Goal: Task Accomplishment & Management: Manage account settings

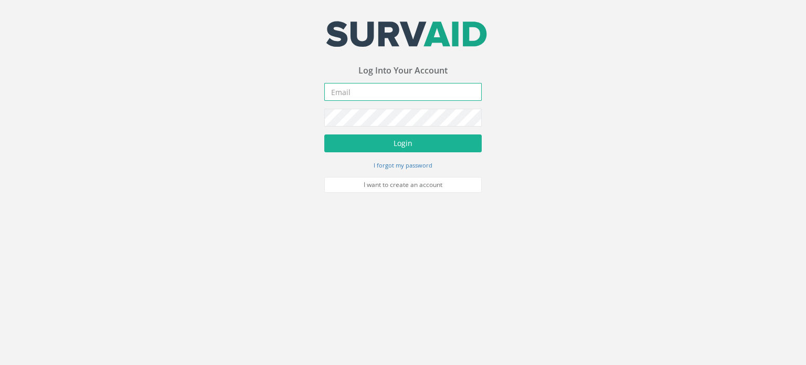
click at [385, 94] on input "email" at bounding box center [402, 92] width 157 height 18
type input "[EMAIL_ADDRESS][DOMAIN_NAME]"
click at [417, 153] on form "[EMAIL_ADDRESS][DOMAIN_NAME] Incorrect Username or Password There was an error …" at bounding box center [402, 138] width 157 height 110
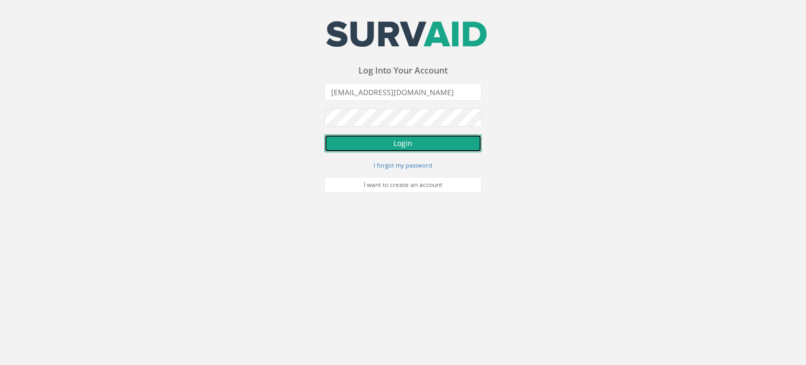
click at [412, 142] on button "Login" at bounding box center [402, 143] width 157 height 18
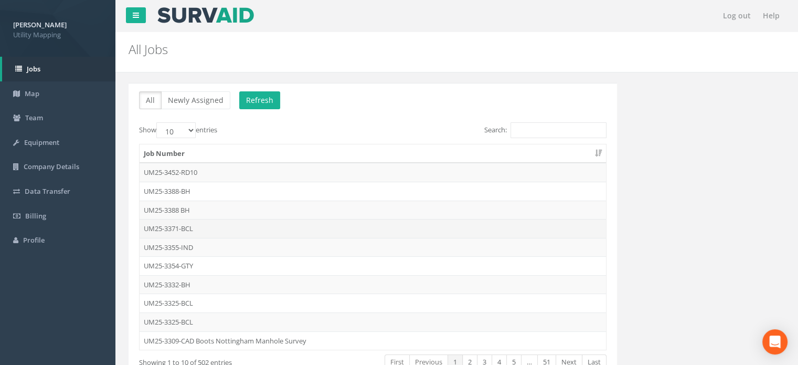
click at [205, 228] on td "UM25-3371-BCL" at bounding box center [373, 228] width 466 height 19
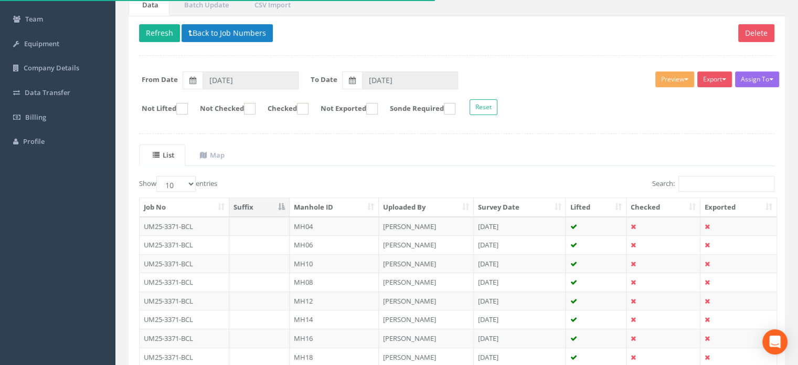
scroll to position [105, 0]
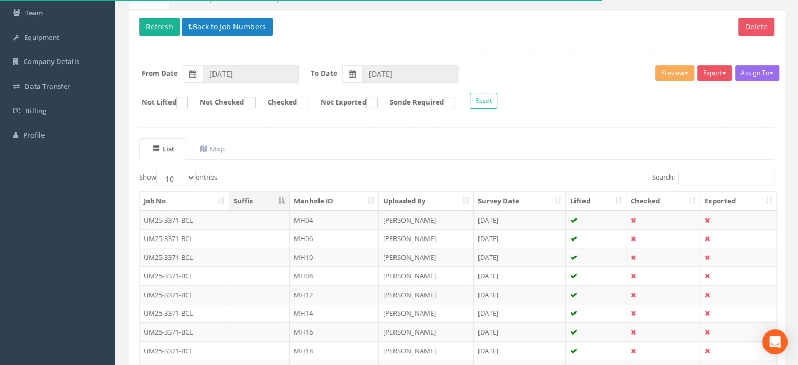
click at [326, 200] on th "Manhole ID" at bounding box center [334, 200] width 89 height 19
click at [334, 216] on td "MH01" at bounding box center [334, 219] width 89 height 19
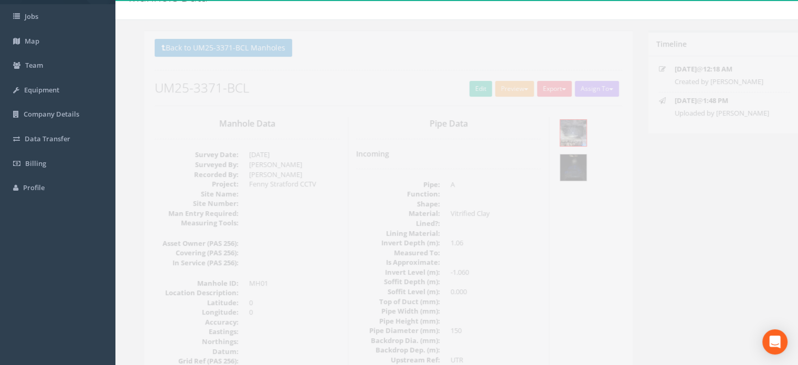
scroll to position [52, 0]
click at [560, 131] on img at bounding box center [558, 133] width 26 height 26
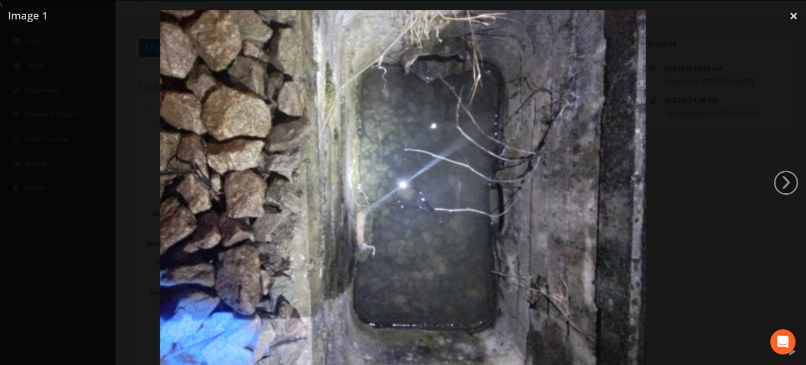
click at [674, 245] on div at bounding box center [403, 192] width 806 height 365
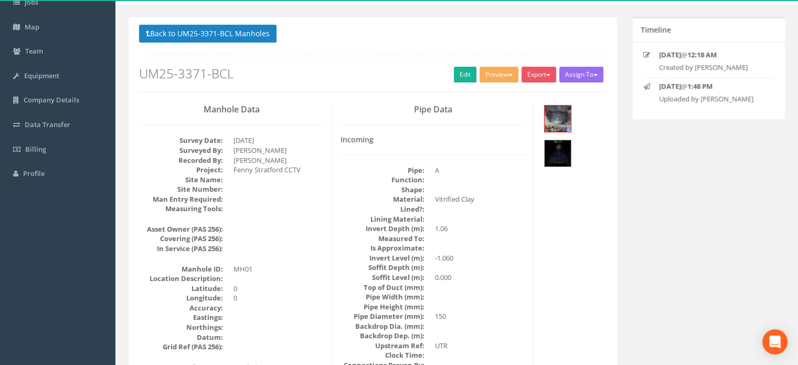
scroll to position [0, 0]
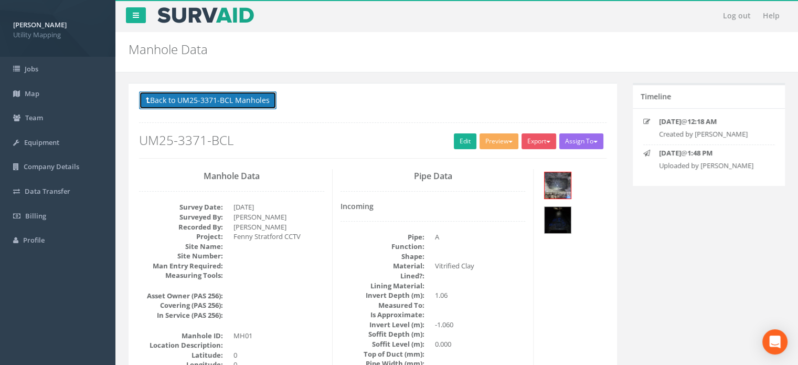
click at [225, 99] on button "Back to UM25-3371-BCL Manholes" at bounding box center [207, 100] width 137 height 18
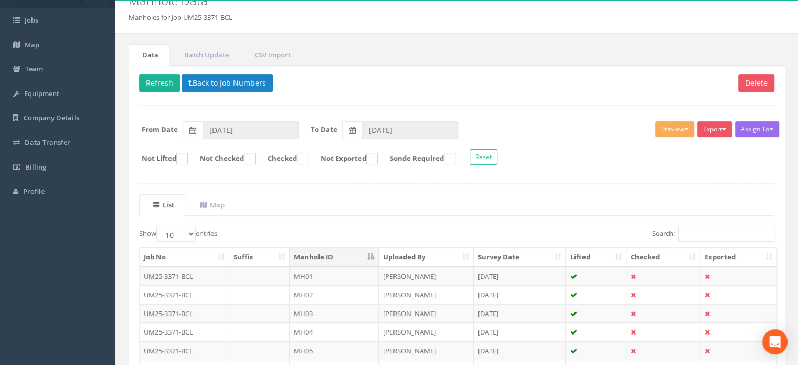
scroll to position [105, 0]
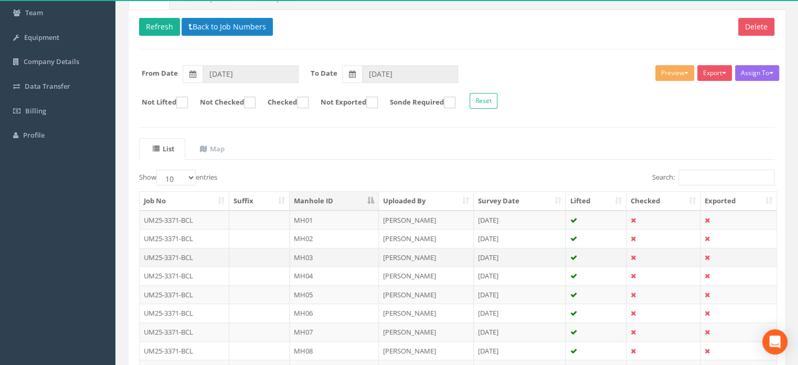
click at [329, 250] on td "MH03" at bounding box center [334, 257] width 89 height 19
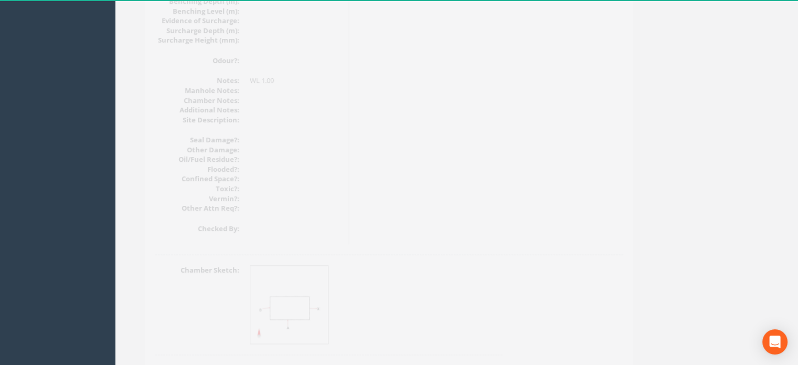
scroll to position [1253, 0]
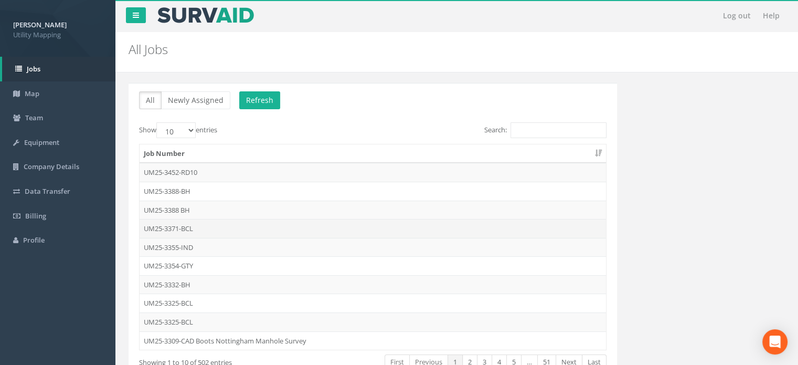
click at [196, 231] on td "UM25-3371-BCL" at bounding box center [373, 228] width 466 height 19
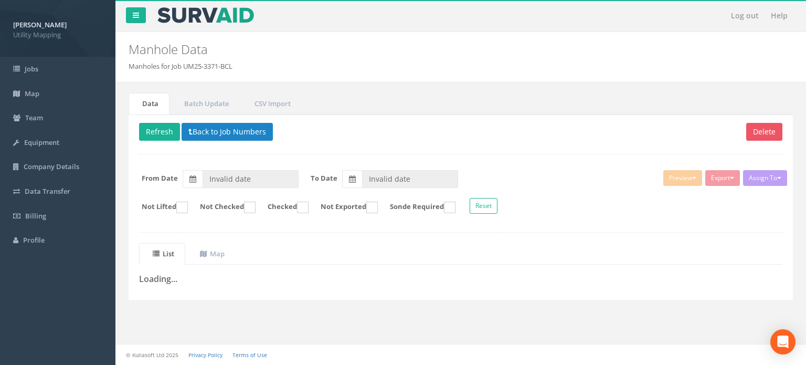
type input "[DATE]"
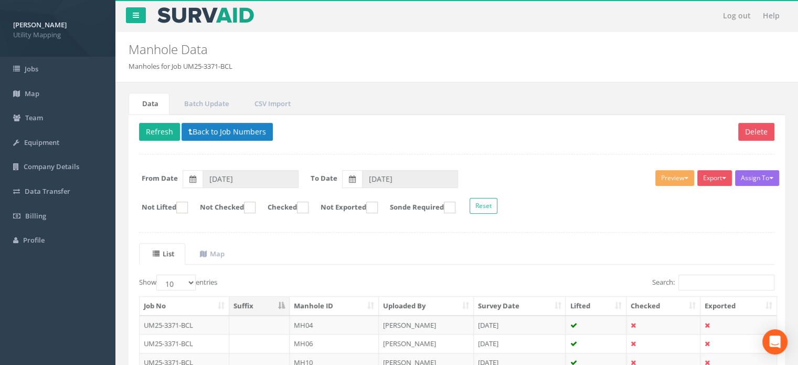
scroll to position [52, 0]
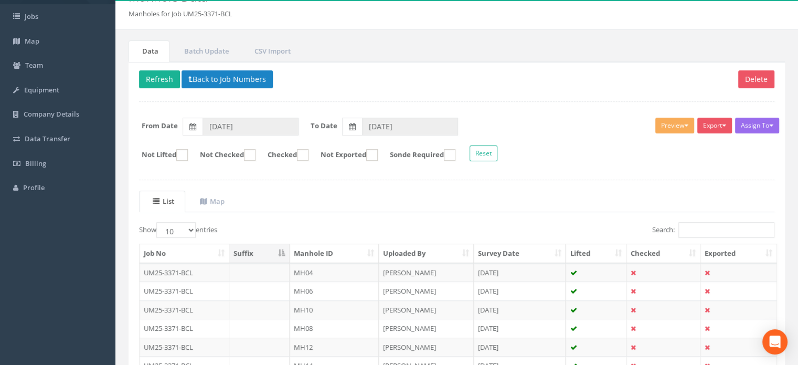
click at [332, 247] on th "Manhole ID" at bounding box center [334, 253] width 89 height 19
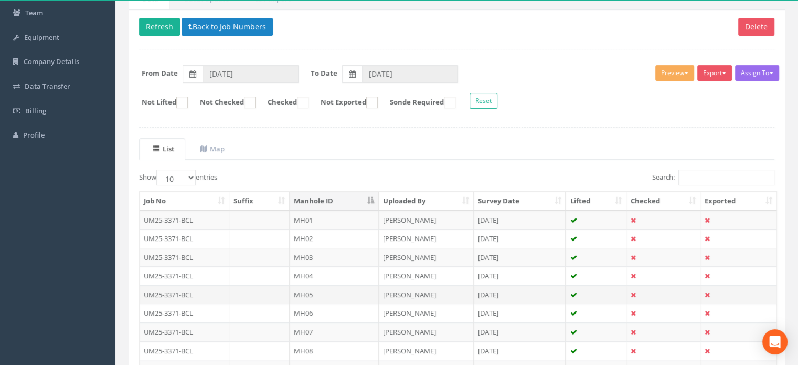
click at [315, 291] on td "MH05" at bounding box center [334, 294] width 89 height 19
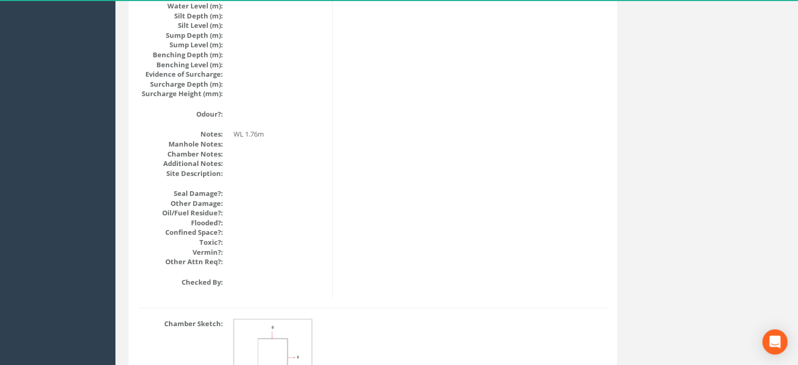
scroll to position [1253, 0]
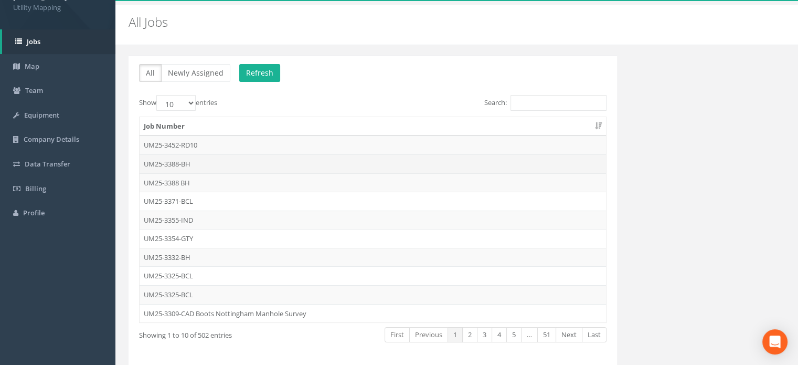
scroll to position [66, 0]
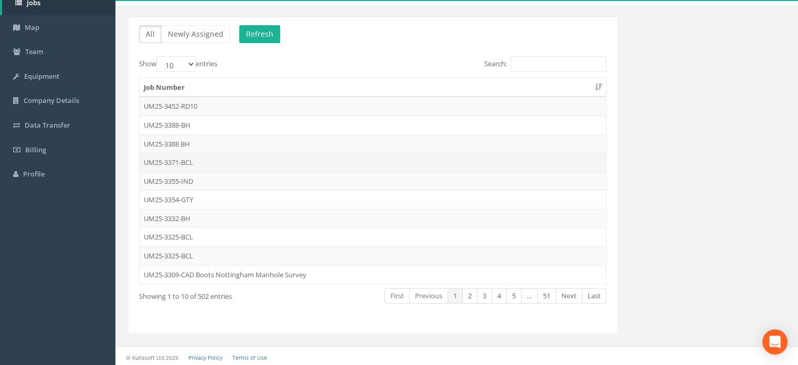
click at [207, 161] on td "UM25-3371-BCL" at bounding box center [373, 162] width 466 height 19
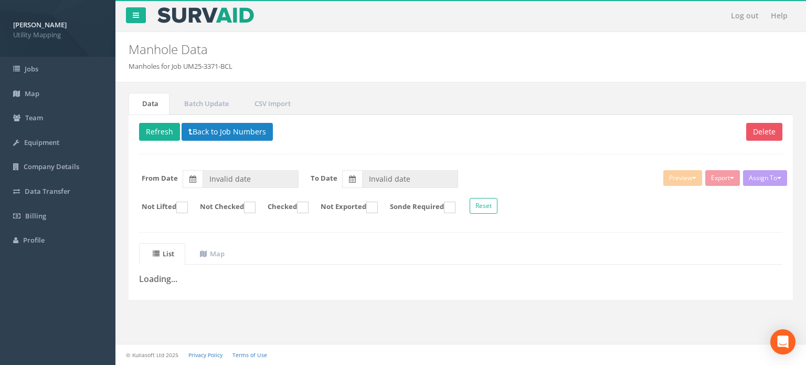
type input "[DATE]"
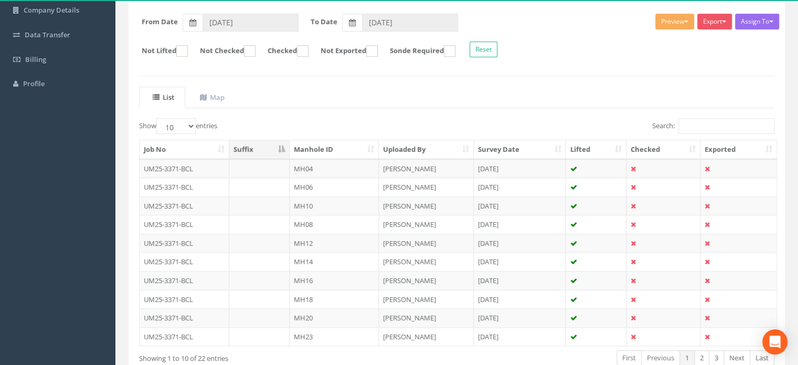
scroll to position [218, 0]
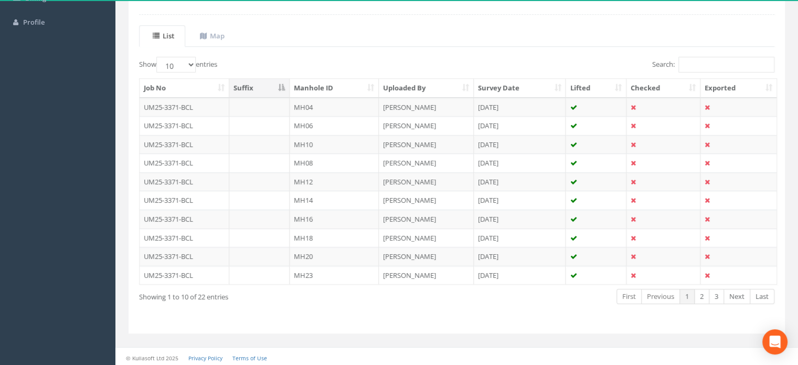
click at [324, 88] on th "Manhole ID" at bounding box center [334, 88] width 89 height 19
click at [313, 218] on td "MH07" at bounding box center [334, 218] width 89 height 19
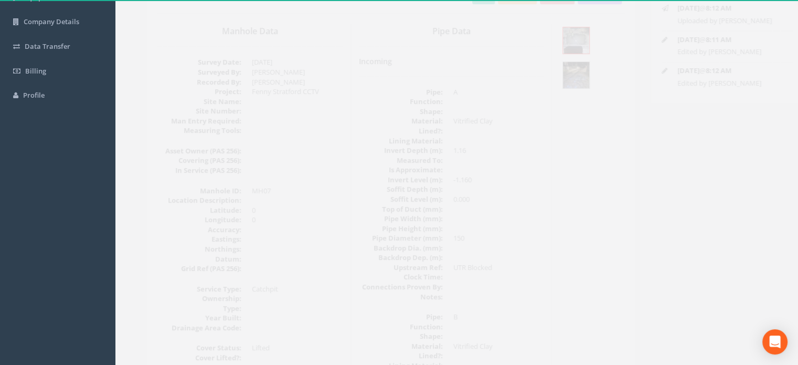
scroll to position [0, 0]
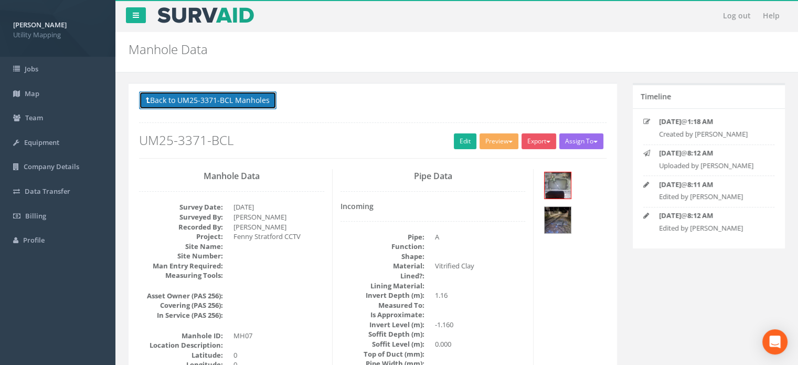
click at [235, 96] on button "Back to UM25-3371-BCL Manholes" at bounding box center [207, 100] width 137 height 18
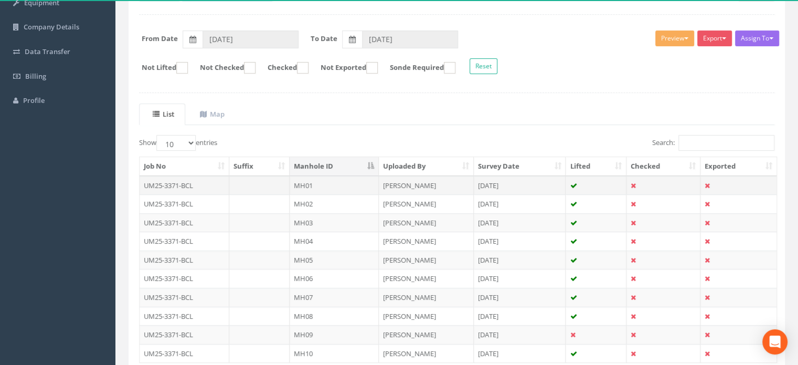
scroll to position [157, 0]
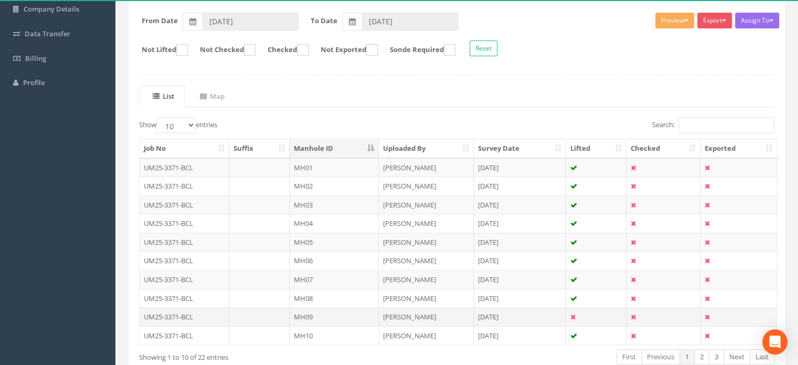
click at [327, 312] on td "MH09" at bounding box center [334, 316] width 89 height 19
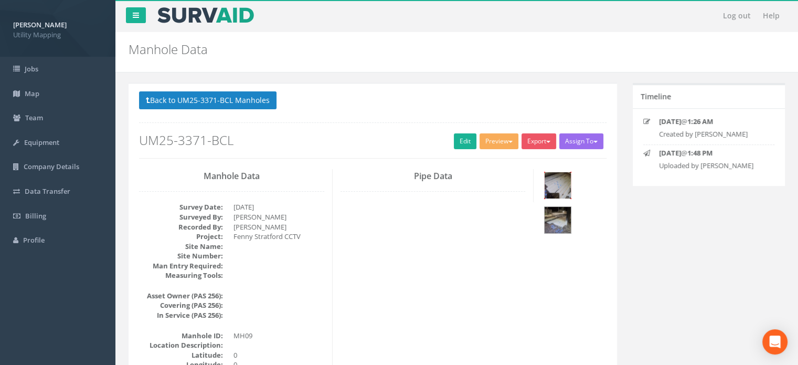
click at [559, 180] on img at bounding box center [558, 185] width 26 height 26
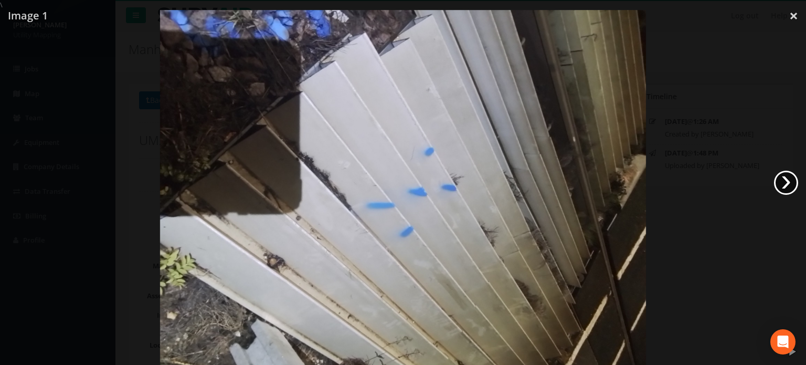
click at [789, 188] on link "›" at bounding box center [786, 182] width 24 height 24
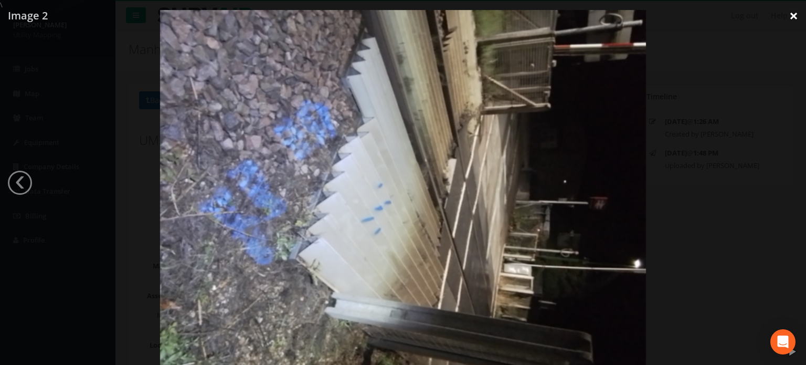
click at [794, 18] on link "×" at bounding box center [793, 15] width 25 height 31
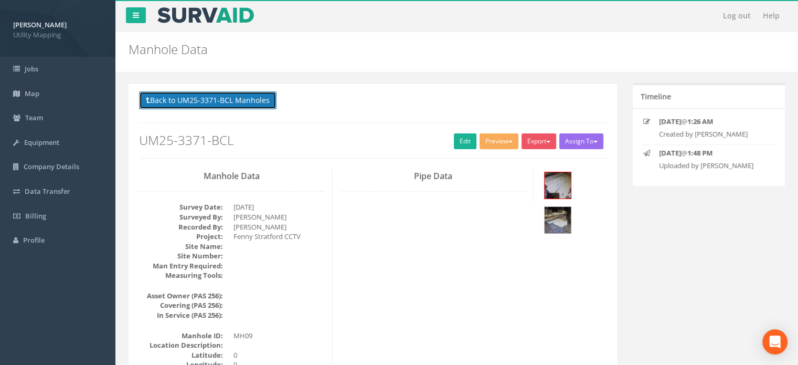
click at [254, 105] on button "Back to UM25-3371-BCL Manholes" at bounding box center [207, 100] width 137 height 18
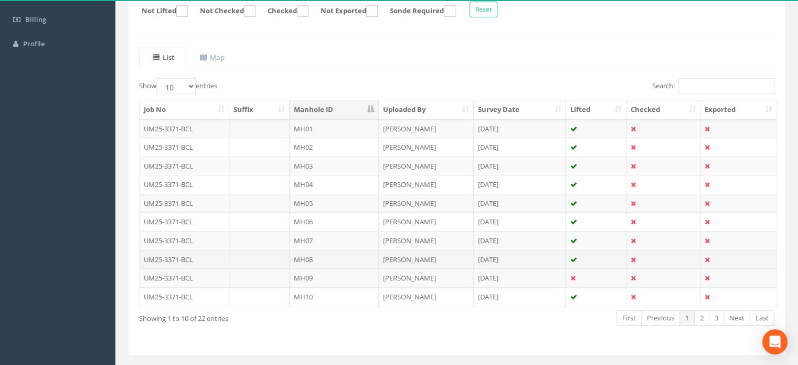
scroll to position [165, 0]
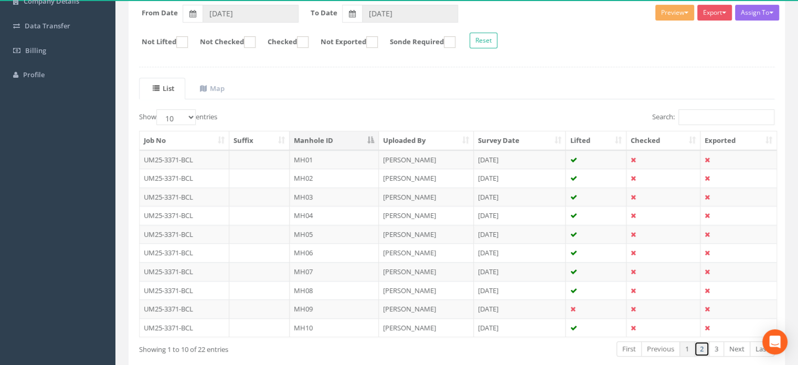
click at [705, 344] on link "2" at bounding box center [701, 348] width 15 height 15
click at [333, 154] on td "MH11" at bounding box center [334, 159] width 89 height 19
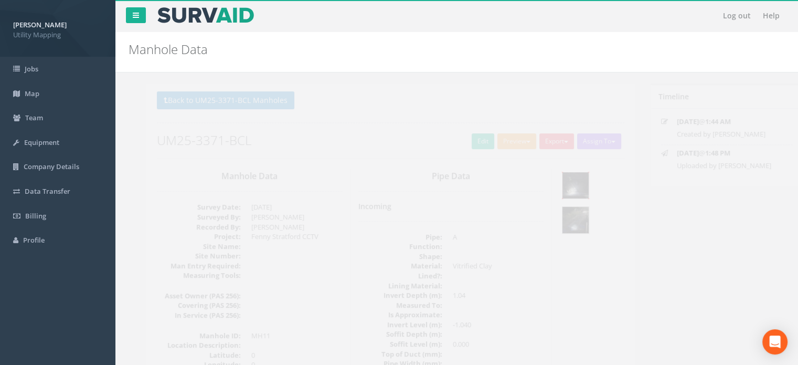
click at [553, 188] on img at bounding box center [558, 185] width 26 height 26
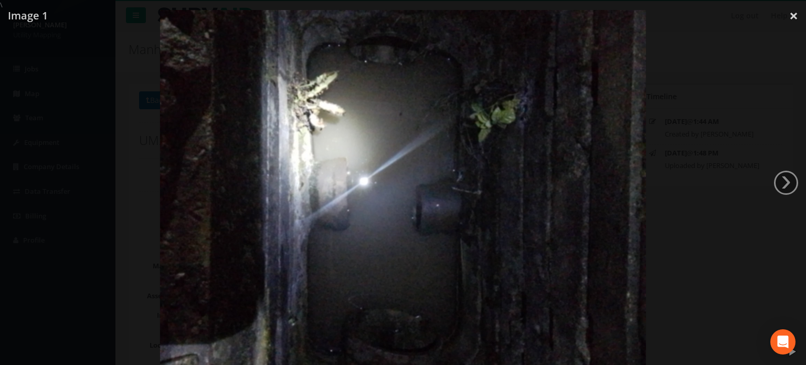
click at [753, 123] on div at bounding box center [403, 192] width 806 height 365
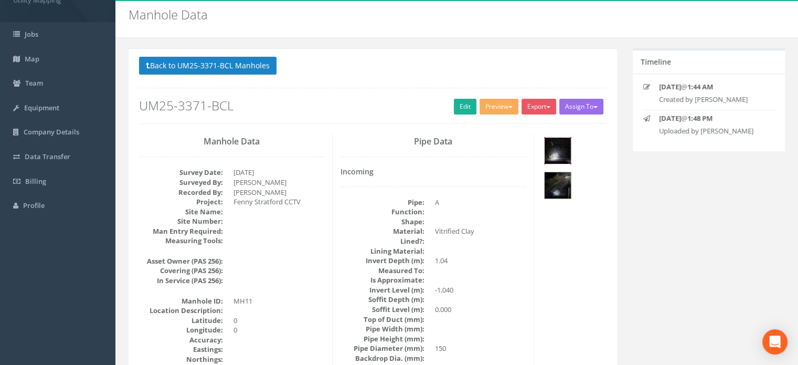
scroll to position [52, 0]
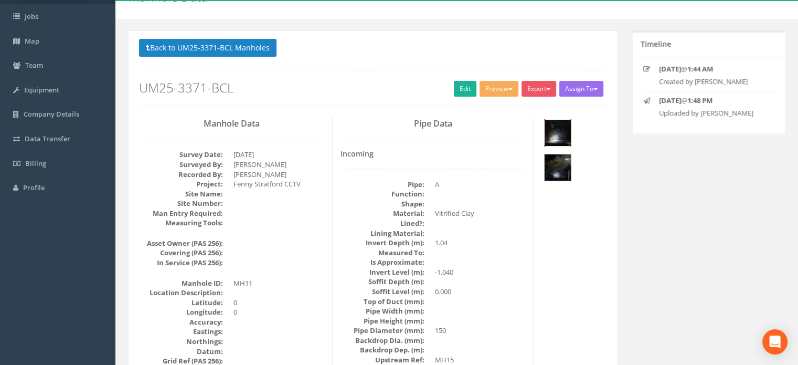
click at [555, 134] on img at bounding box center [558, 133] width 26 height 26
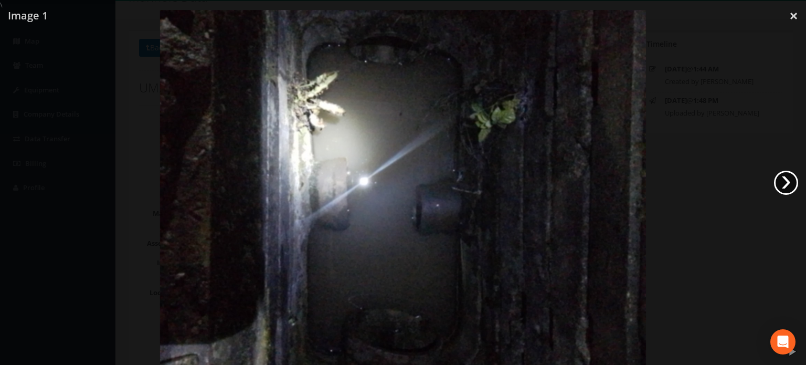
click at [777, 179] on link "›" at bounding box center [786, 182] width 24 height 24
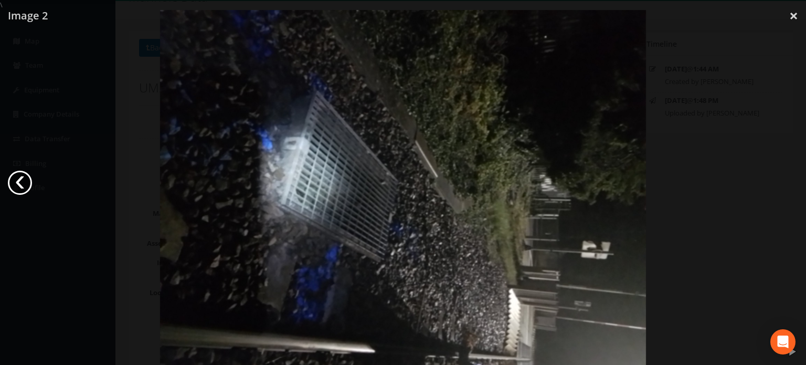
click at [17, 189] on link "‹" at bounding box center [20, 182] width 24 height 24
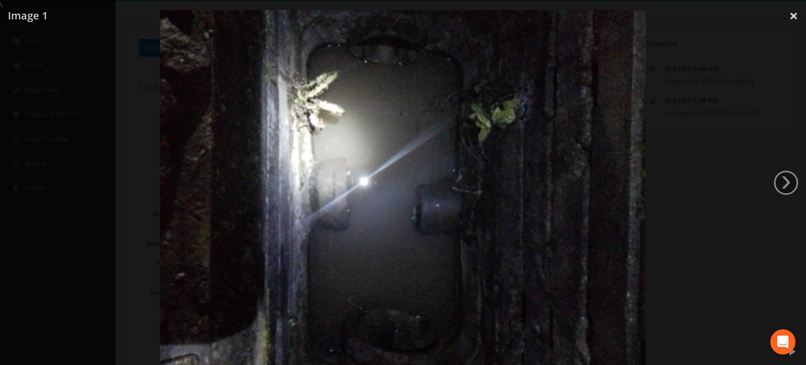
click at [702, 133] on div at bounding box center [403, 192] width 806 height 365
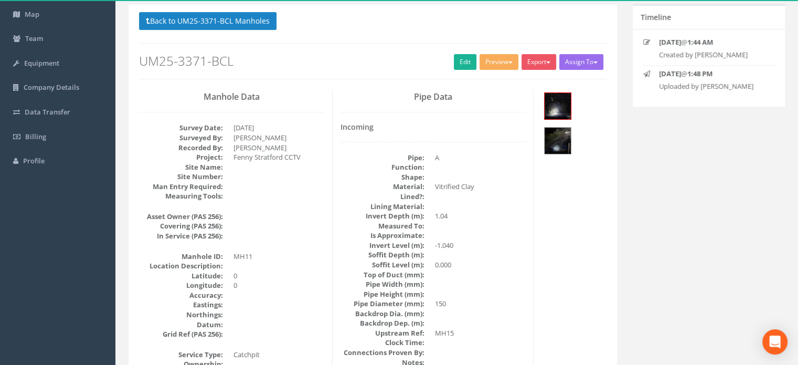
scroll to position [0, 0]
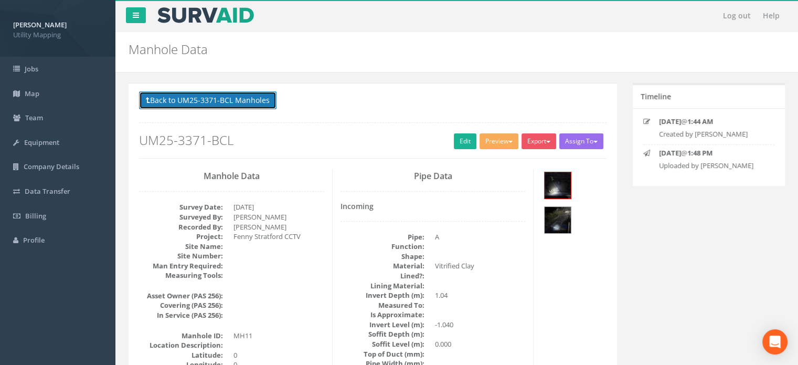
click at [212, 98] on button "Back to UM25-3371-BCL Manholes" at bounding box center [207, 100] width 137 height 18
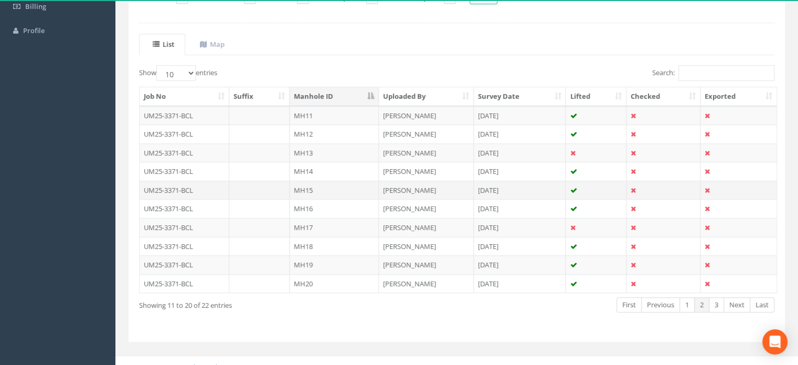
scroll to position [210, 0]
click at [325, 155] on td "MH13" at bounding box center [334, 152] width 89 height 19
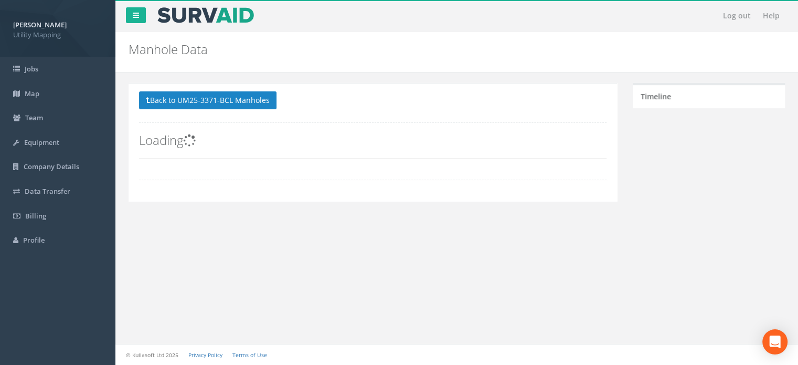
scroll to position [0, 0]
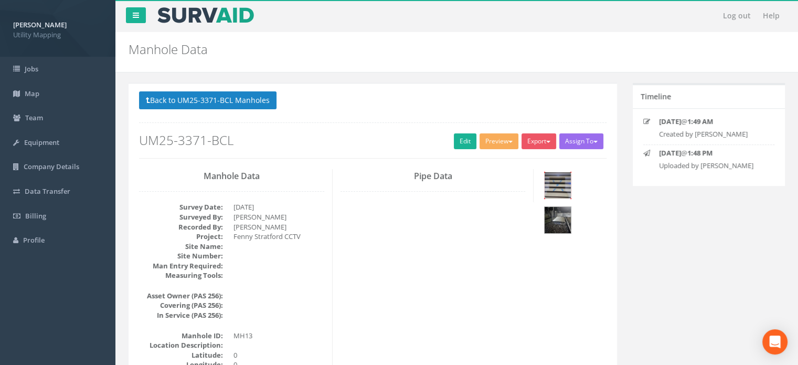
click at [562, 183] on img at bounding box center [558, 185] width 26 height 26
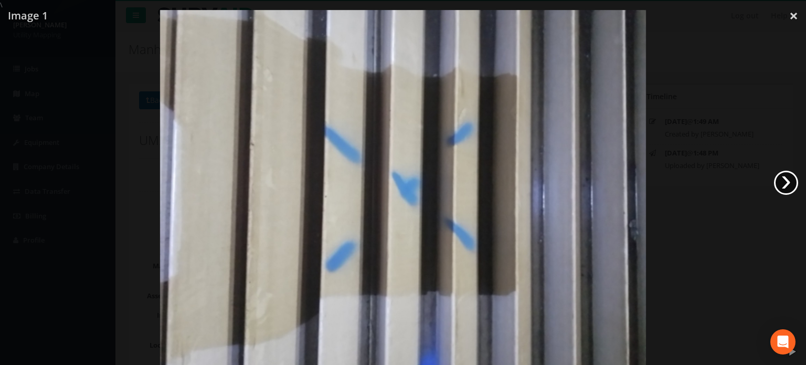
click at [791, 182] on link "›" at bounding box center [786, 182] width 24 height 24
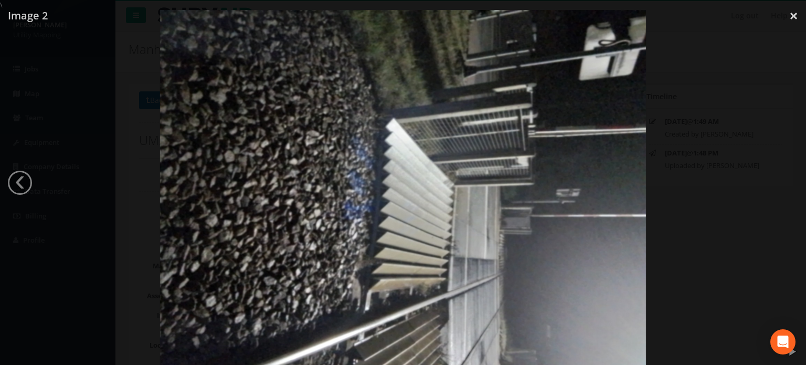
click at [732, 114] on div at bounding box center [403, 192] width 806 height 365
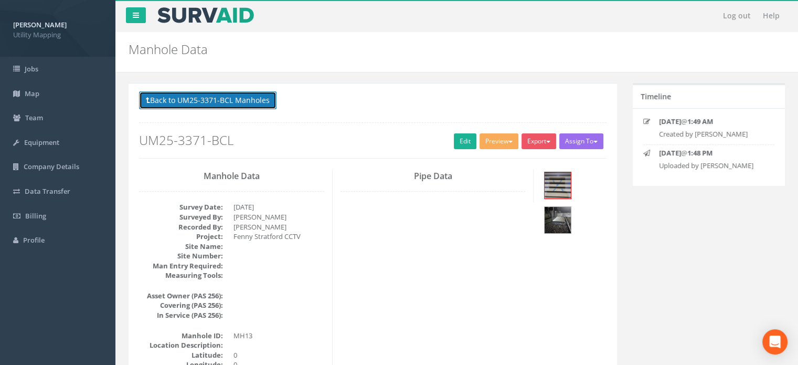
click at [221, 100] on button "Back to UM25-3371-BCL Manholes" at bounding box center [207, 100] width 137 height 18
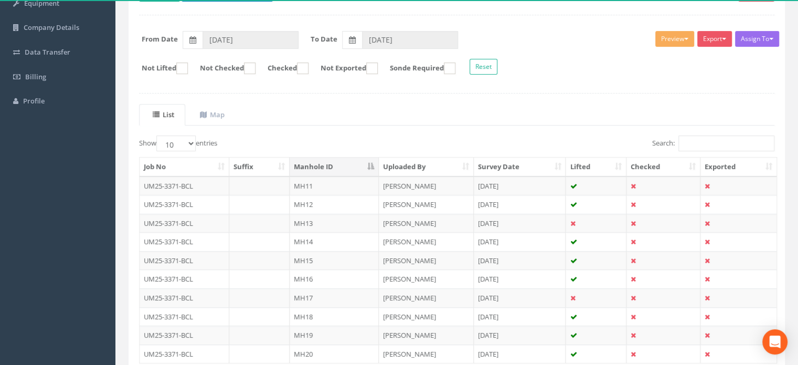
scroll to position [157, 0]
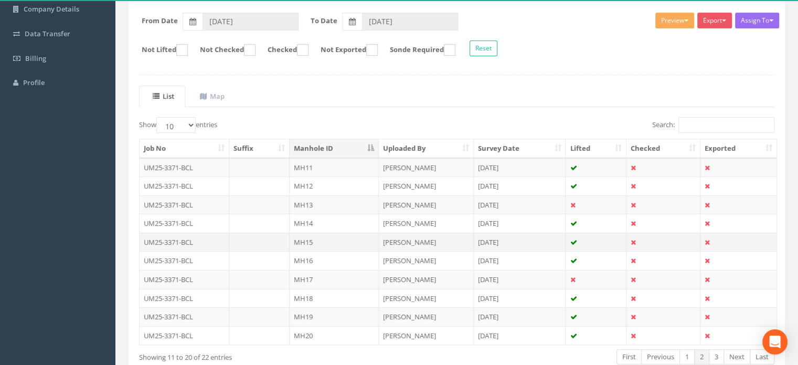
click at [335, 243] on td "MH15" at bounding box center [334, 241] width 89 height 19
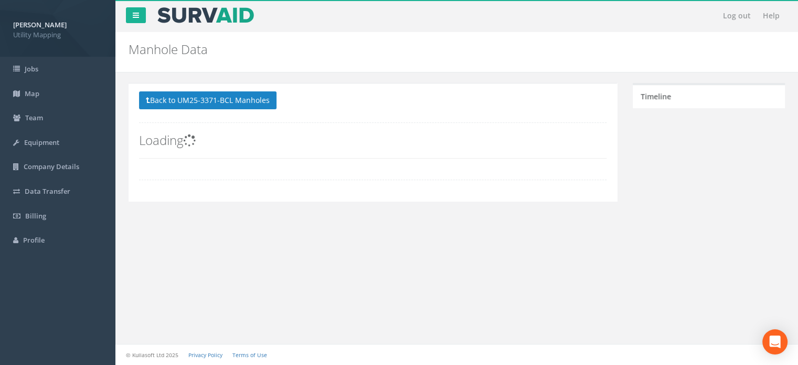
scroll to position [0, 0]
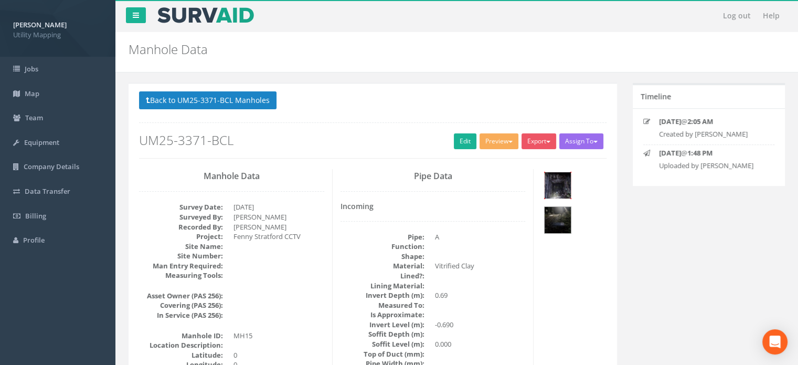
click at [548, 188] on img at bounding box center [558, 185] width 26 height 26
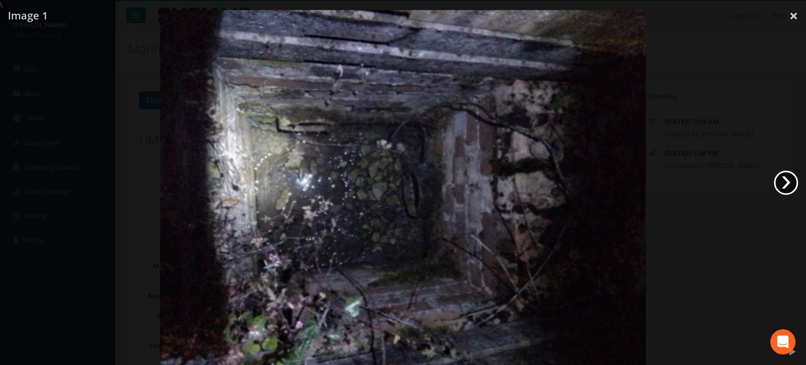
click at [789, 183] on link "›" at bounding box center [786, 182] width 24 height 24
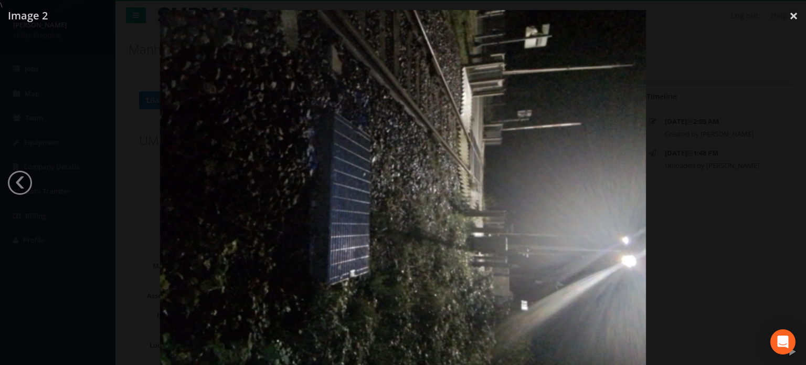
click at [752, 192] on div at bounding box center [403, 192] width 806 height 365
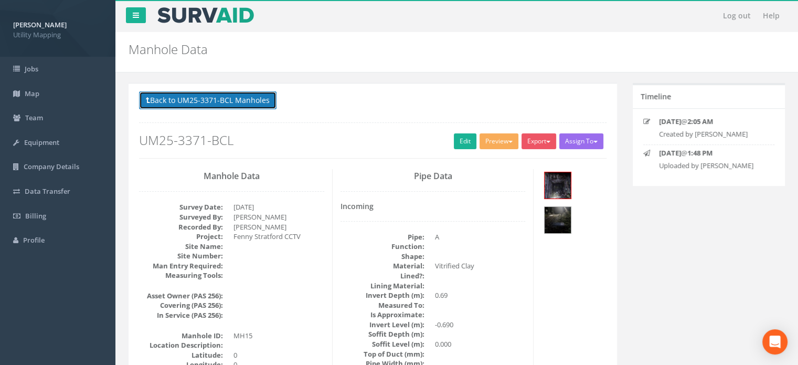
click at [205, 99] on button "Back to UM25-3371-BCL Manholes" at bounding box center [207, 100] width 137 height 18
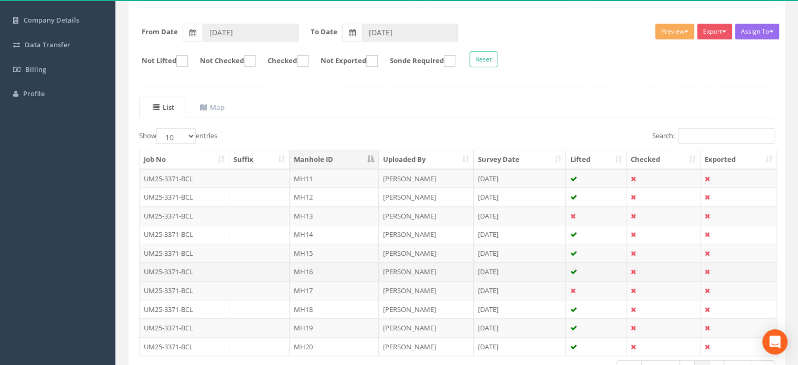
scroll to position [210, 0]
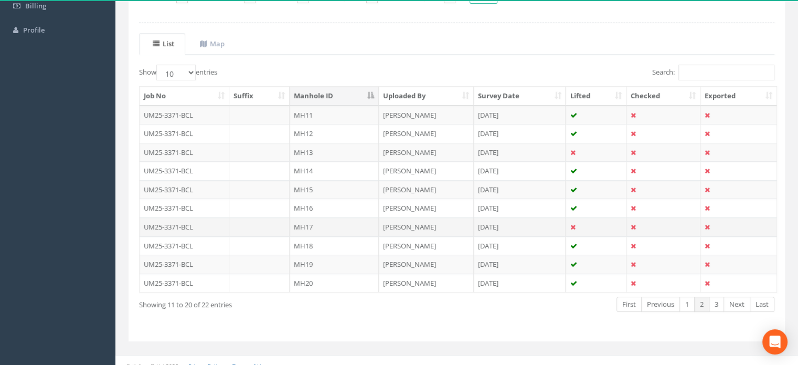
click at [321, 218] on td "MH17" at bounding box center [334, 226] width 89 height 19
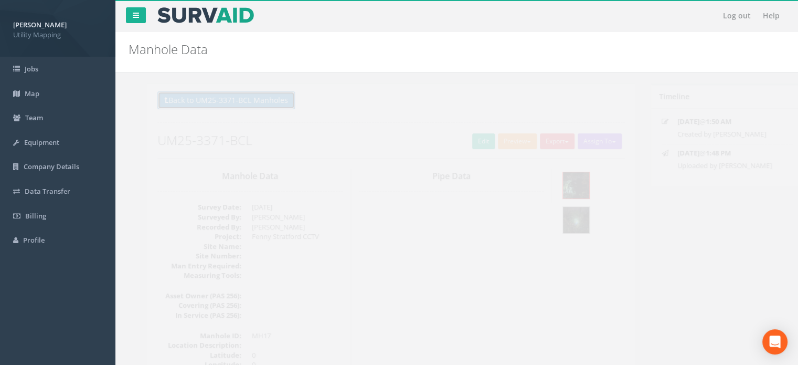
click at [220, 100] on button "Back to UM25-3371-BCL Manholes" at bounding box center [207, 100] width 137 height 18
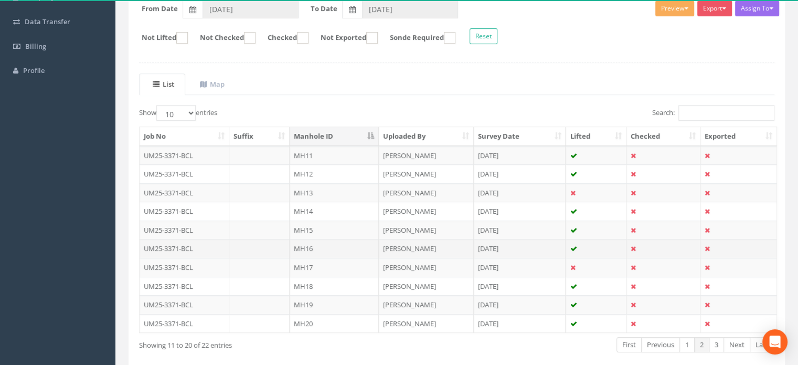
scroll to position [210, 0]
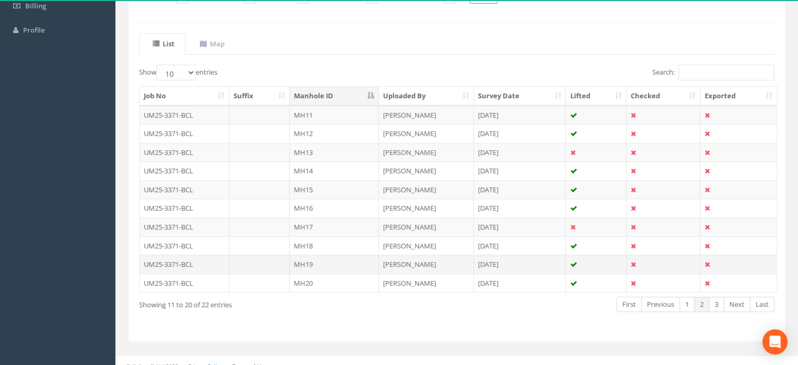
click at [336, 260] on td "MH19" at bounding box center [334, 263] width 89 height 19
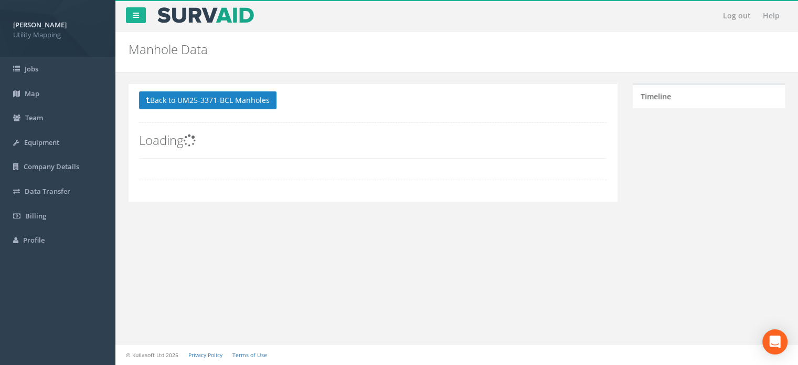
scroll to position [0, 0]
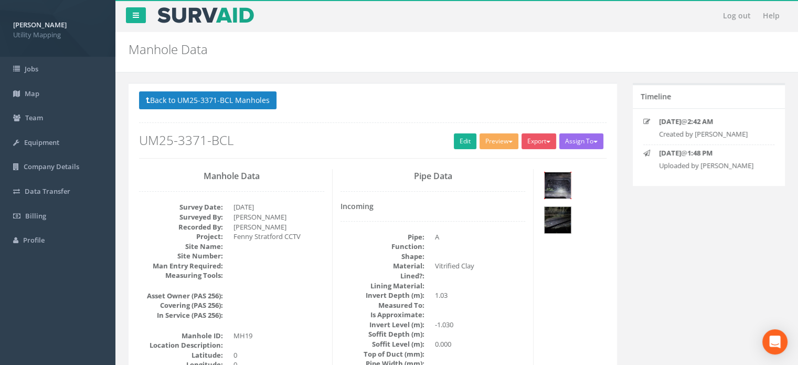
click at [567, 179] on img at bounding box center [558, 185] width 26 height 26
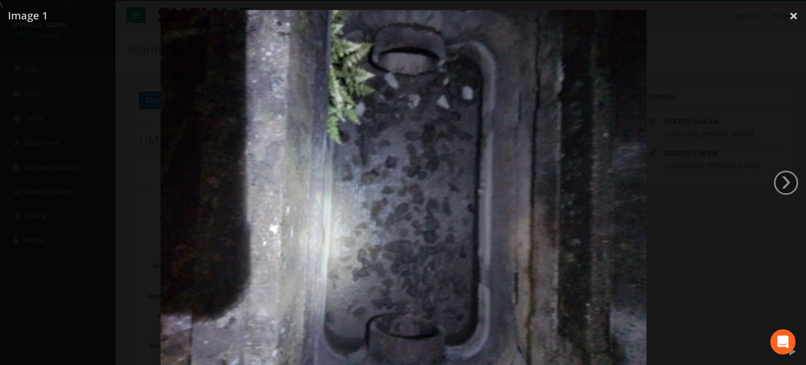
click at [705, 211] on div at bounding box center [404, 192] width 806 height 365
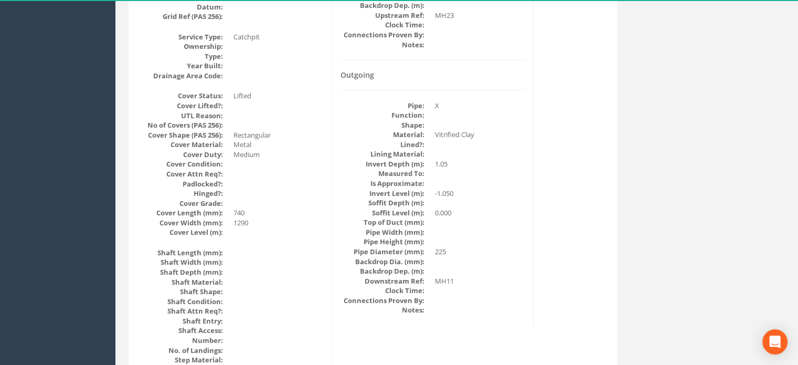
scroll to position [52, 0]
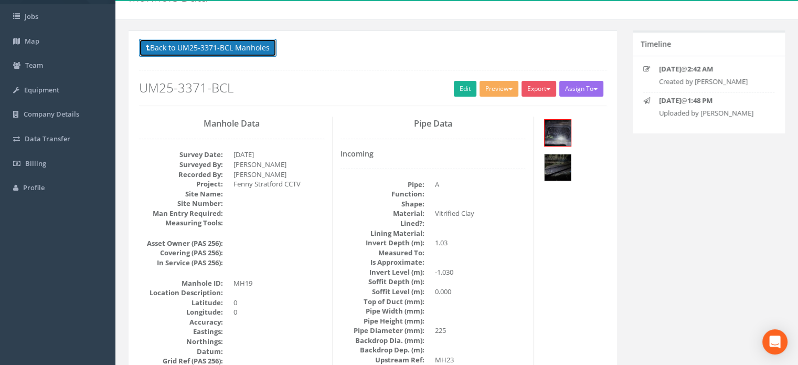
click at [222, 43] on button "Back to UM25-3371-BCL Manholes" at bounding box center [207, 48] width 137 height 18
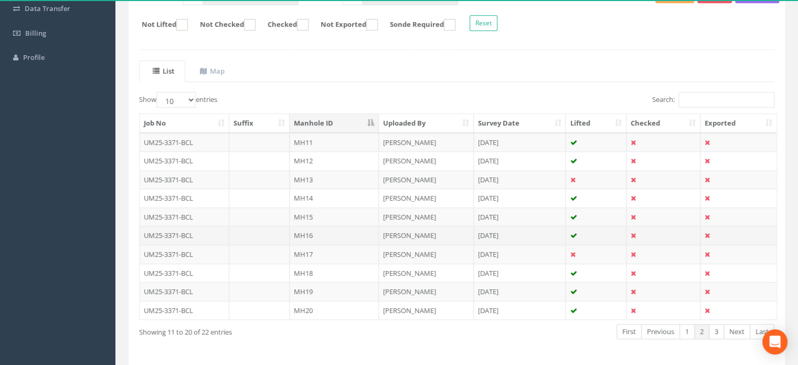
scroll to position [210, 0]
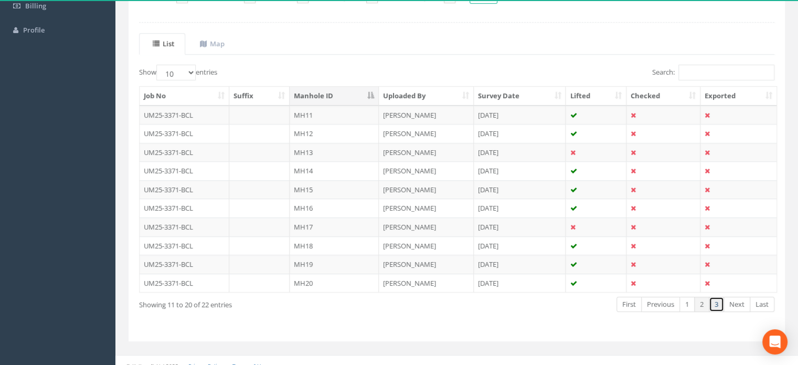
click at [718, 306] on link "3" at bounding box center [716, 303] width 15 height 15
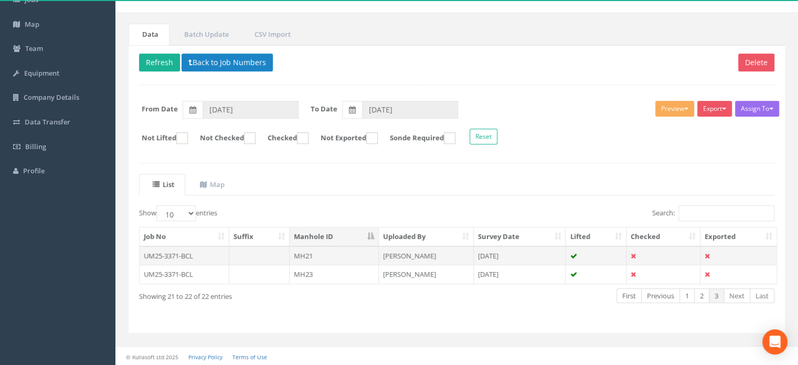
click at [334, 257] on td "MH21" at bounding box center [334, 255] width 89 height 19
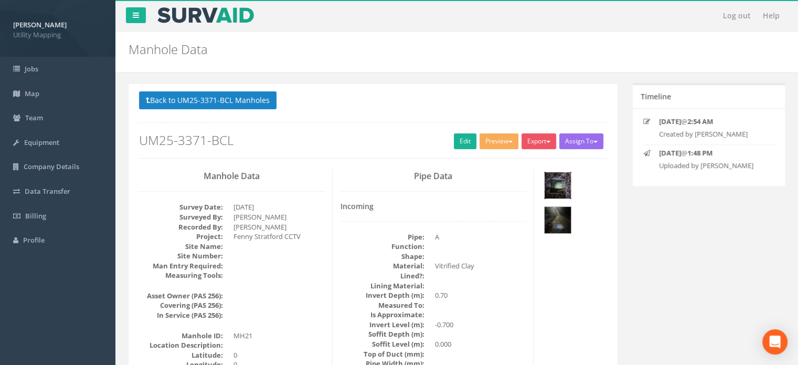
click at [556, 178] on img at bounding box center [558, 185] width 26 height 26
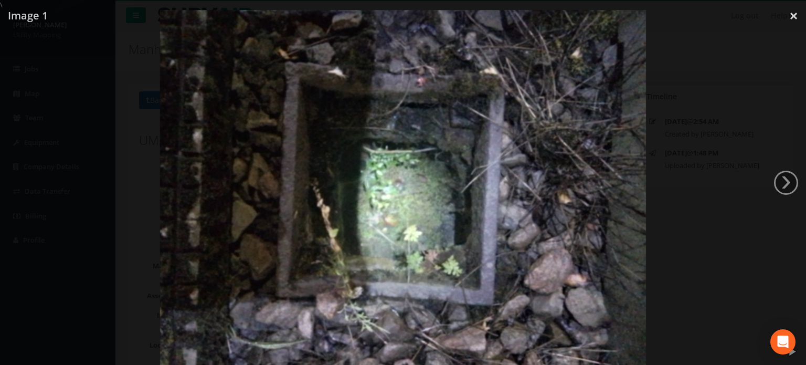
click at [726, 222] on div at bounding box center [403, 192] width 806 height 365
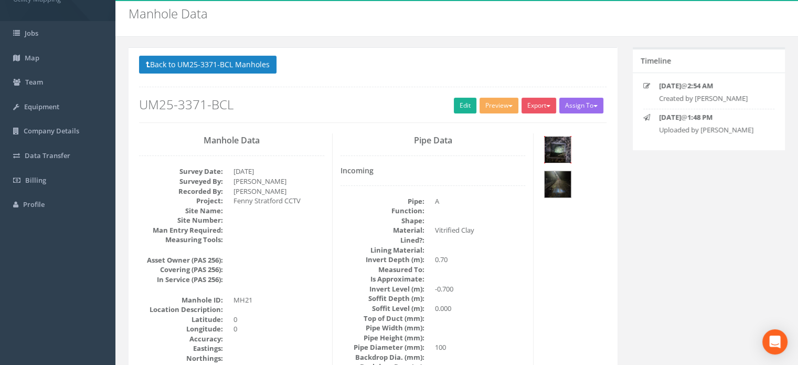
scroll to position [52, 0]
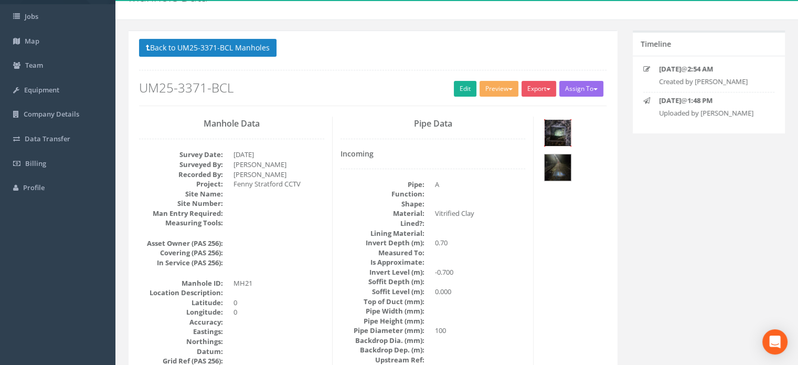
click at [555, 134] on img at bounding box center [558, 133] width 26 height 26
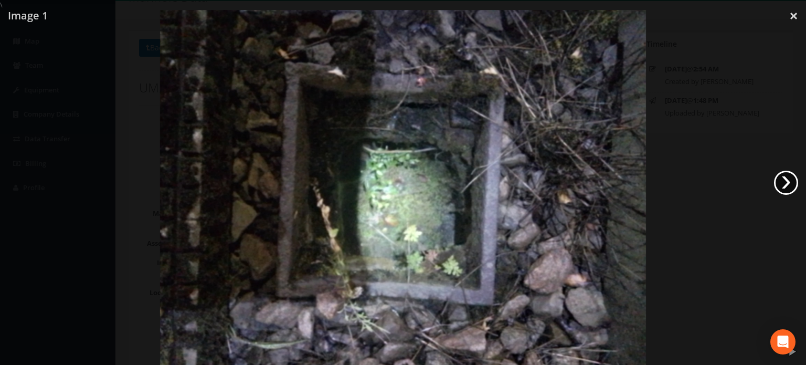
click at [787, 185] on link "›" at bounding box center [786, 182] width 24 height 24
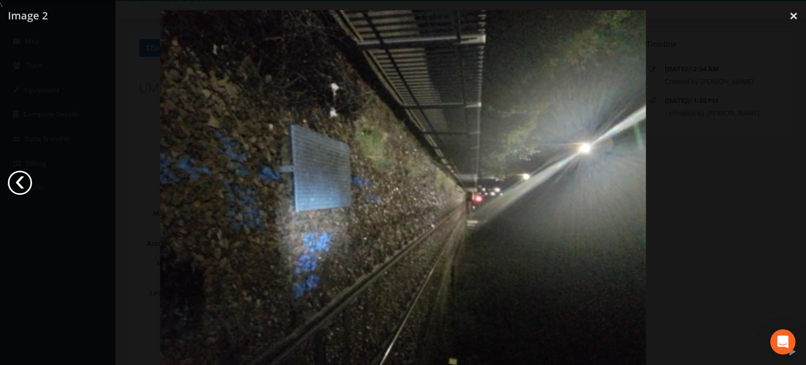
click at [17, 182] on link "‹" at bounding box center [20, 182] width 24 height 24
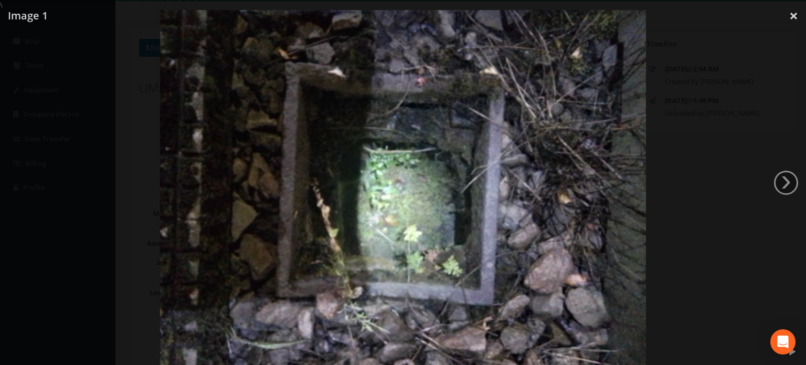
click at [715, 205] on div at bounding box center [403, 192] width 806 height 365
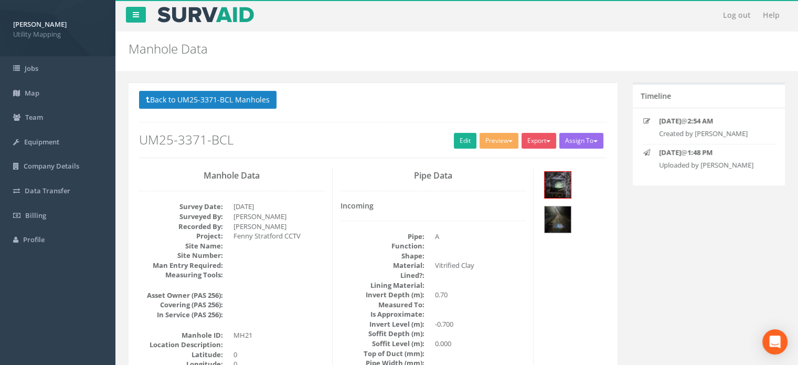
scroll to position [0, 0]
click at [237, 109] on p "Back to UM25-3371-BCL Manholes Back to Map" at bounding box center [372, 101] width 467 height 20
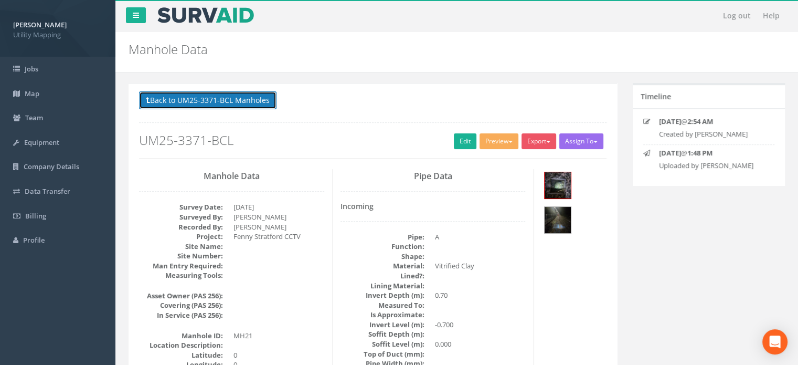
click at [231, 106] on button "Back to UM25-3371-BCL Manholes" at bounding box center [207, 100] width 137 height 18
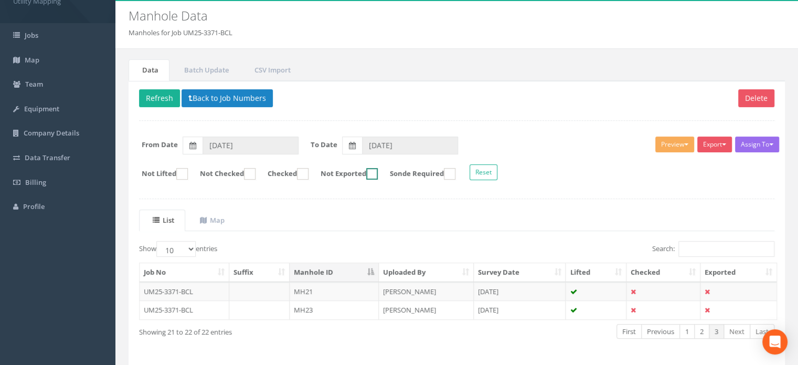
scroll to position [69, 0]
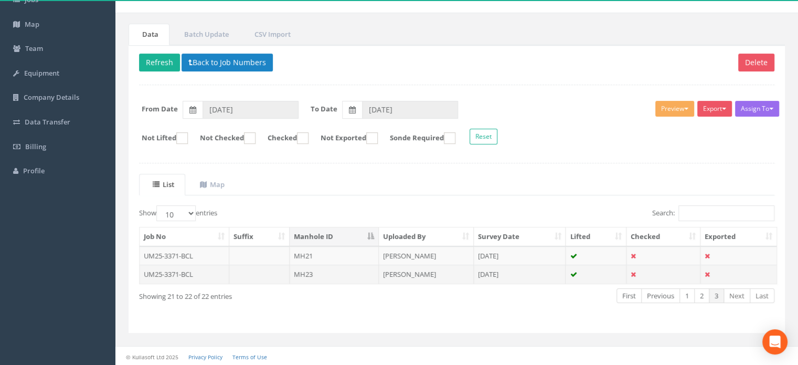
click at [330, 266] on td "MH23" at bounding box center [334, 273] width 89 height 19
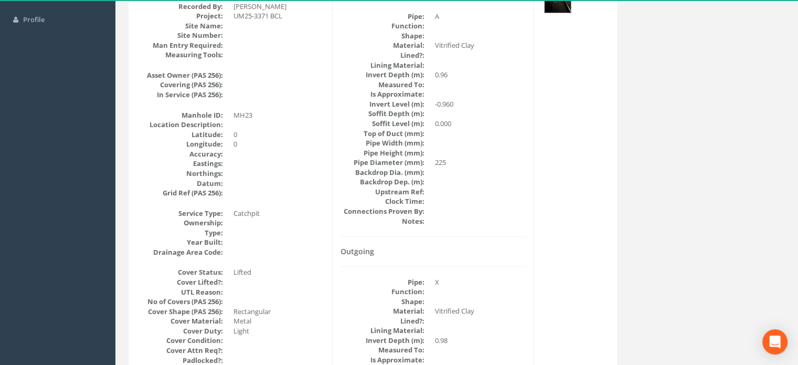
scroll to position [52, 0]
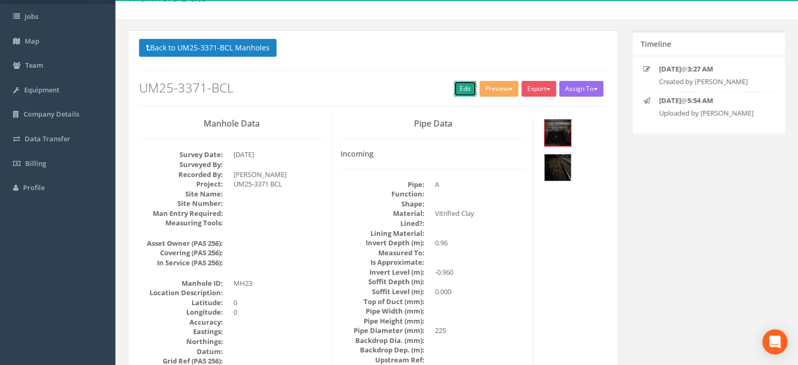
click at [464, 92] on link "Edit" at bounding box center [465, 89] width 23 height 16
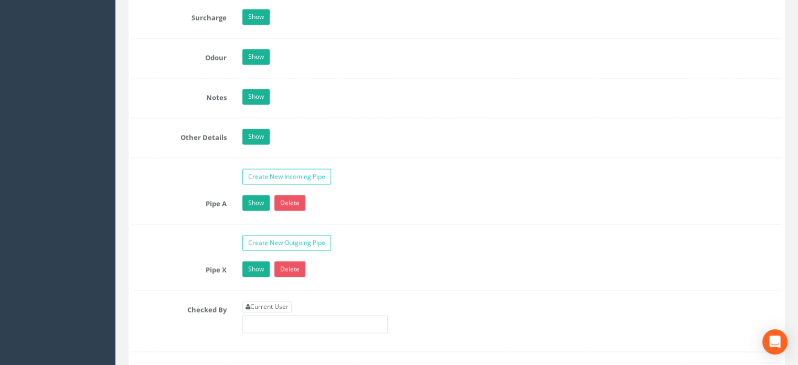
scroll to position [1626, 0]
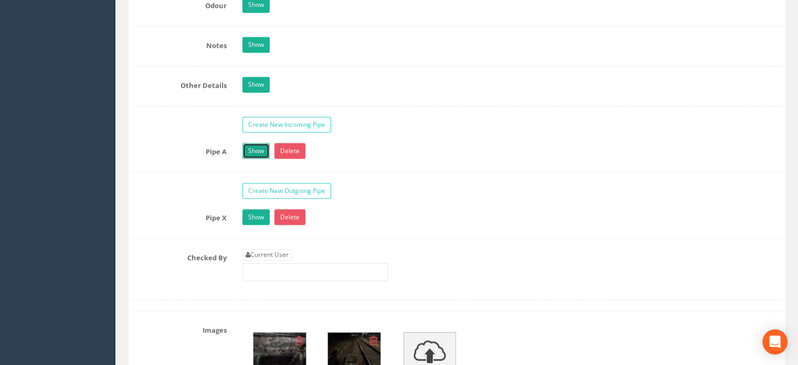
click at [257, 158] on link "Show" at bounding box center [255, 151] width 27 height 16
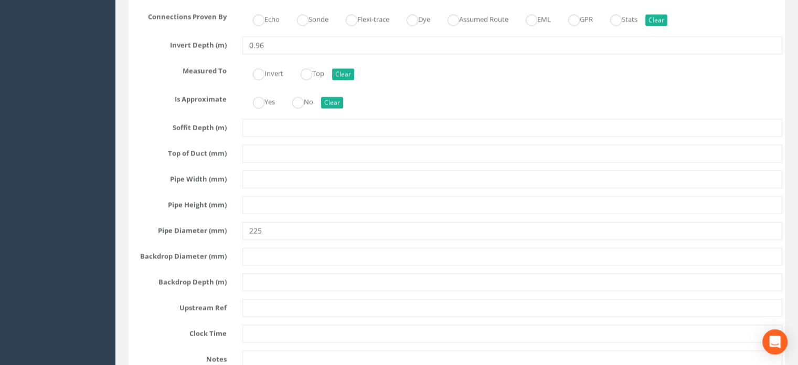
scroll to position [1994, 0]
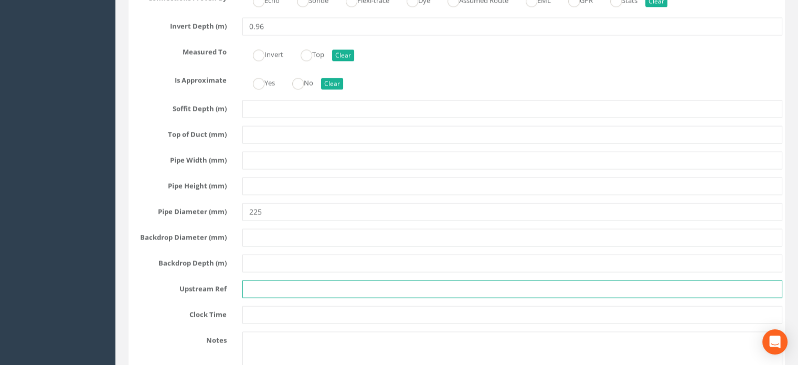
click at [306, 297] on input "text" at bounding box center [512, 289] width 540 height 18
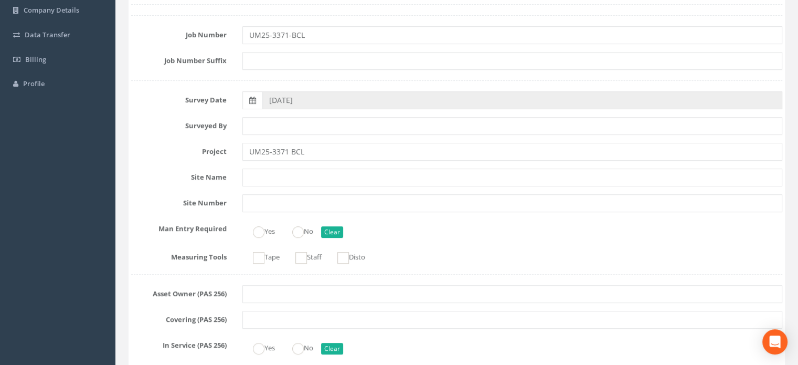
scroll to position [52, 0]
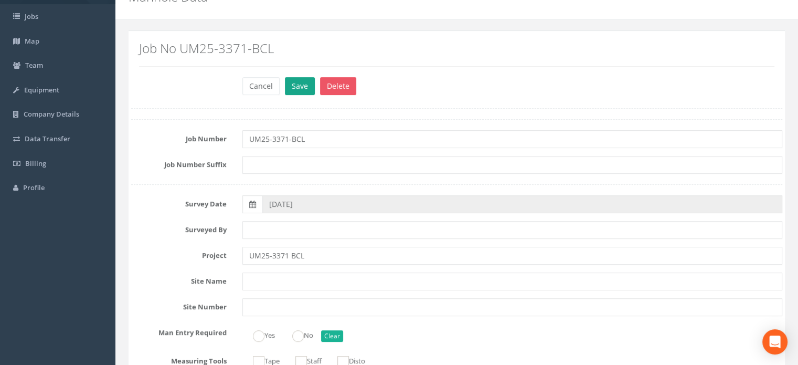
type input "MH20"
click at [297, 86] on button "Save" at bounding box center [300, 86] width 30 height 18
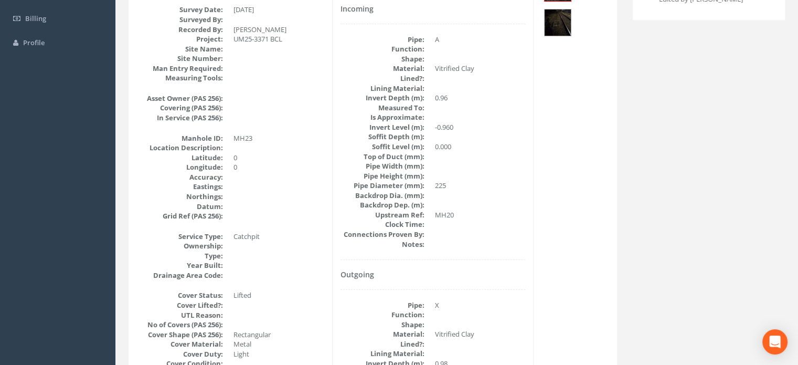
scroll to position [105, 0]
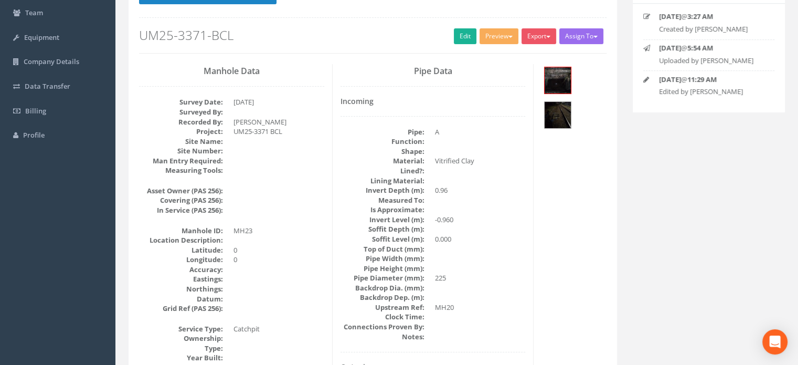
click at [449, 35] on h2 "UM25-3371-BCL" at bounding box center [372, 35] width 467 height 14
click at [458, 38] on link "Edit" at bounding box center [465, 36] width 23 height 16
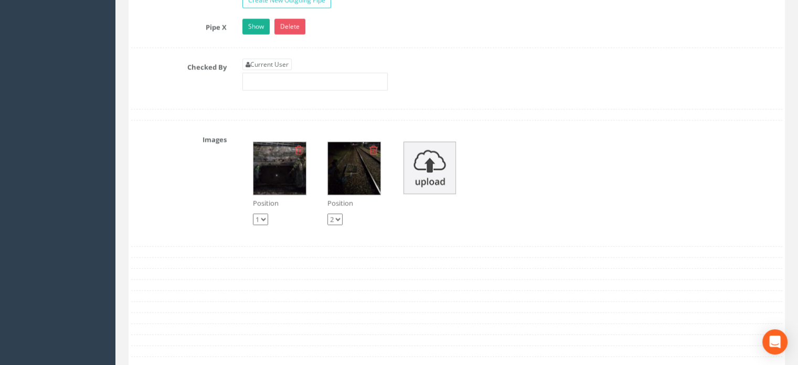
scroll to position [2361, 0]
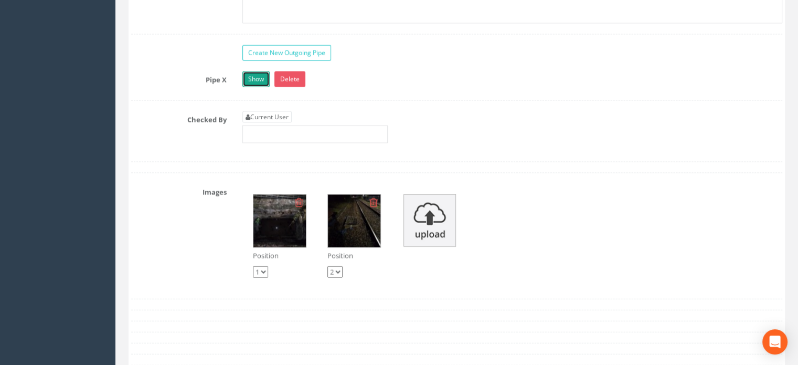
click at [254, 80] on link "Show" at bounding box center [255, 79] width 27 height 16
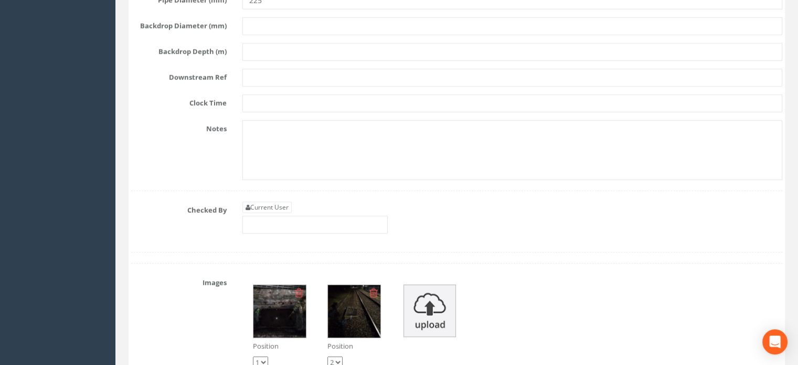
scroll to position [2885, 0]
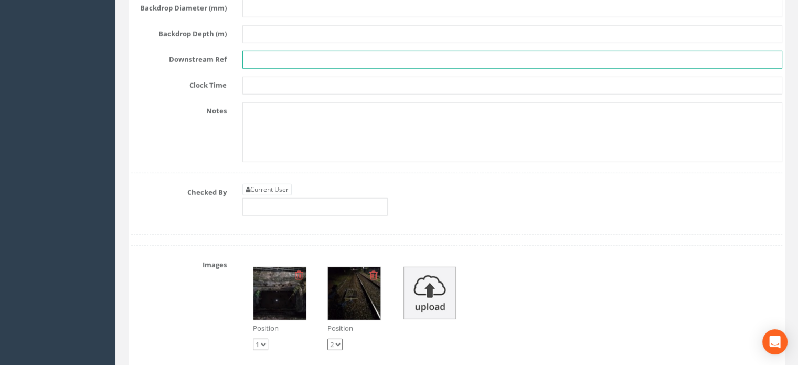
click at [336, 69] on input "text" at bounding box center [512, 60] width 540 height 18
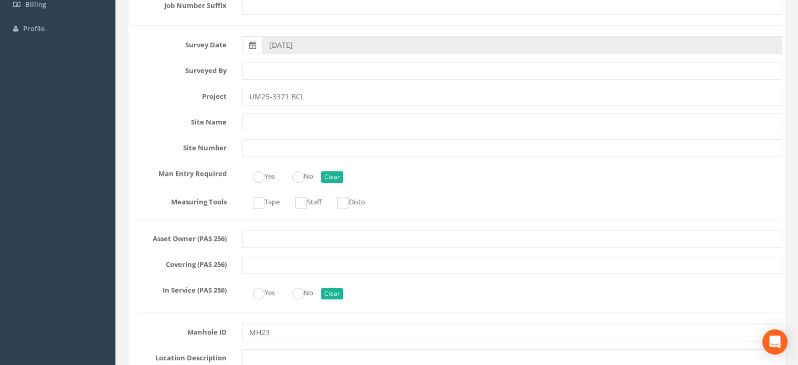
scroll to position [0, 0]
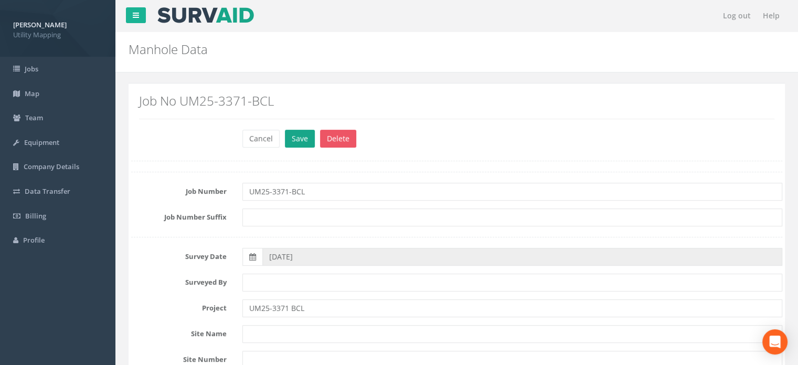
type input "MH21"
click at [292, 143] on button "Save" at bounding box center [300, 139] width 30 height 18
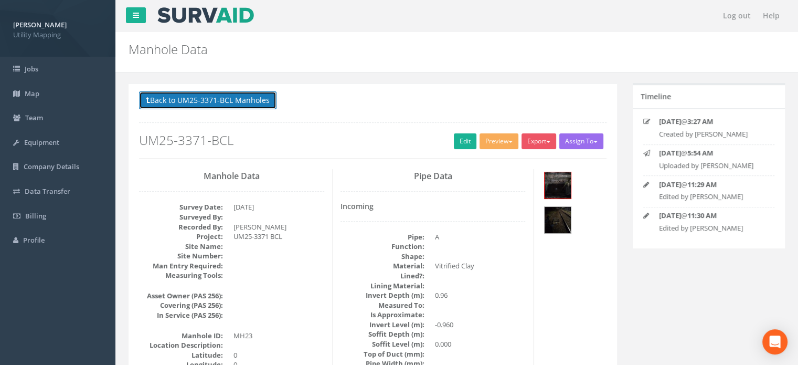
click at [241, 103] on button "Back to UM25-3371-BCL Manholes" at bounding box center [207, 100] width 137 height 18
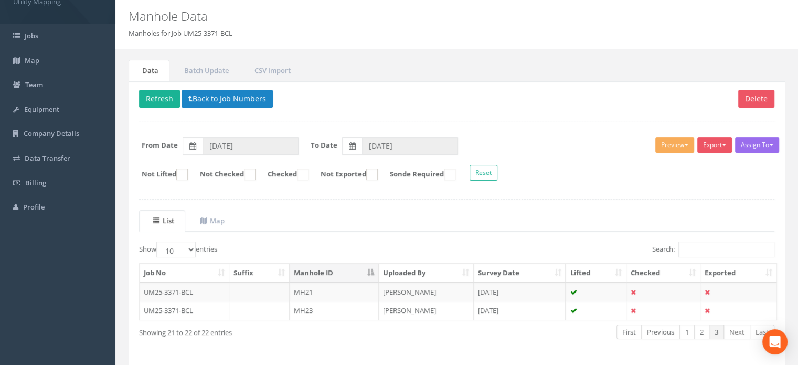
scroll to position [69, 0]
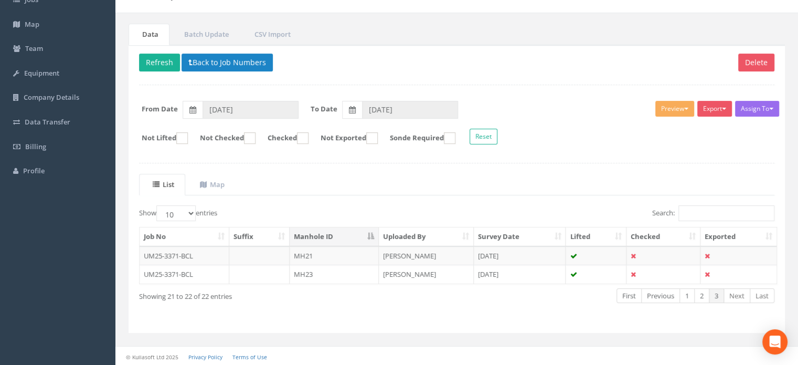
click at [318, 230] on th "Manhole ID" at bounding box center [334, 236] width 89 height 19
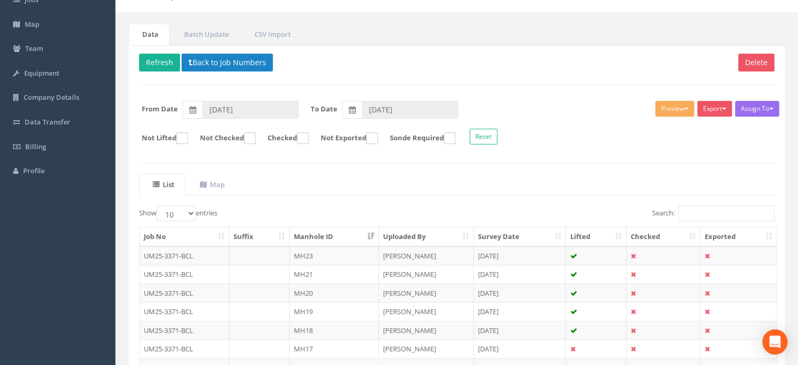
click at [318, 230] on th "Manhole ID" at bounding box center [334, 236] width 89 height 19
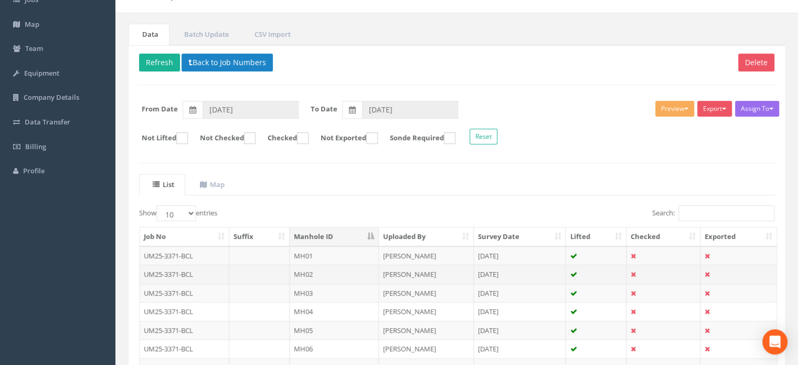
click at [316, 270] on td "MH02" at bounding box center [334, 273] width 89 height 19
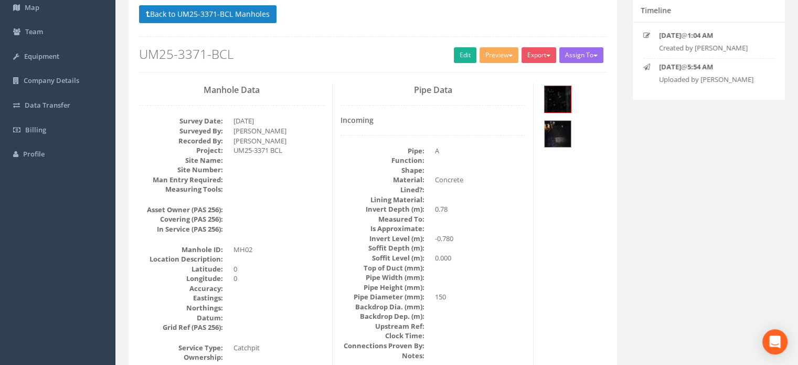
scroll to position [105, 0]
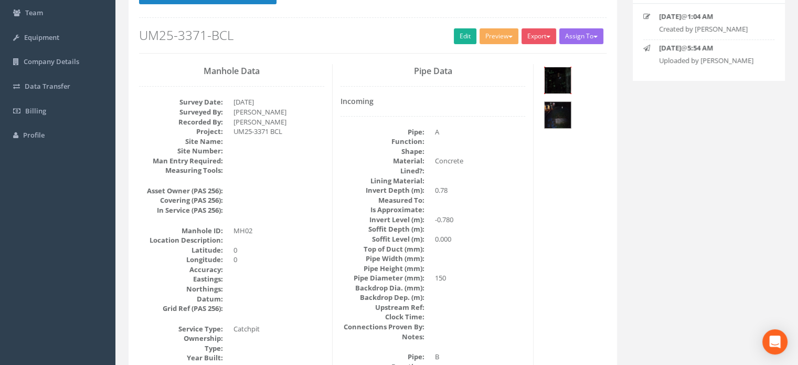
click at [552, 83] on img at bounding box center [558, 80] width 26 height 26
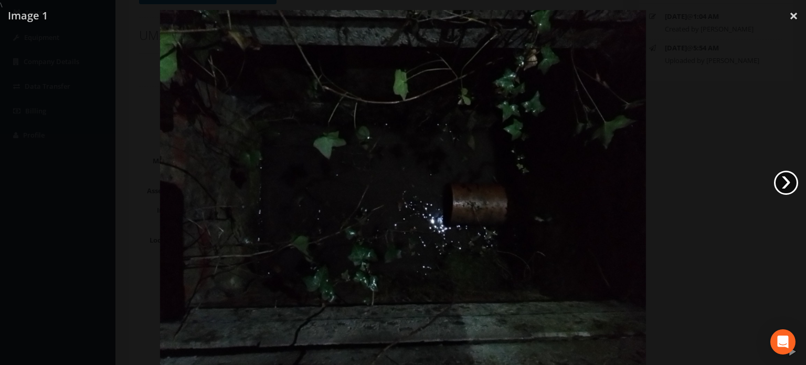
click at [783, 178] on link "›" at bounding box center [786, 182] width 24 height 24
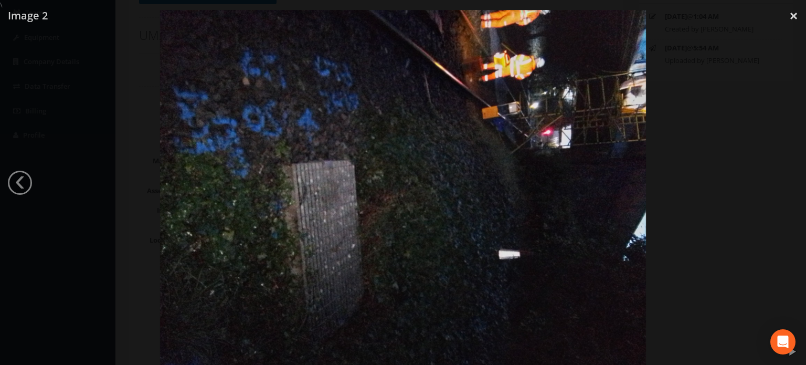
click at [29, 188] on div at bounding box center [403, 192] width 806 height 365
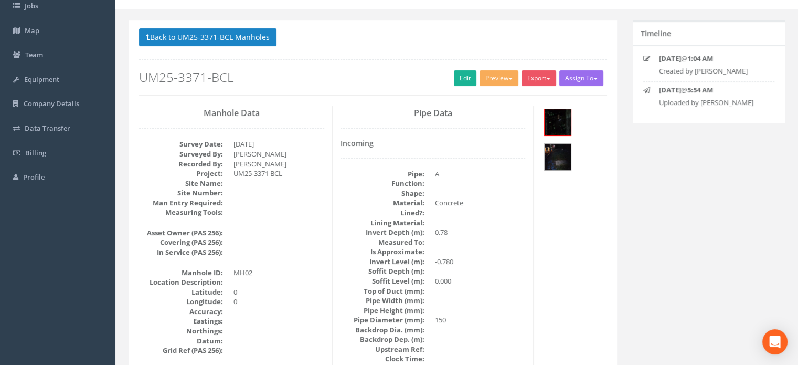
scroll to position [52, 0]
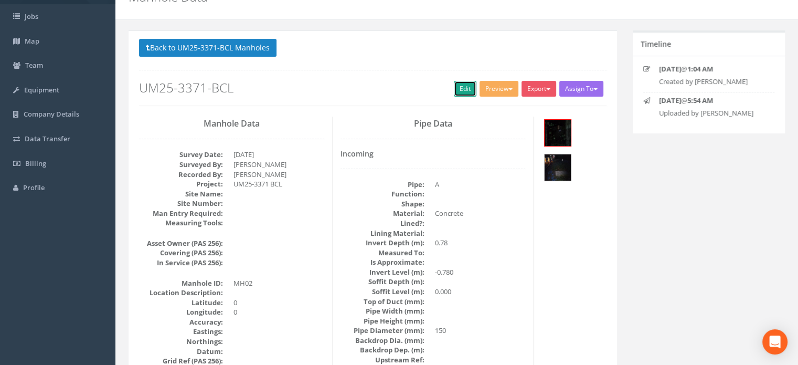
click at [457, 92] on link "Edit" at bounding box center [465, 89] width 23 height 16
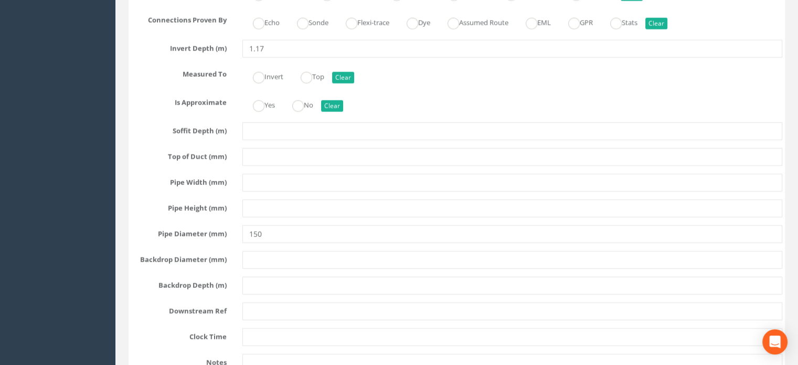
scroll to position [2676, 0]
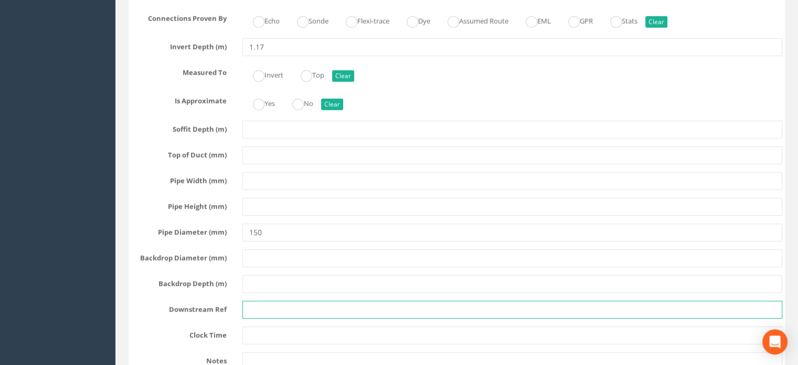
click at [332, 312] on input "text" at bounding box center [512, 310] width 540 height 18
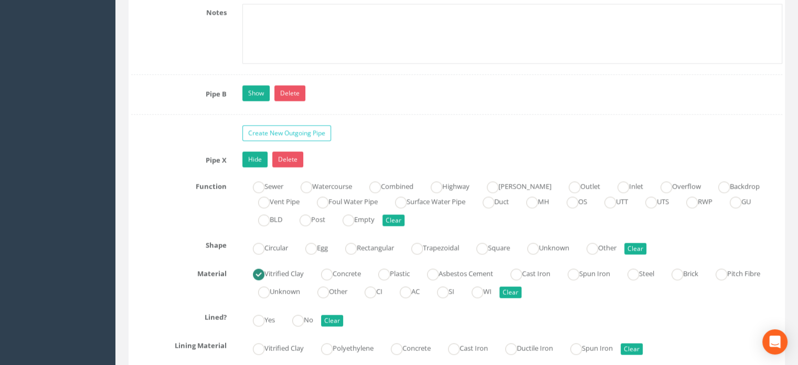
scroll to position [2308, 0]
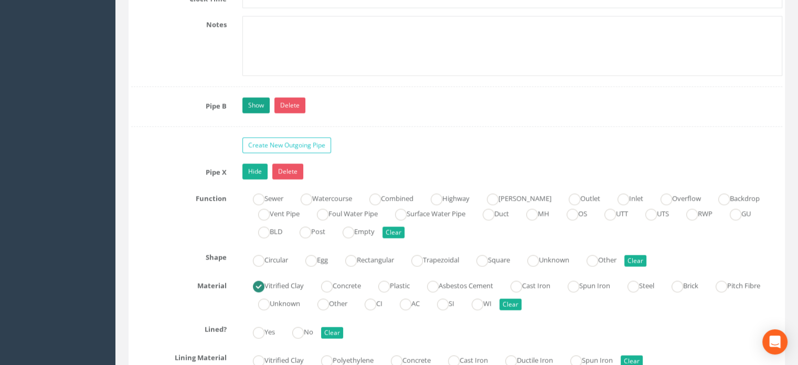
type input "MH04"
click at [251, 112] on link "Show" at bounding box center [255, 106] width 27 height 16
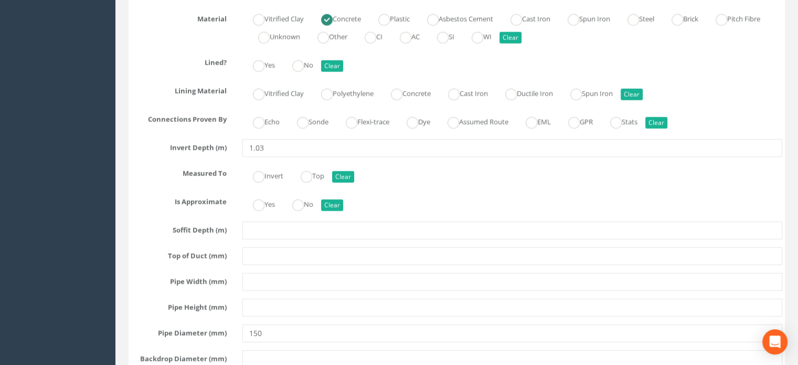
scroll to position [2571, 0]
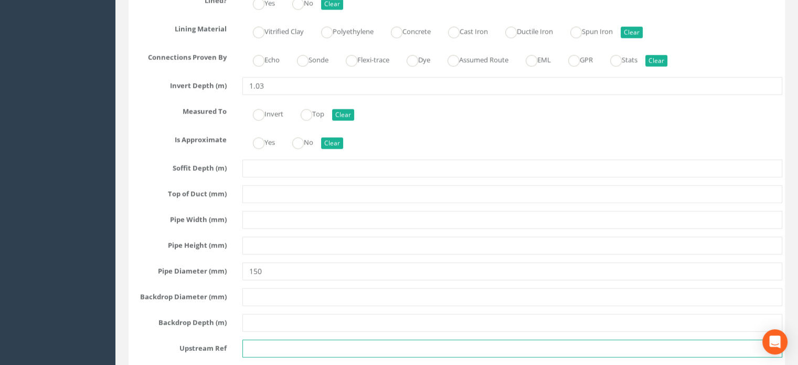
click at [274, 349] on input "text" at bounding box center [512, 348] width 540 height 18
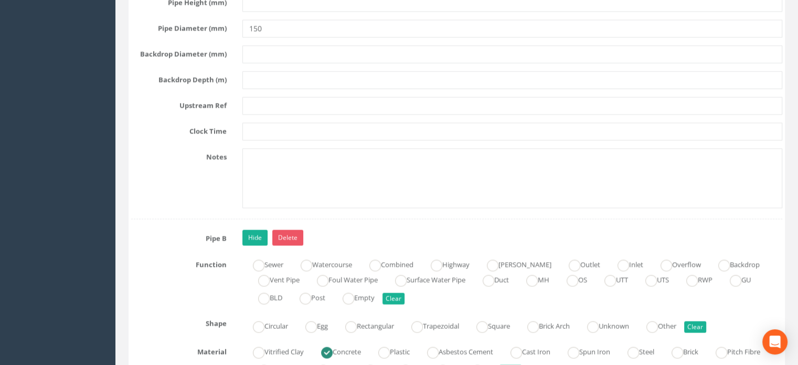
scroll to position [2151, 0]
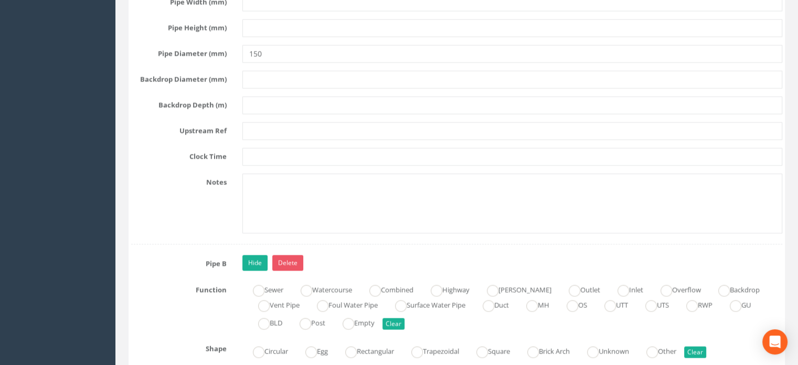
type input "EOT"
click at [284, 139] on input "text" at bounding box center [512, 131] width 540 height 18
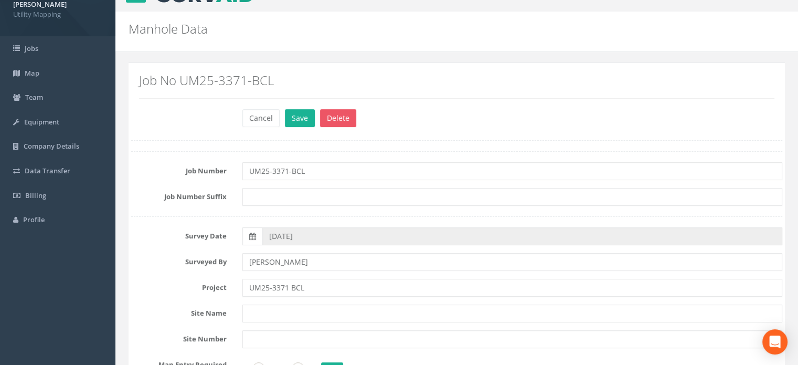
scroll to position [0, 0]
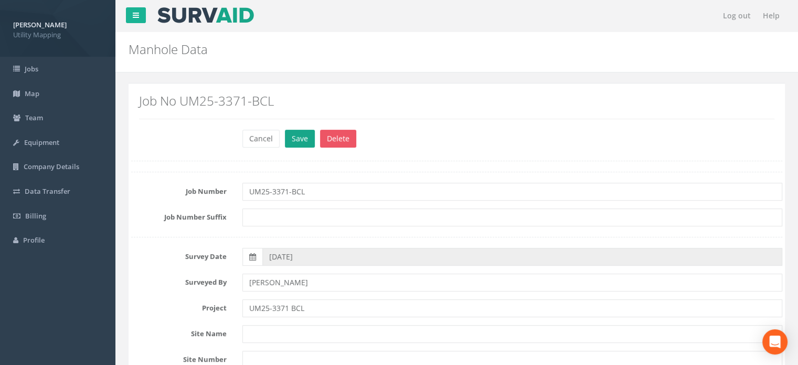
type input "Trough"
click at [309, 137] on button "Save" at bounding box center [300, 139] width 30 height 18
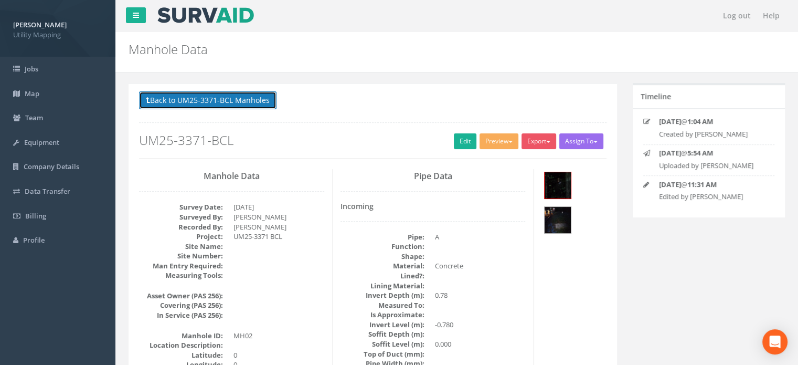
click at [265, 104] on button "Back to UM25-3371-BCL Manholes" at bounding box center [207, 100] width 137 height 18
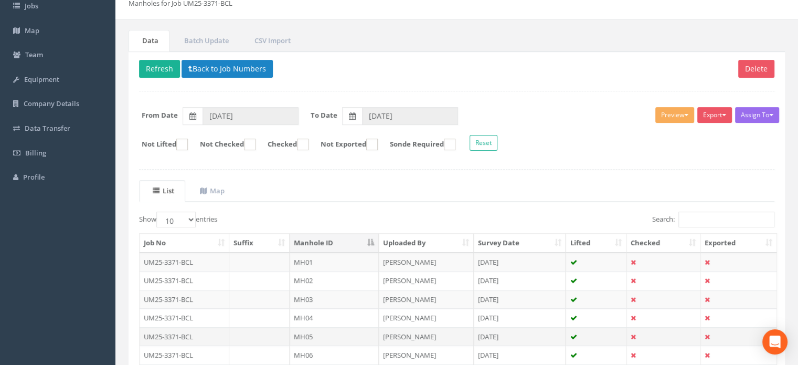
scroll to position [105, 0]
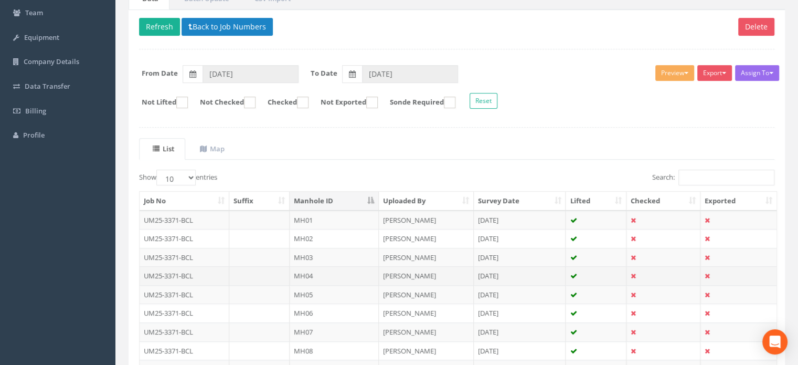
click at [321, 271] on td "MH04" at bounding box center [334, 275] width 89 height 19
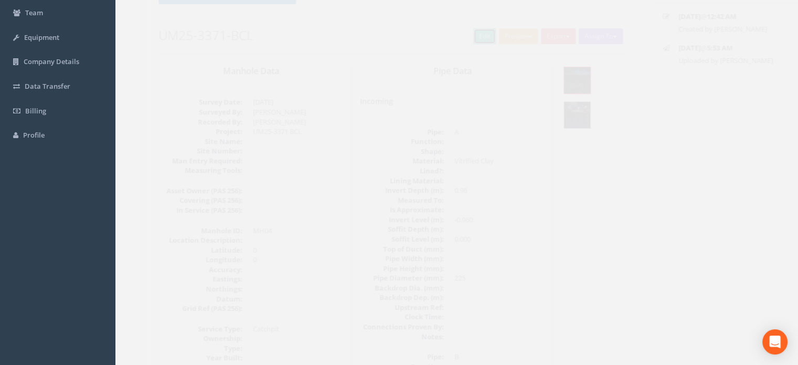
click at [462, 41] on link "Edit" at bounding box center [465, 36] width 23 height 16
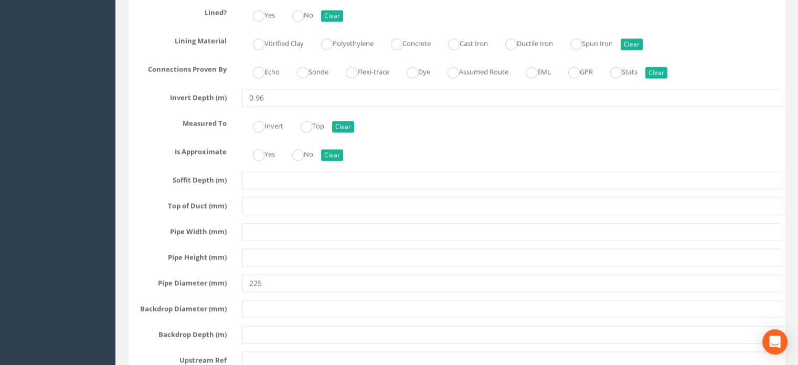
scroll to position [1941, 0]
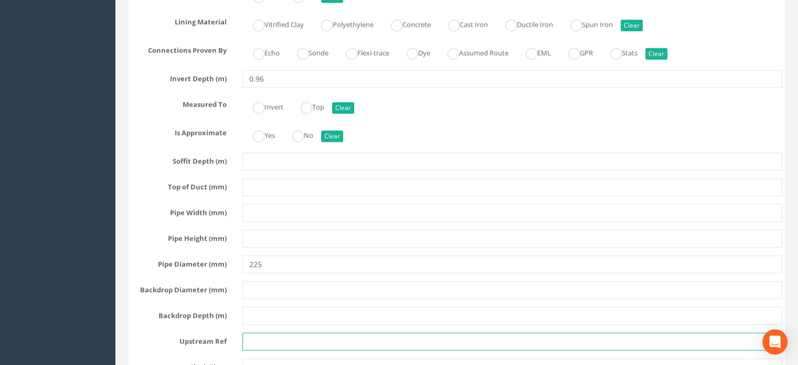
click at [306, 347] on input "text" at bounding box center [512, 341] width 540 height 18
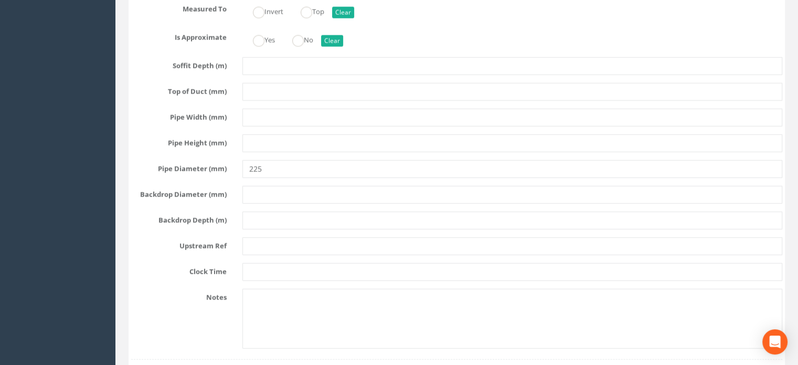
scroll to position [2676, 0]
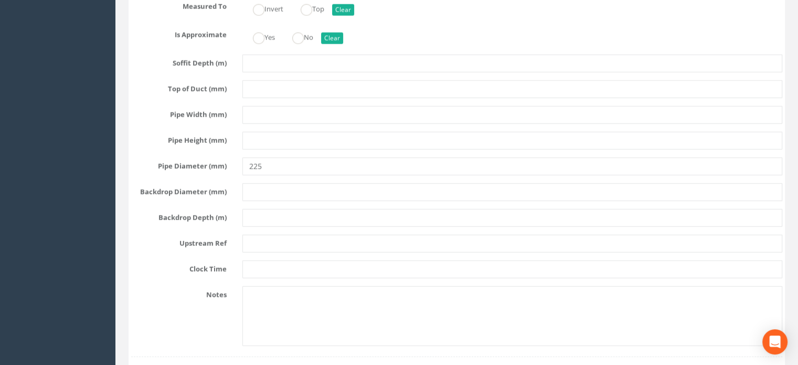
type input "MH02"
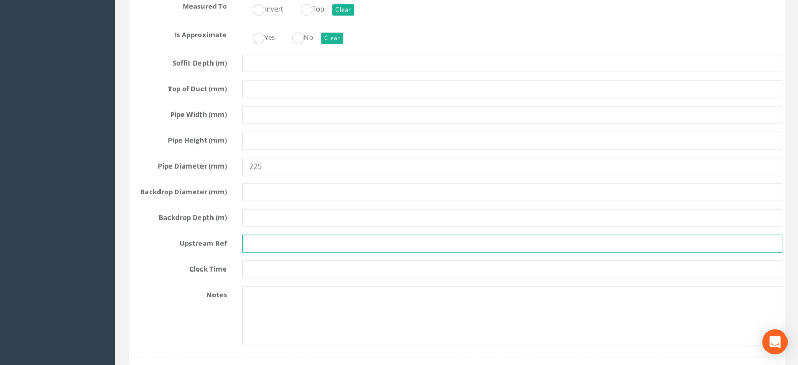
click at [339, 247] on input "text" at bounding box center [512, 244] width 540 height 18
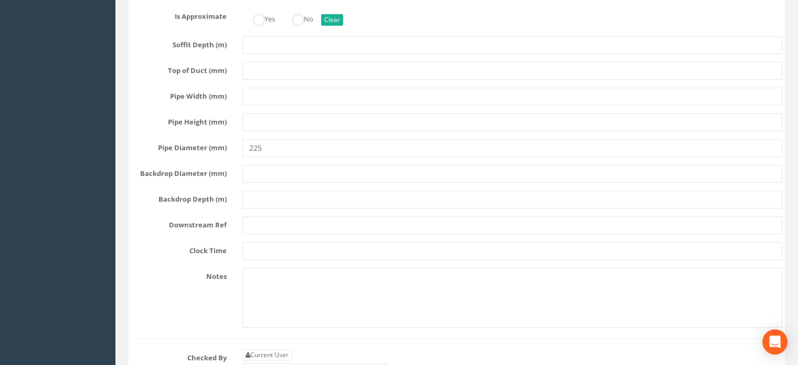
scroll to position [3358, 0]
type input "MH06"
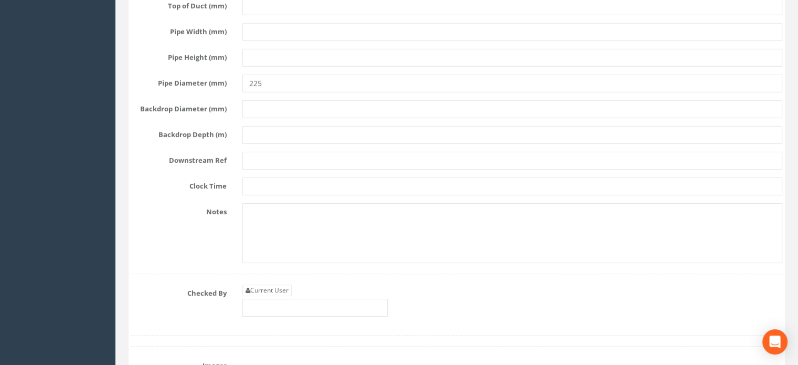
scroll to position [3410, 0]
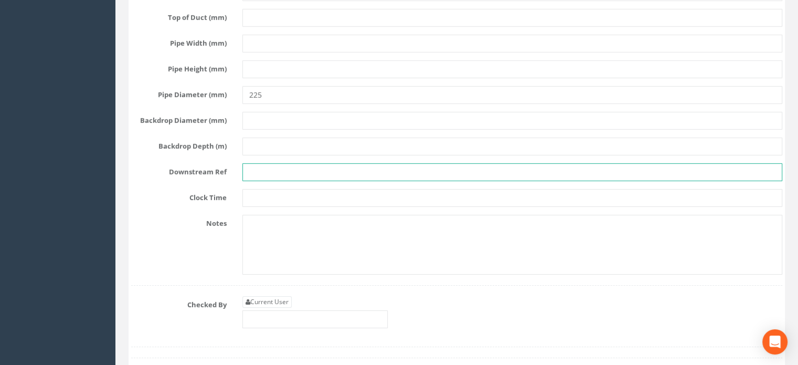
click at [273, 169] on input "text" at bounding box center [512, 172] width 540 height 18
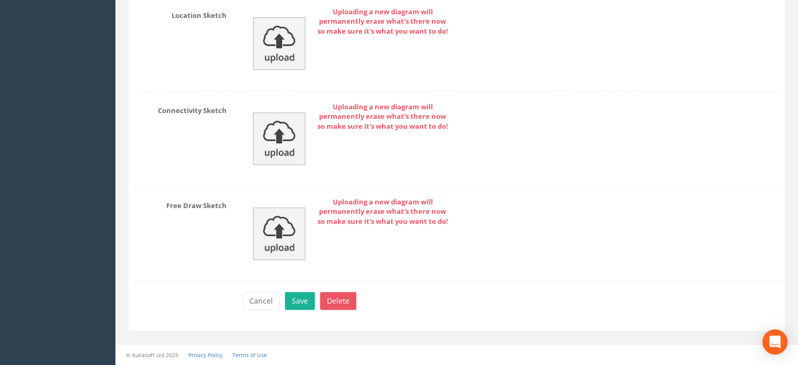
scroll to position [4234, 0]
type input "MH08"
click at [299, 303] on button "Save" at bounding box center [300, 301] width 30 height 18
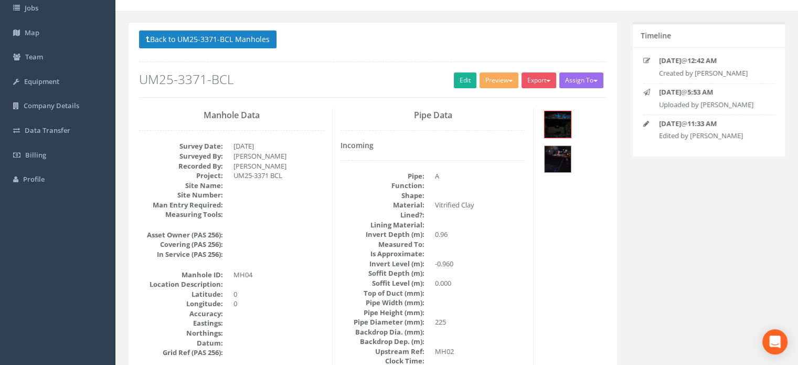
scroll to position [0, 0]
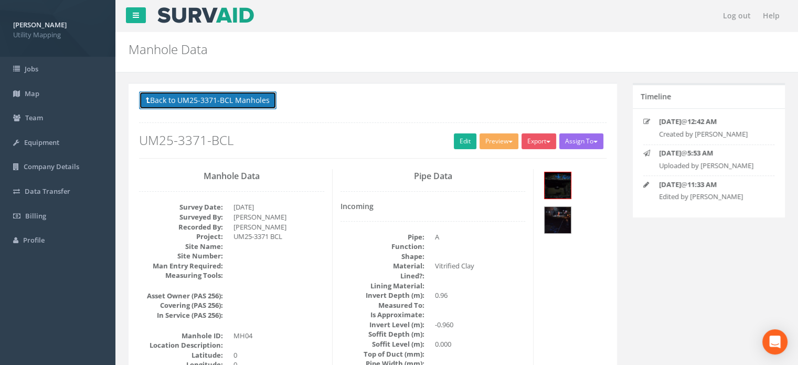
click at [238, 102] on button "Back to UM25-3371-BCL Manholes" at bounding box center [207, 100] width 137 height 18
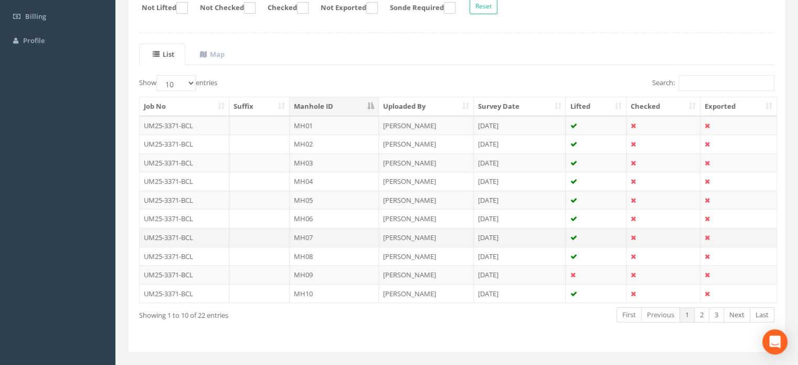
scroll to position [210, 0]
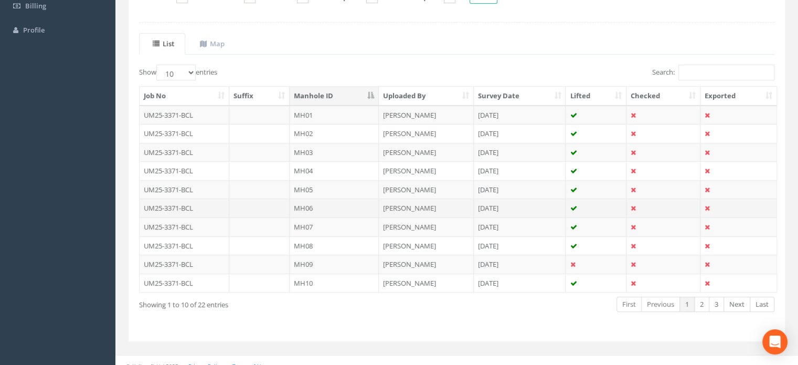
click at [329, 206] on td "MH06" at bounding box center [334, 207] width 89 height 19
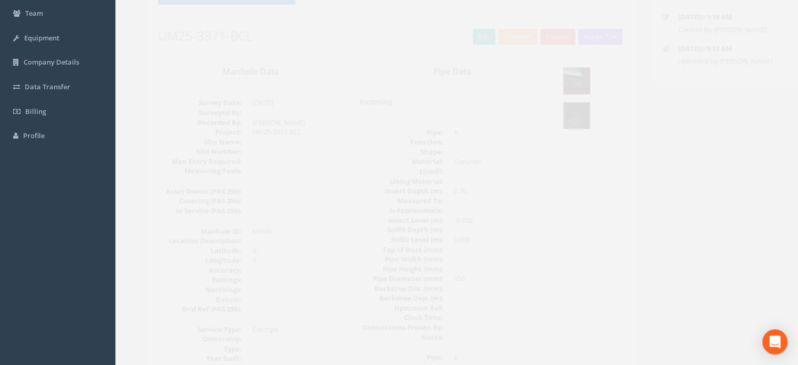
scroll to position [105, 0]
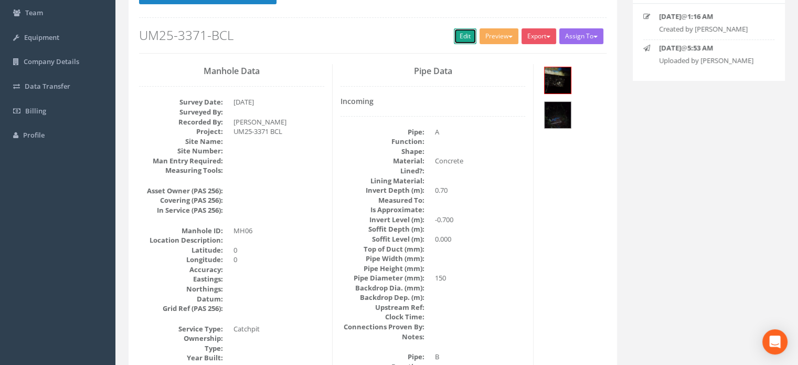
click at [463, 37] on link "Edit" at bounding box center [465, 36] width 23 height 16
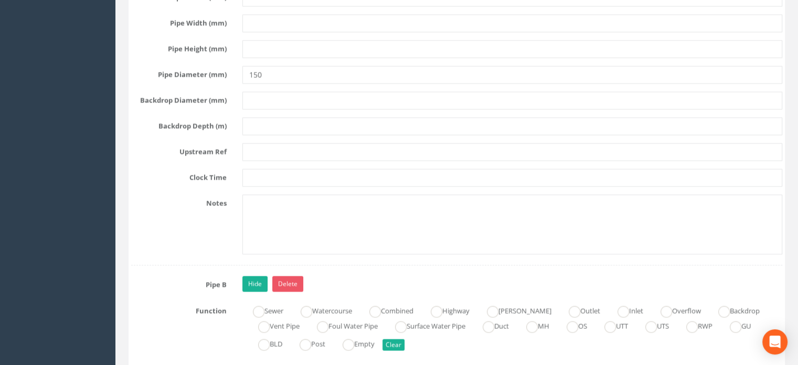
scroll to position [2098, 0]
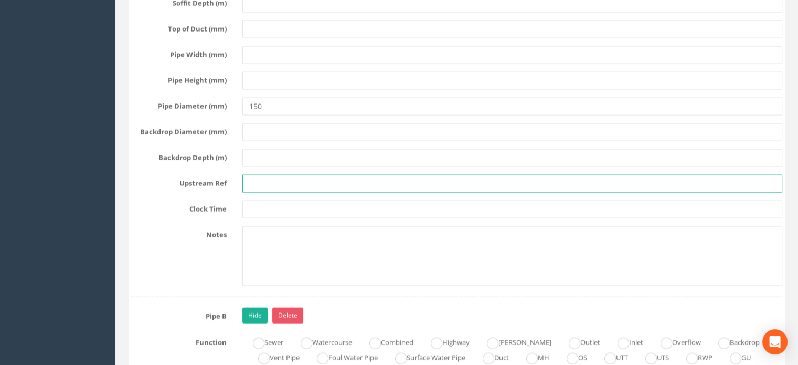
click at [334, 193] on input "text" at bounding box center [512, 184] width 540 height 18
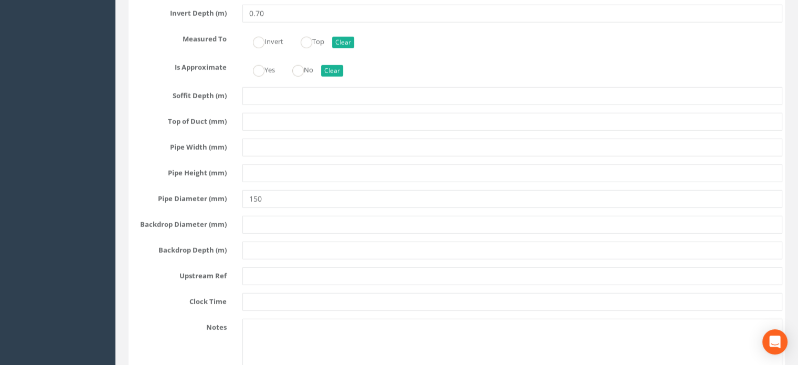
scroll to position [2676, 0]
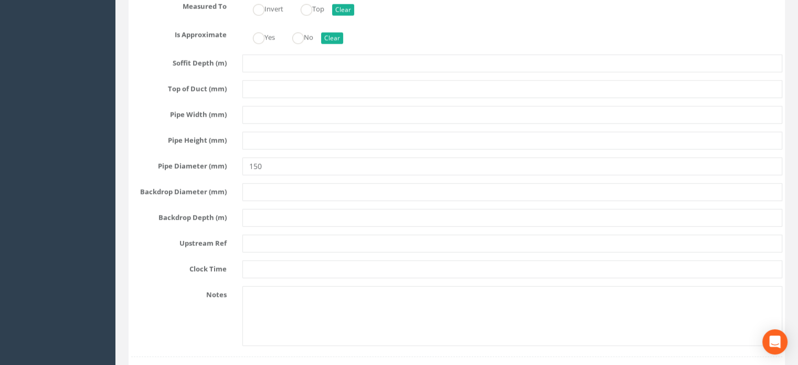
type input "EOT"
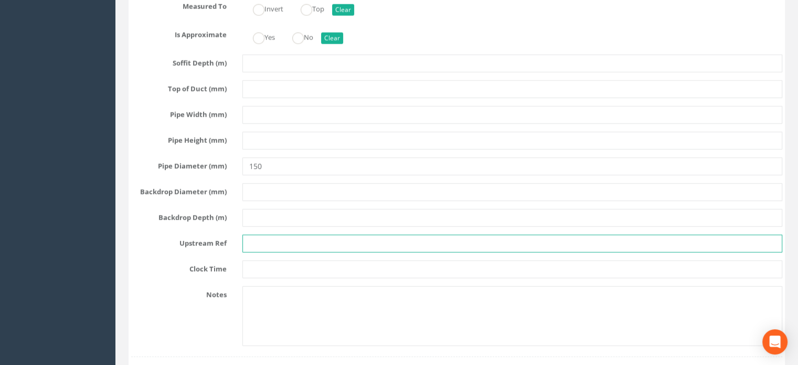
click at [297, 246] on input "text" at bounding box center [512, 244] width 540 height 18
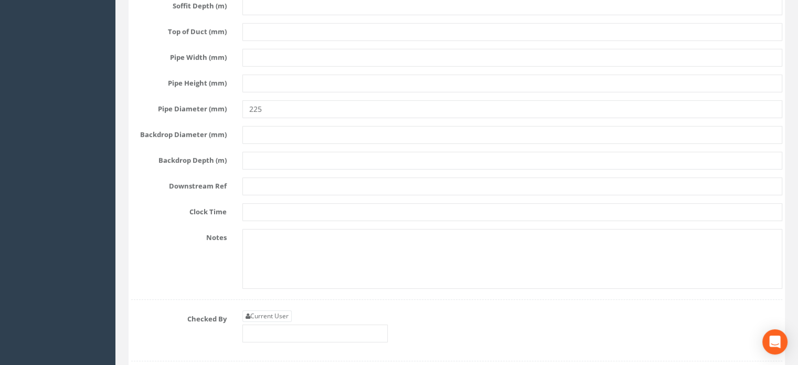
scroll to position [3515, 0]
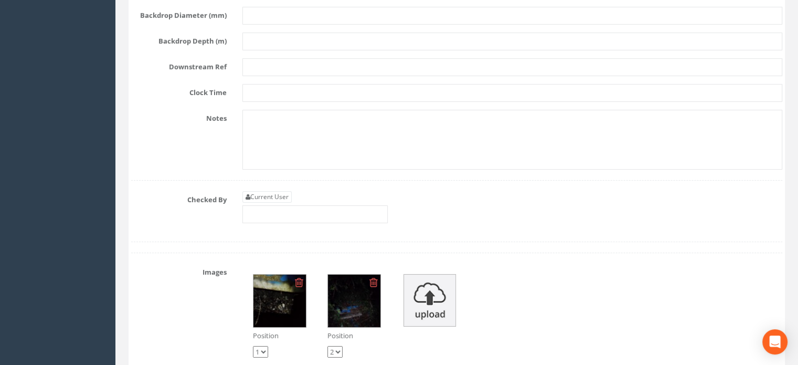
type input "EOT"
click at [282, 69] on input "text" at bounding box center [512, 67] width 540 height 18
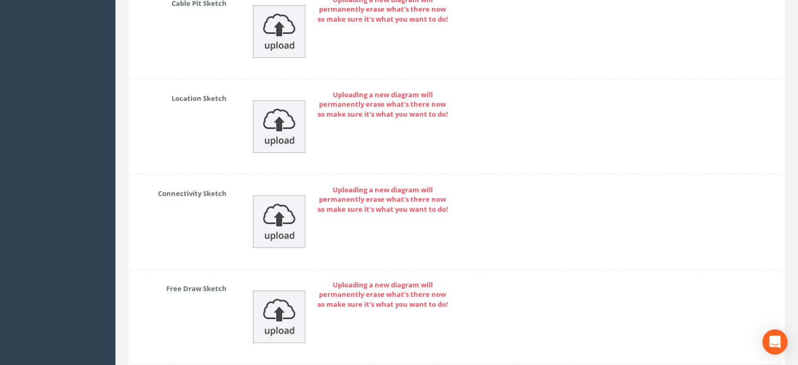
scroll to position [4234, 0]
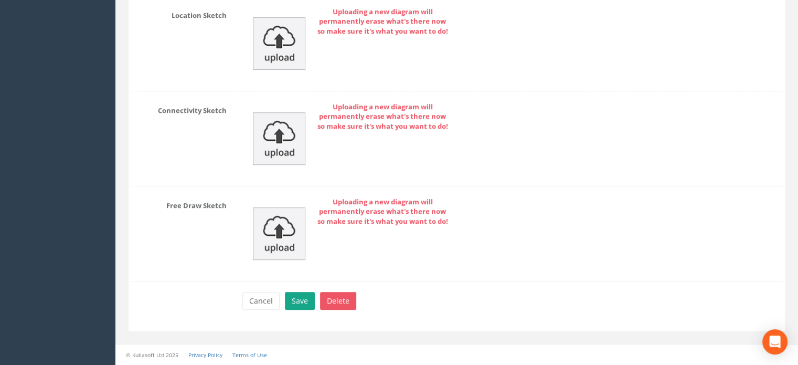
type input "MH08"
click at [290, 303] on button "Save" at bounding box center [300, 301] width 30 height 18
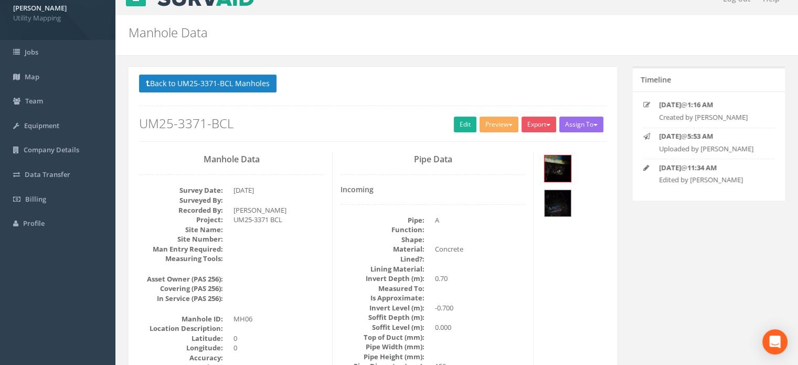
scroll to position [0, 0]
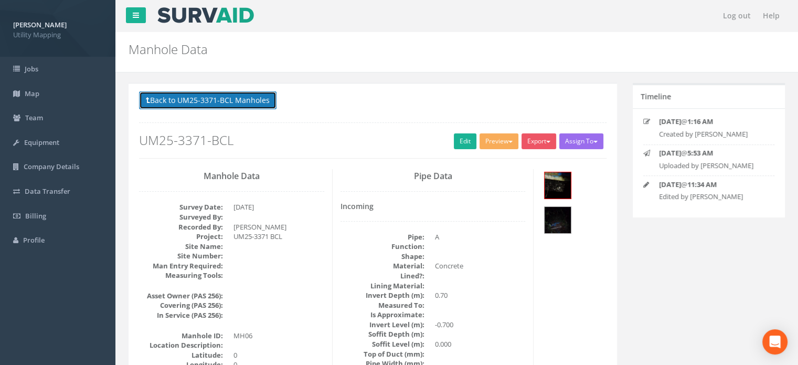
click at [234, 98] on button "Back to UM25-3371-BCL Manholes" at bounding box center [207, 100] width 137 height 18
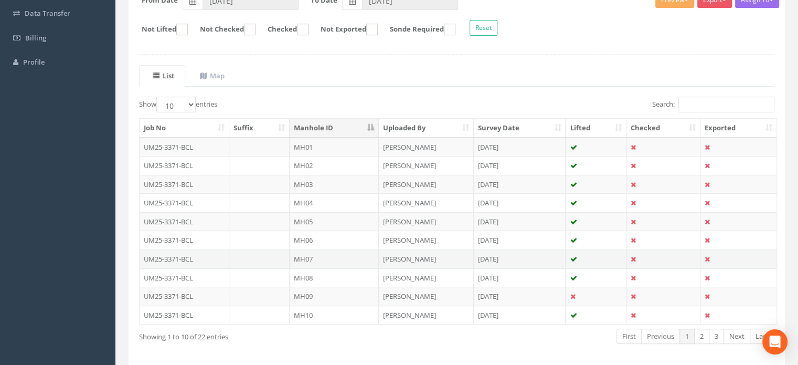
scroll to position [210, 0]
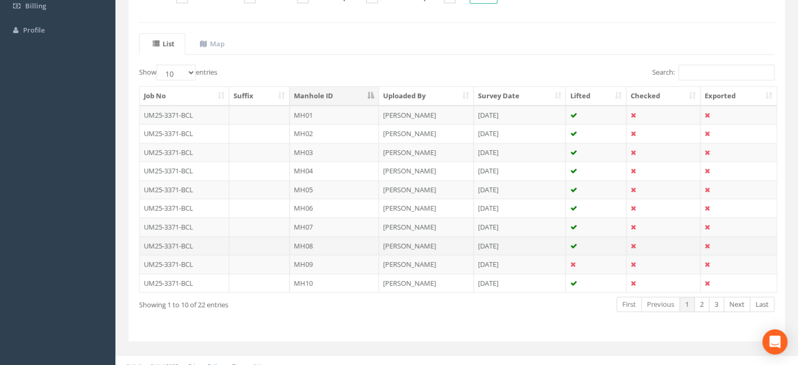
click at [315, 245] on td "MH08" at bounding box center [334, 245] width 89 height 19
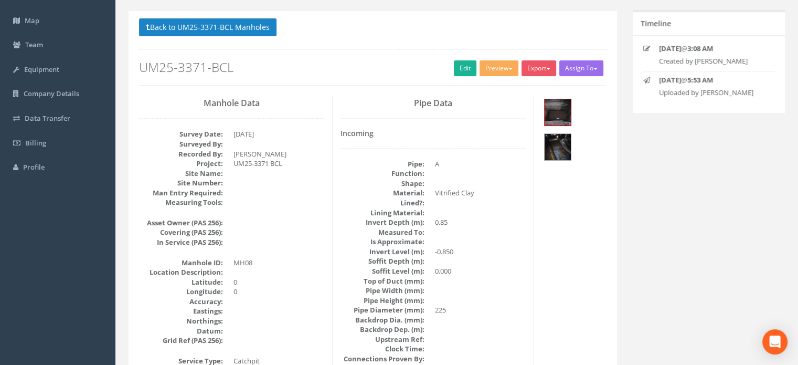
scroll to position [105, 0]
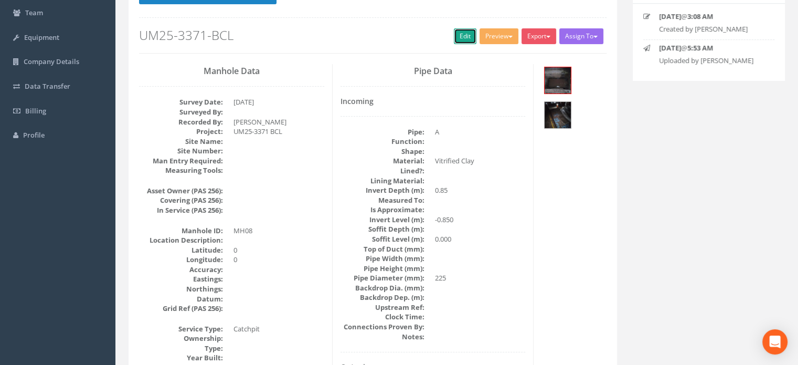
click at [460, 39] on link "Edit" at bounding box center [465, 36] width 23 height 16
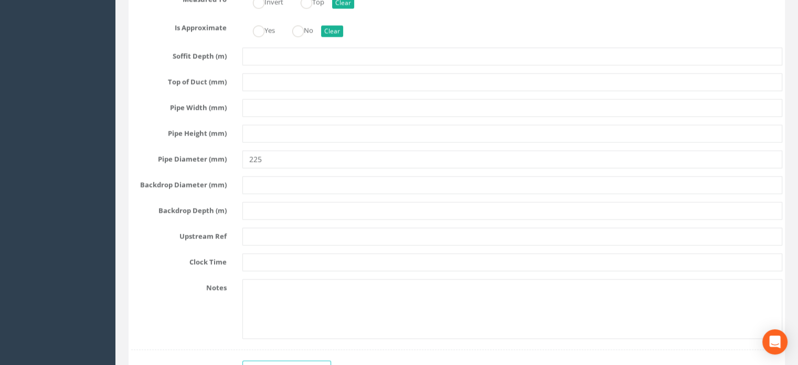
scroll to position [2046, 0]
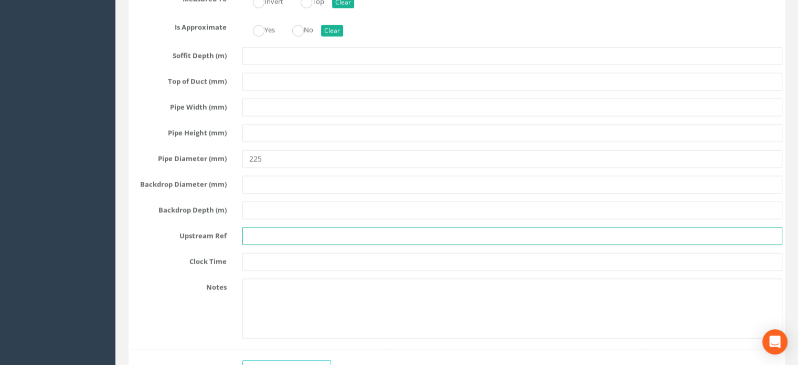
click at [351, 242] on input "text" at bounding box center [512, 236] width 540 height 18
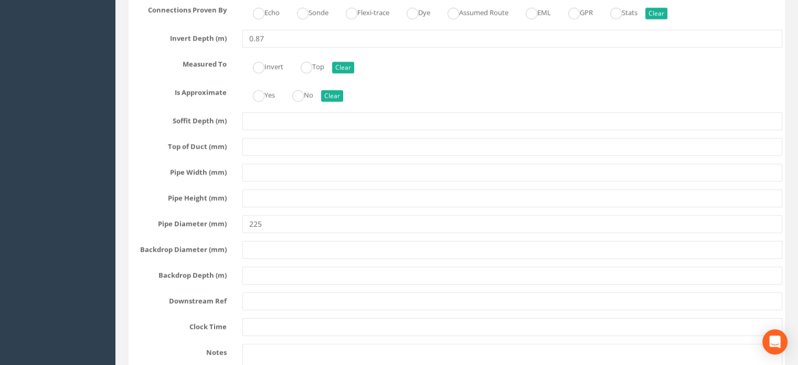
scroll to position [2655, 0]
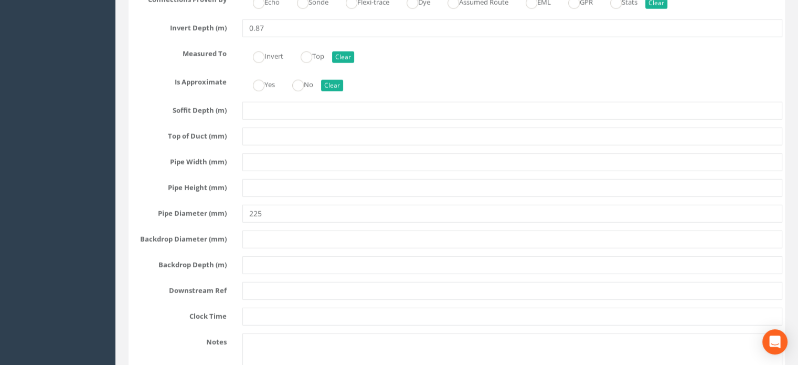
type input "MH04"
click at [373, 297] on input "text" at bounding box center [512, 291] width 540 height 18
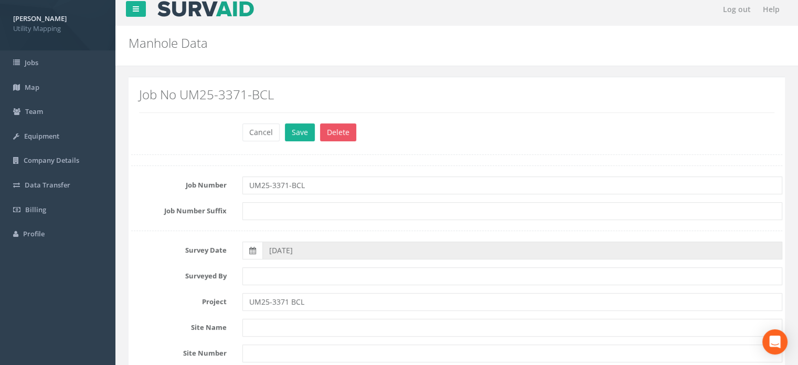
scroll to position [0, 0]
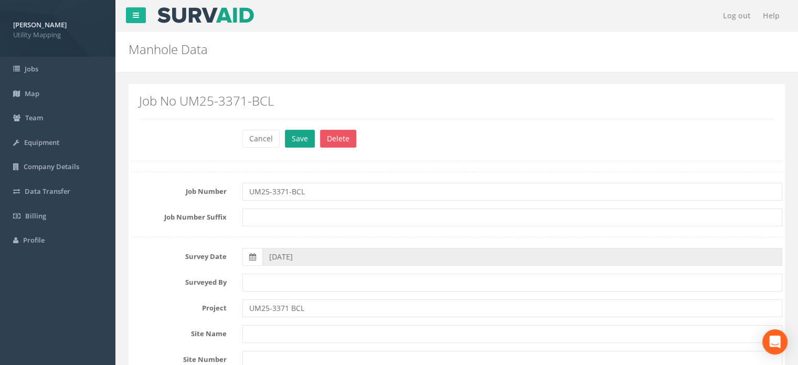
type input "MH10"
click at [296, 135] on button "Save" at bounding box center [300, 139] width 30 height 18
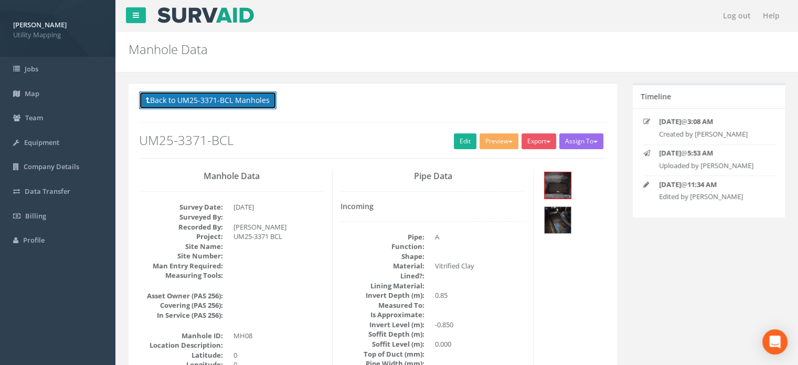
click at [238, 96] on button "Back to UM25-3371-BCL Manholes" at bounding box center [207, 100] width 137 height 18
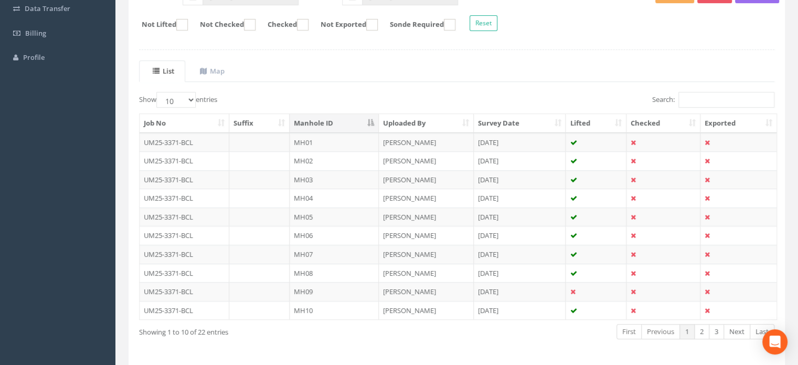
scroll to position [218, 0]
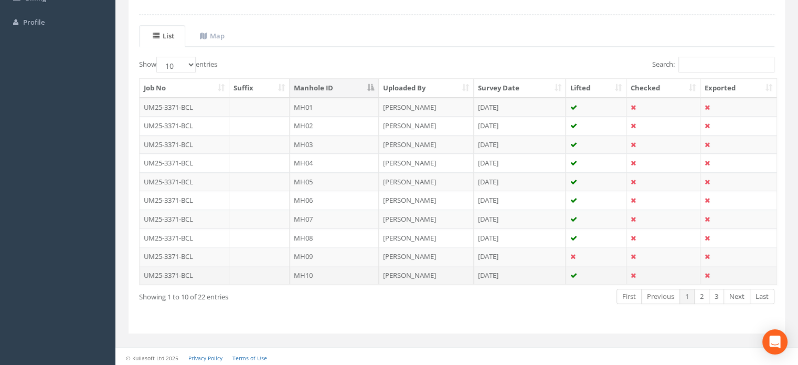
click at [347, 271] on td "MH10" at bounding box center [334, 274] width 89 height 19
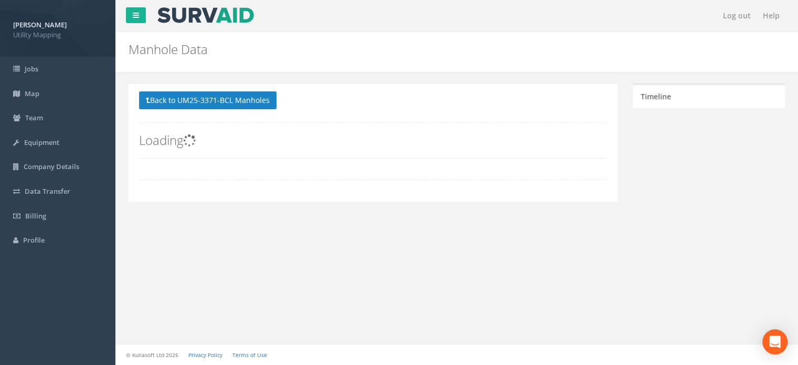
scroll to position [0, 0]
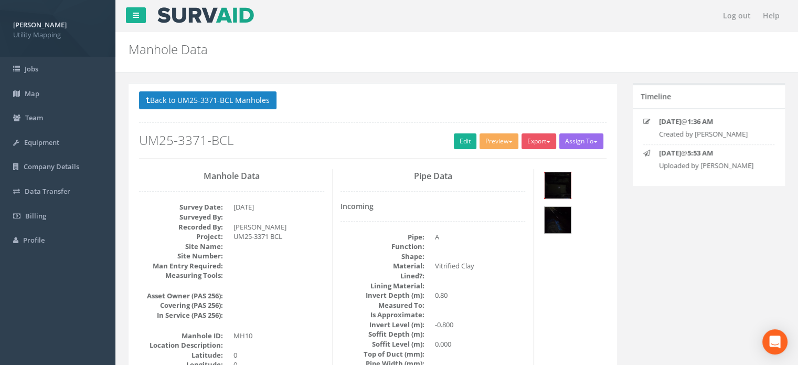
click at [569, 190] on img at bounding box center [558, 185] width 26 height 26
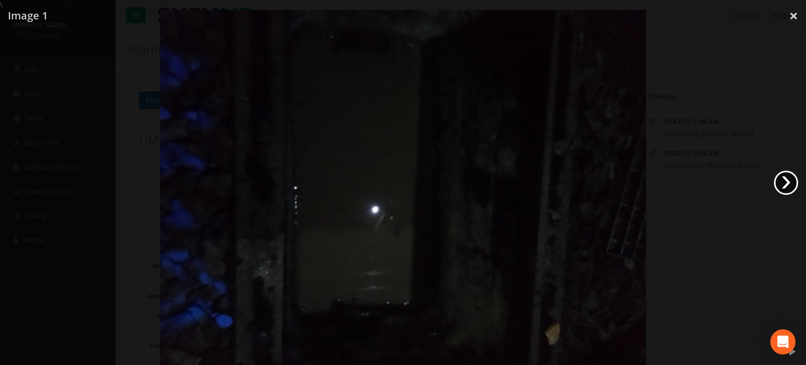
click at [783, 180] on link "›" at bounding box center [786, 182] width 24 height 24
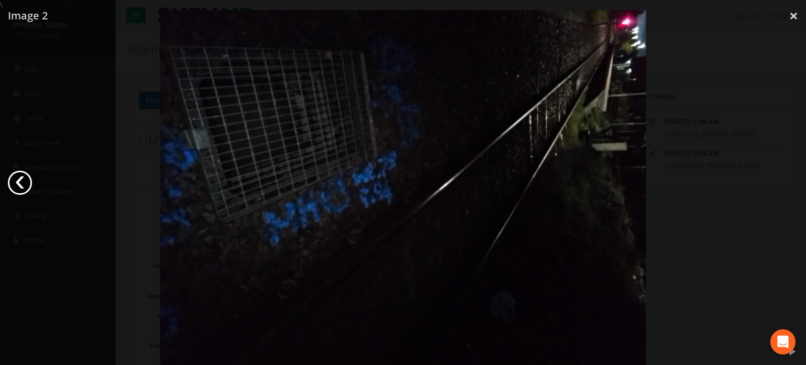
click at [22, 186] on link "‹" at bounding box center [20, 182] width 24 height 24
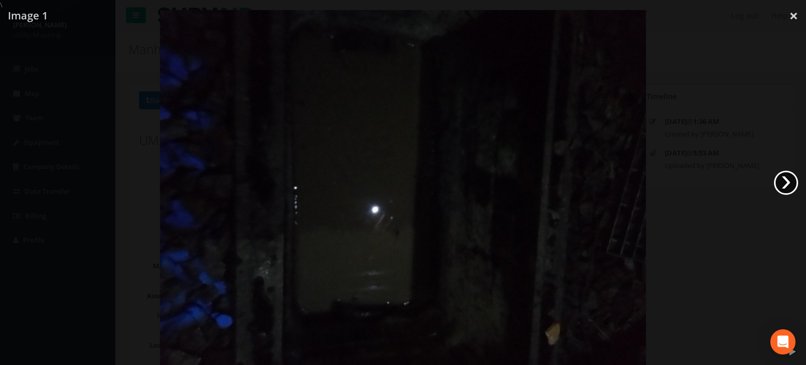
click at [781, 183] on link "›" at bounding box center [786, 182] width 24 height 24
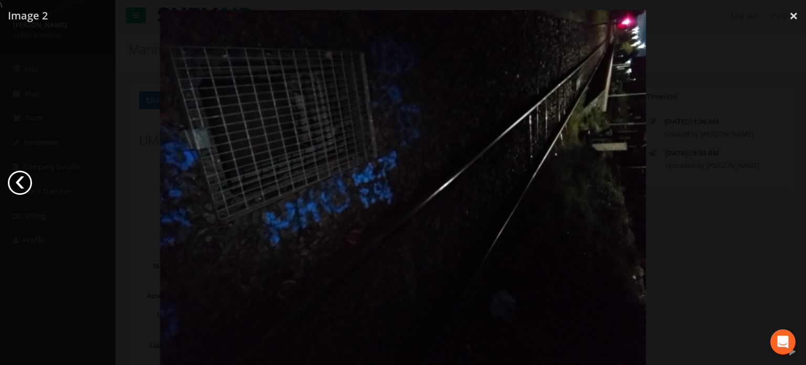
click at [17, 180] on link "‹" at bounding box center [20, 182] width 24 height 24
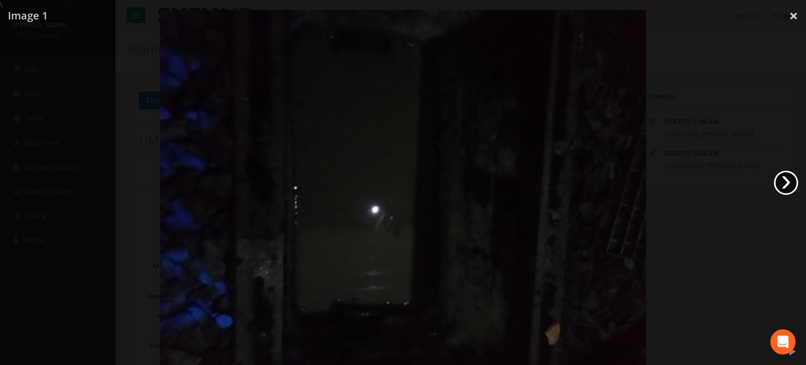
click at [786, 185] on link "›" at bounding box center [786, 182] width 24 height 24
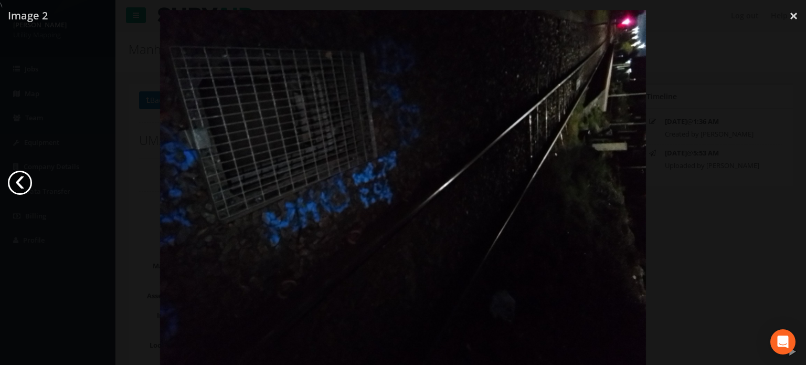
click at [23, 184] on link "‹" at bounding box center [20, 182] width 24 height 24
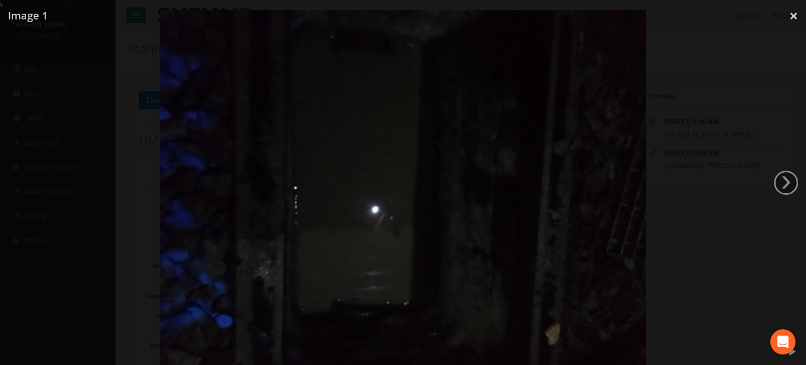
click at [37, 124] on div at bounding box center [403, 192] width 806 height 365
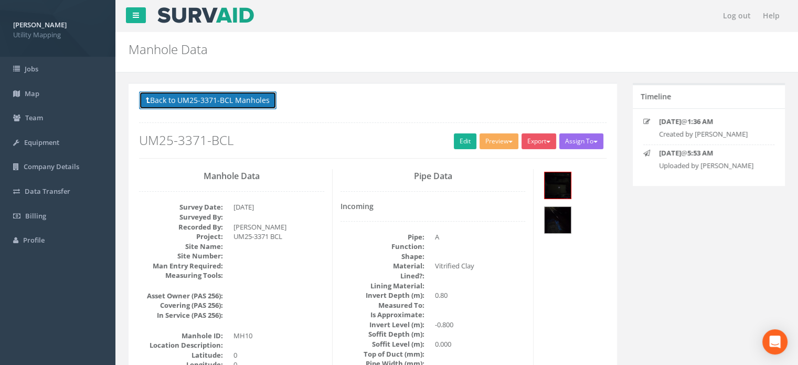
click at [227, 102] on button "Back to UM25-3371-BCL Manholes" at bounding box center [207, 100] width 137 height 18
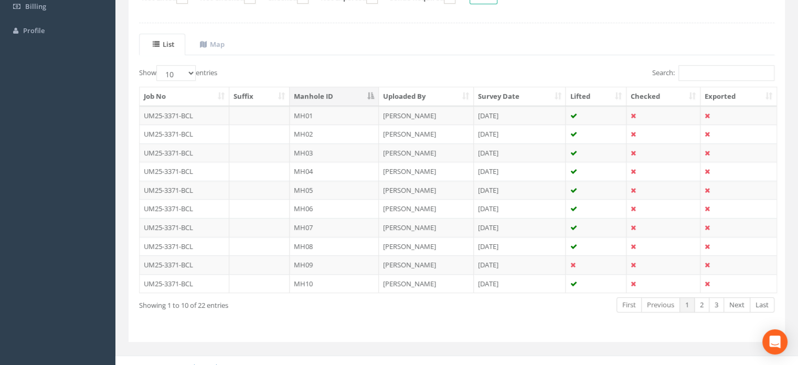
scroll to position [218, 0]
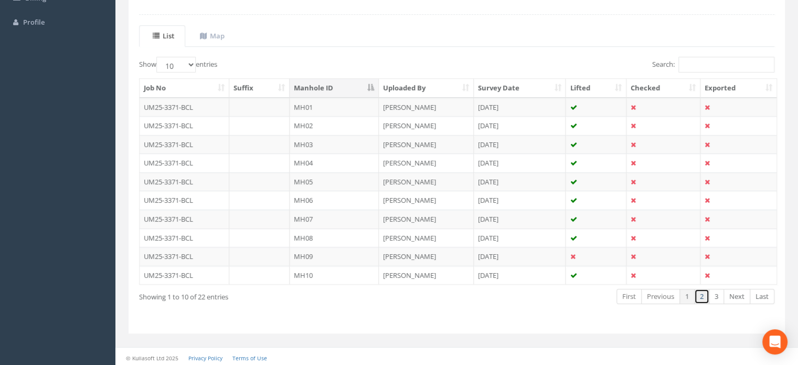
click at [705, 295] on link "2" at bounding box center [701, 296] width 15 height 15
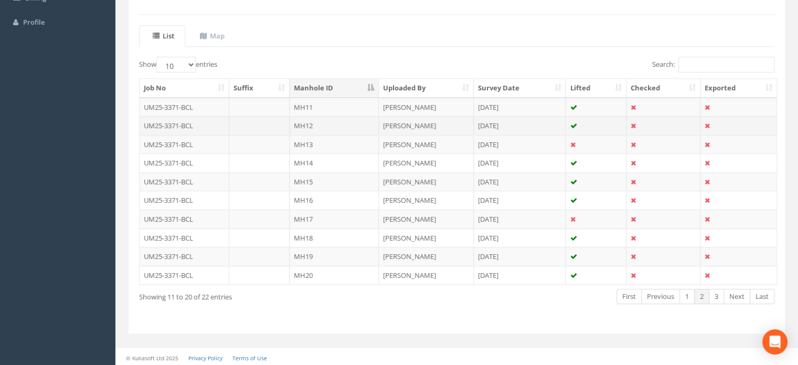
click at [333, 121] on td "MH12" at bounding box center [334, 125] width 89 height 19
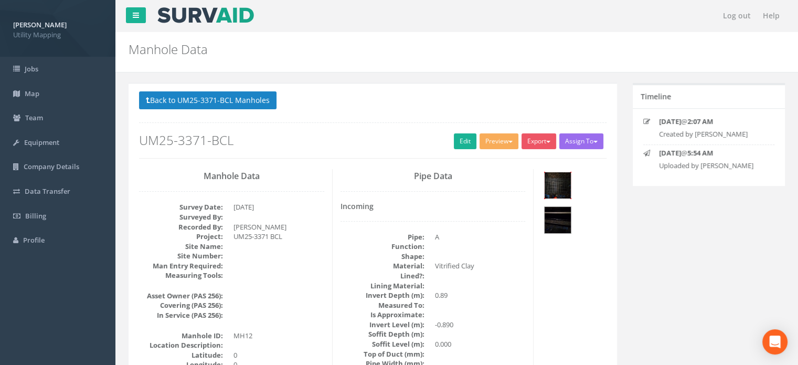
click at [554, 184] on img at bounding box center [558, 185] width 26 height 26
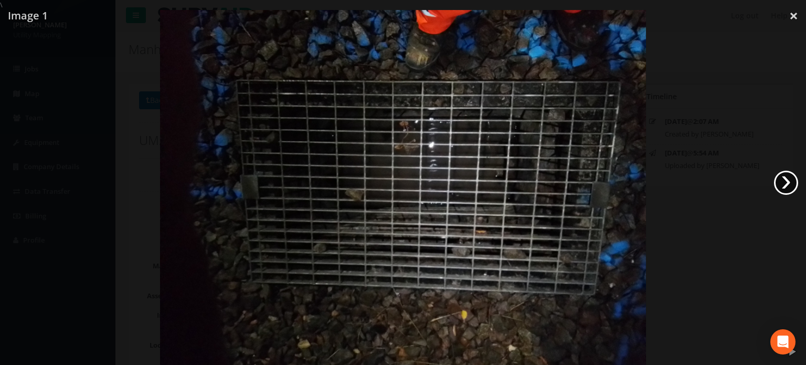
click at [789, 182] on link "›" at bounding box center [786, 182] width 24 height 24
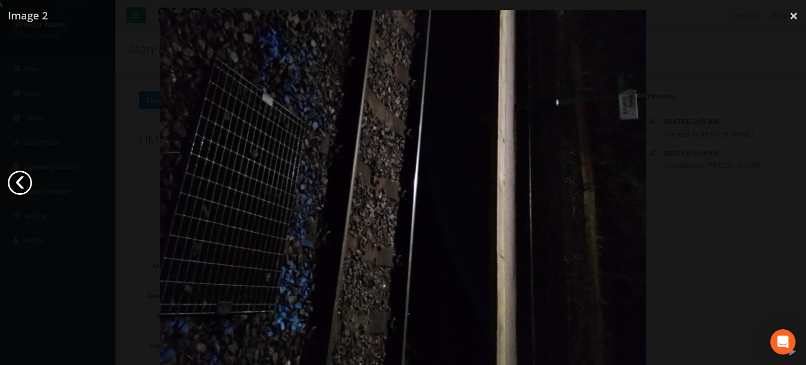
click at [19, 183] on link "‹" at bounding box center [20, 182] width 24 height 24
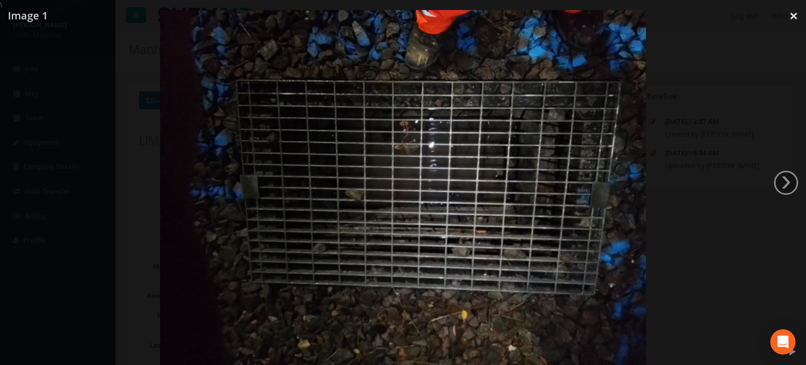
drag, startPoint x: 67, startPoint y: 112, endPoint x: 164, endPoint y: 119, distance: 97.3
click at [67, 111] on div at bounding box center [403, 192] width 806 height 365
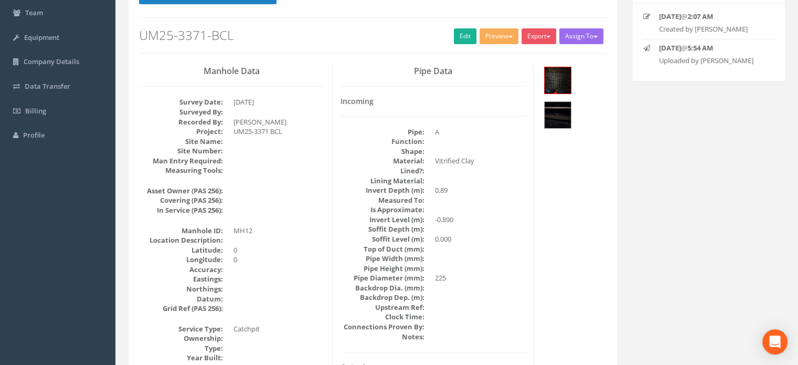
scroll to position [52, 0]
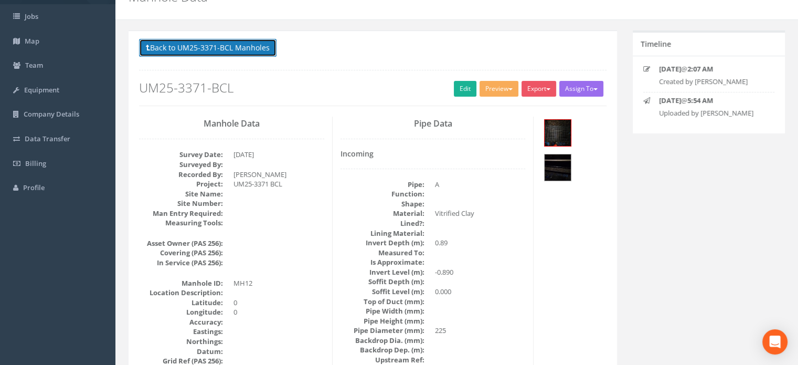
click at [202, 45] on button "Back to UM25-3371-BCL Manholes" at bounding box center [207, 48] width 137 height 18
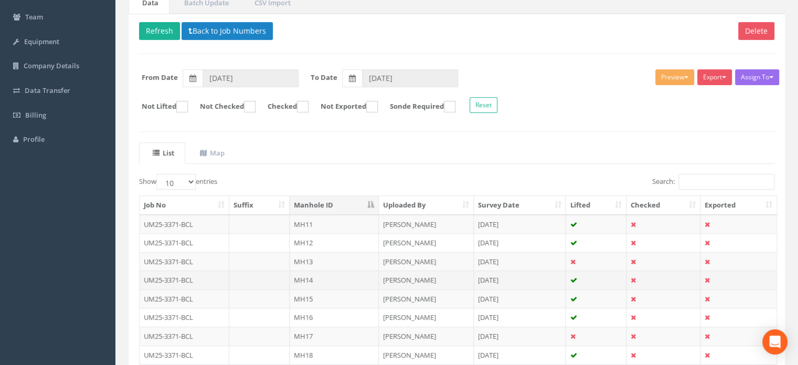
scroll to position [157, 0]
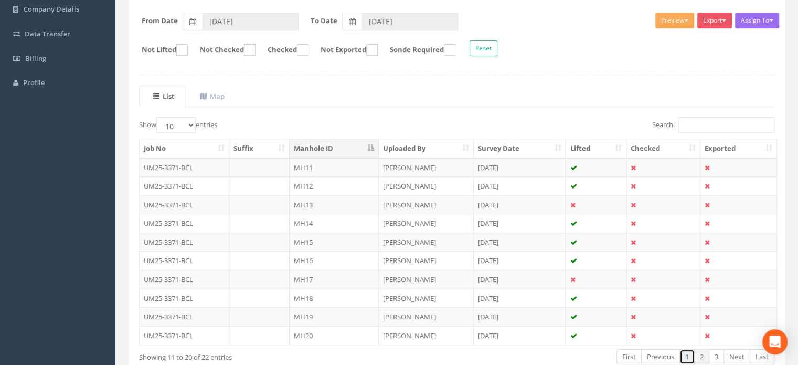
click at [688, 354] on link "1" at bounding box center [686, 356] width 15 height 15
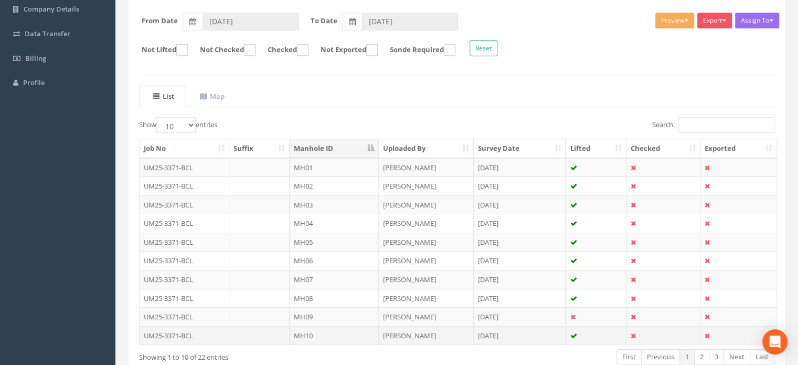
scroll to position [210, 0]
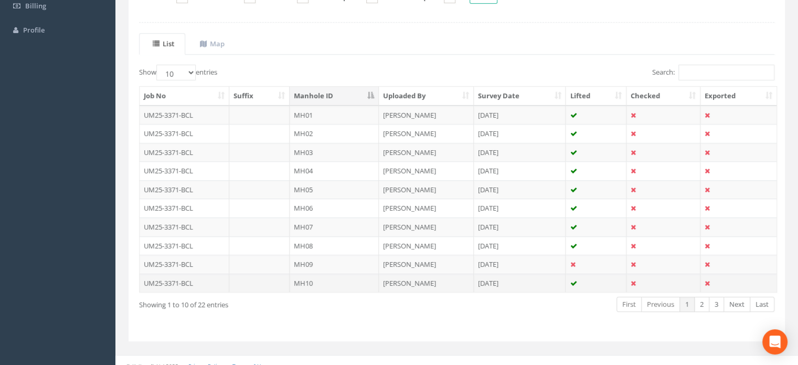
click at [333, 278] on td "MH10" at bounding box center [334, 282] width 89 height 19
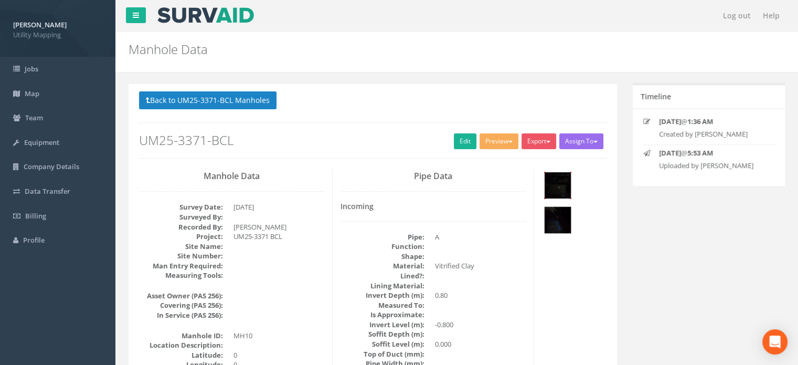
click at [558, 186] on img at bounding box center [558, 185] width 26 height 26
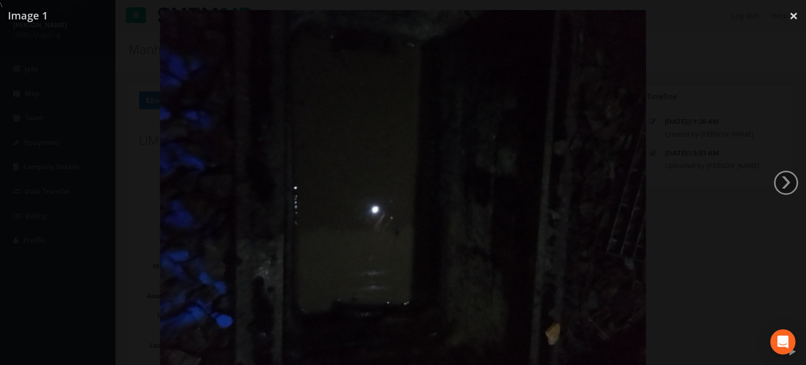
click at [712, 67] on div at bounding box center [403, 192] width 806 height 365
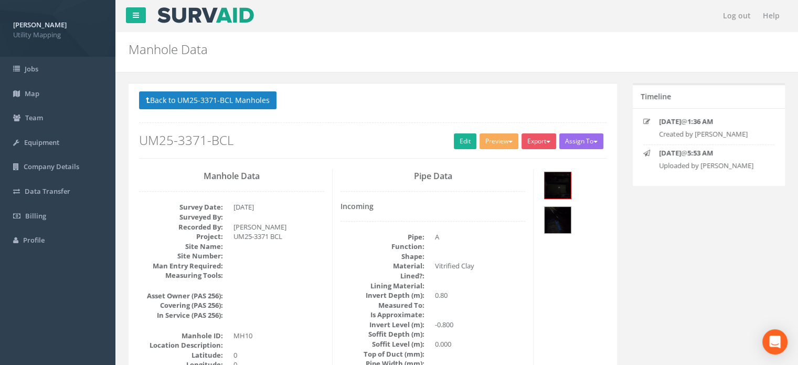
click at [219, 110] on p "Back to UM25-3371-BCL Manholes Back to Map" at bounding box center [372, 101] width 467 height 20
click at [227, 107] on button "Back to UM25-3371-BCL Manholes" at bounding box center [207, 100] width 137 height 18
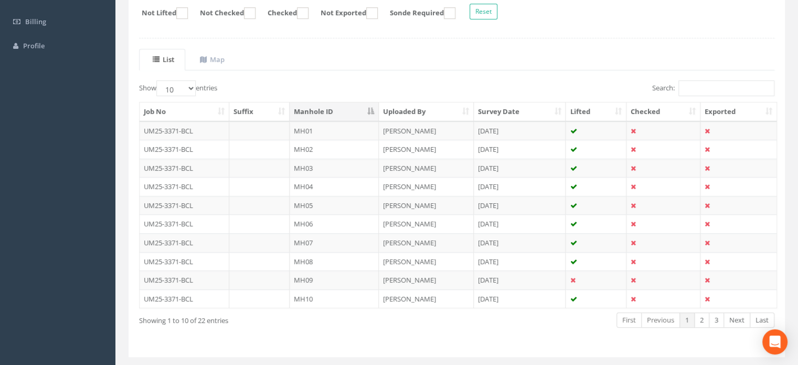
scroll to position [210, 0]
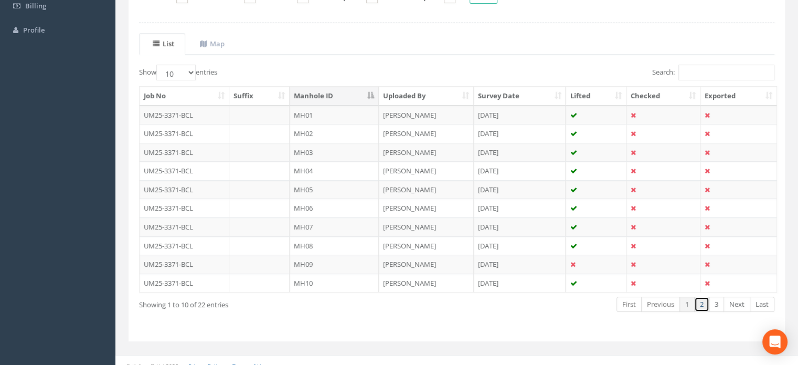
click at [705, 300] on link "2" at bounding box center [701, 303] width 15 height 15
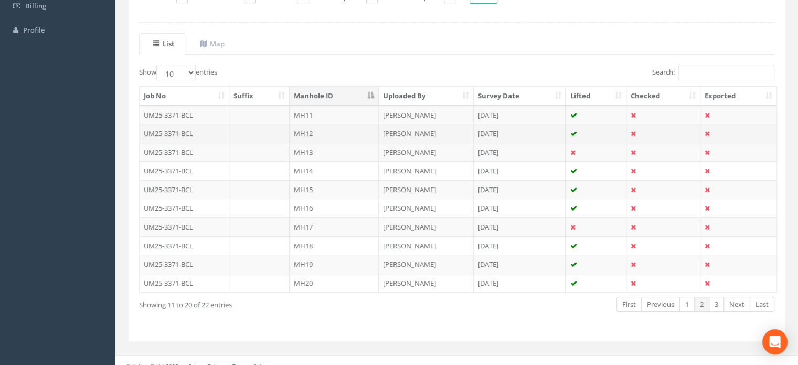
click at [321, 135] on td "MH12" at bounding box center [334, 133] width 89 height 19
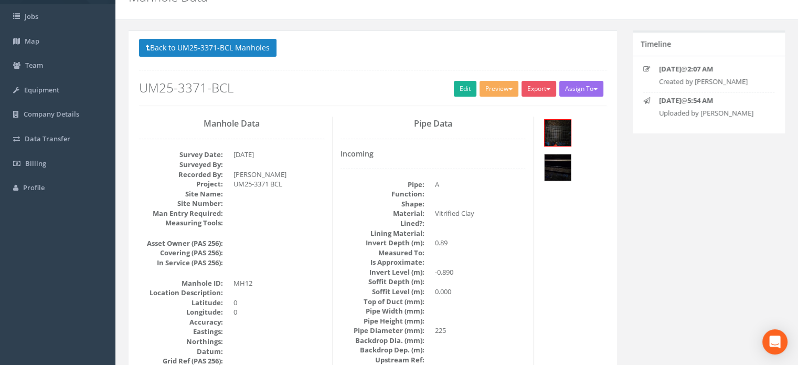
scroll to position [105, 0]
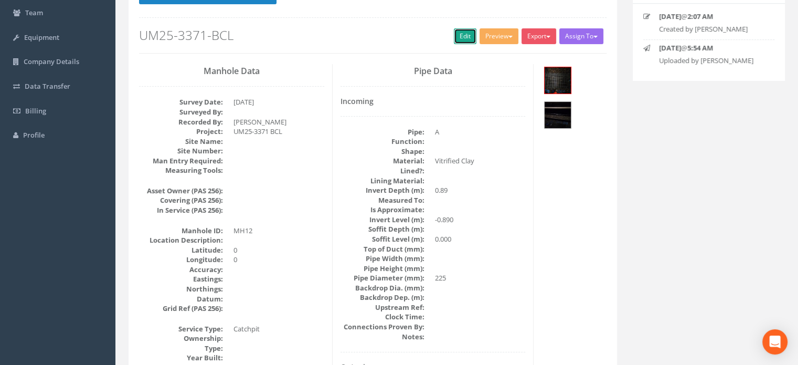
click at [463, 37] on link "Edit" at bounding box center [465, 36] width 23 height 16
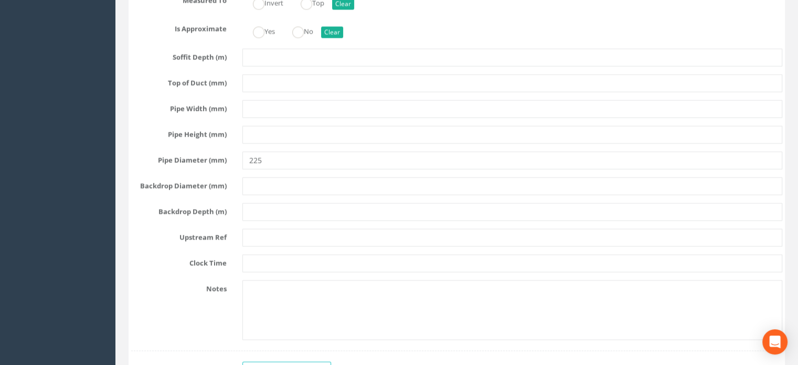
scroll to position [2046, 0]
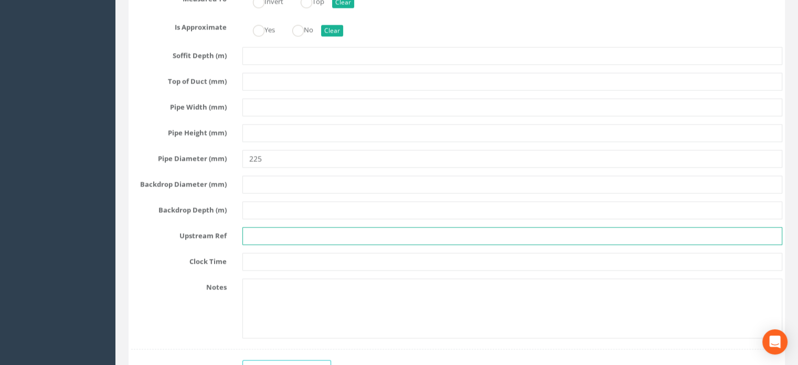
click at [385, 243] on input "text" at bounding box center [512, 236] width 540 height 18
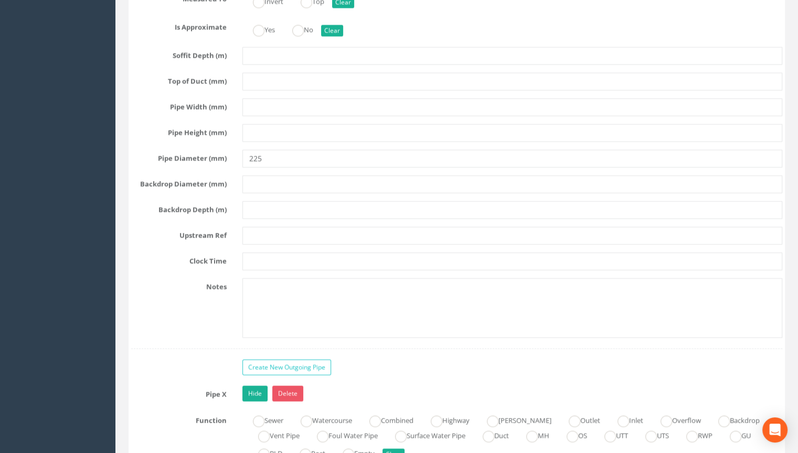
click at [459, 39] on div "Yes No Clear" at bounding box center [513, 29] width 556 height 20
click at [455, 39] on div "Yes No Clear" at bounding box center [513, 29] width 556 height 20
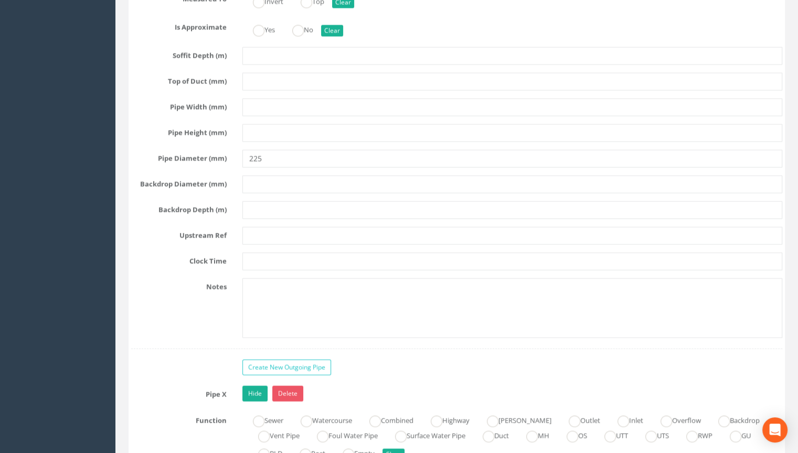
click at [455, 39] on div "Yes No Clear" at bounding box center [513, 29] width 556 height 20
click at [469, 39] on div "Yes No Clear" at bounding box center [513, 29] width 556 height 20
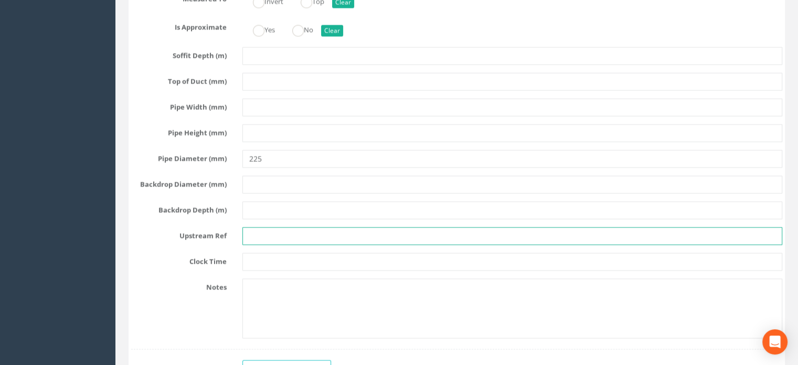
click at [283, 245] on input "text" at bounding box center [512, 236] width 540 height 18
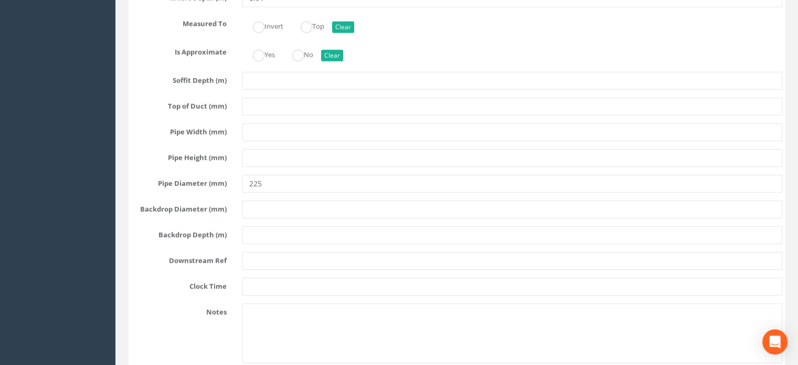
scroll to position [2780, 0]
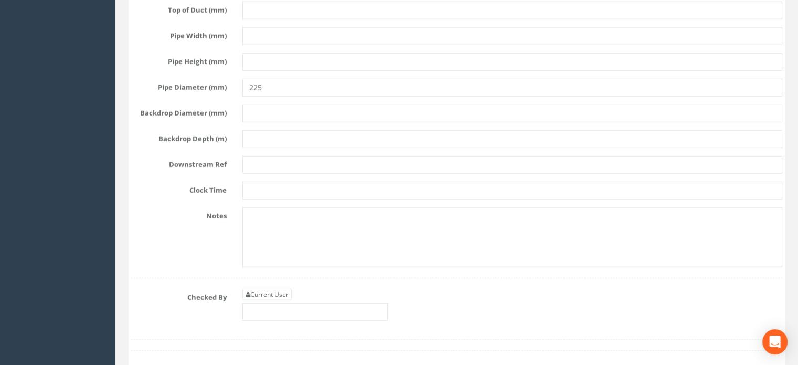
type input "MH10"
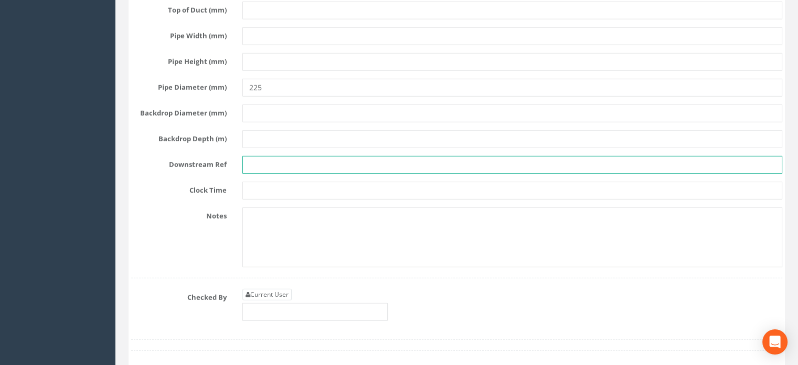
click at [273, 168] on input "text" at bounding box center [512, 165] width 540 height 18
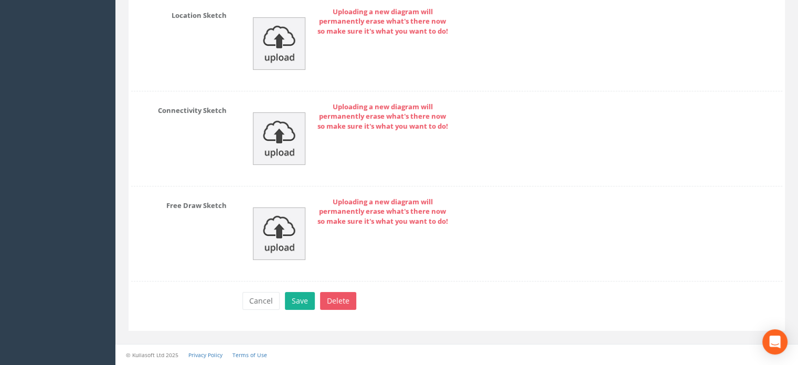
scroll to position [3599, 0]
type input "MH14"
click at [299, 300] on button "Save" at bounding box center [300, 301] width 30 height 18
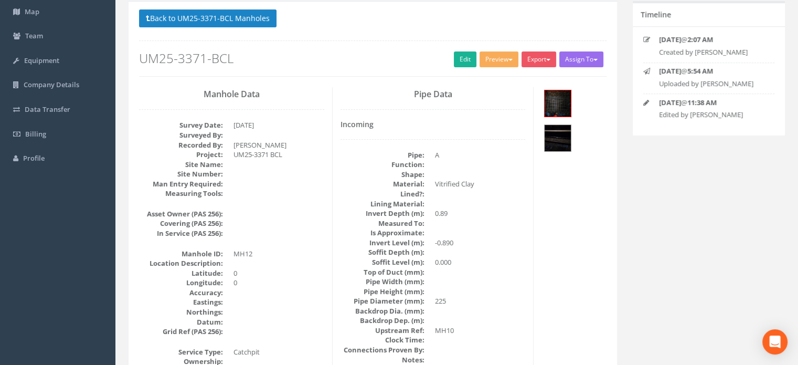
scroll to position [0, 0]
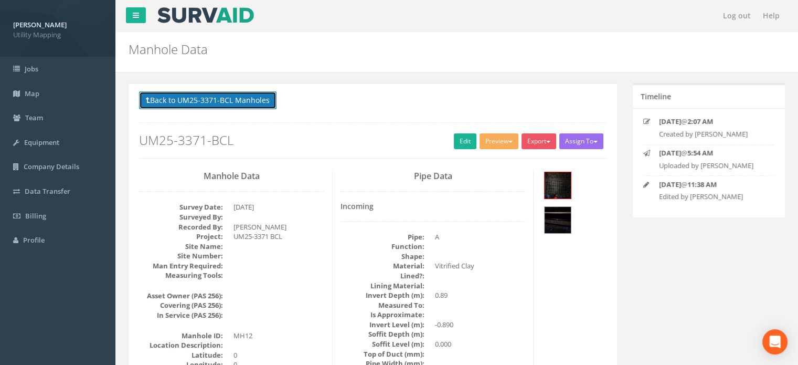
click at [235, 105] on button "Back to UM25-3371-BCL Manholes" at bounding box center [207, 100] width 137 height 18
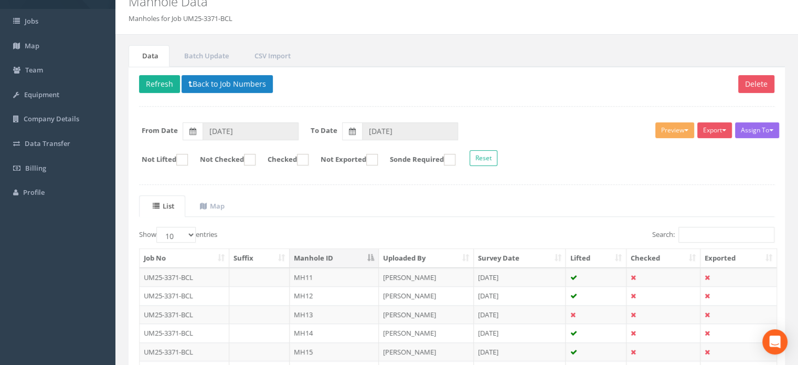
scroll to position [105, 0]
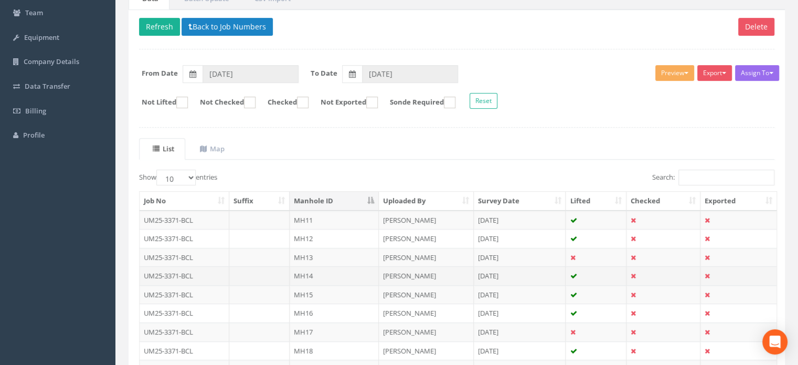
click at [317, 272] on td "MH14" at bounding box center [334, 275] width 89 height 19
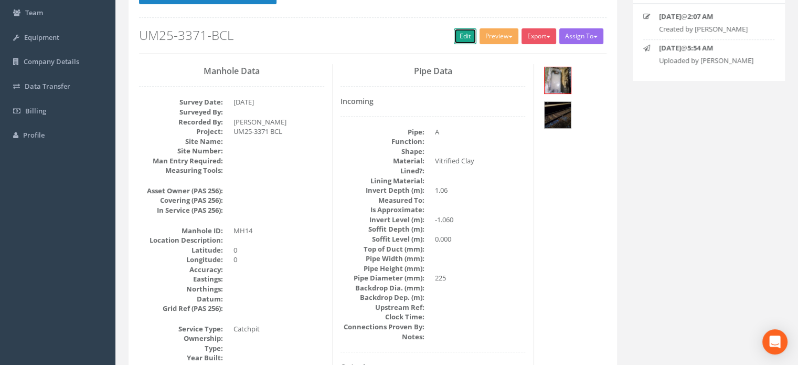
click at [459, 38] on link "Edit" at bounding box center [465, 36] width 23 height 16
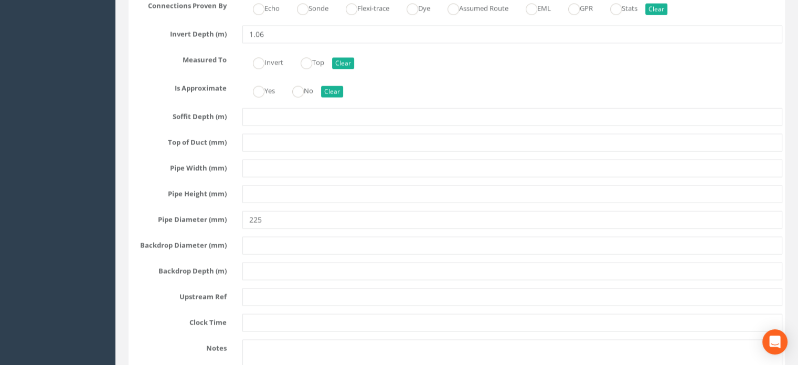
scroll to position [1994, 0]
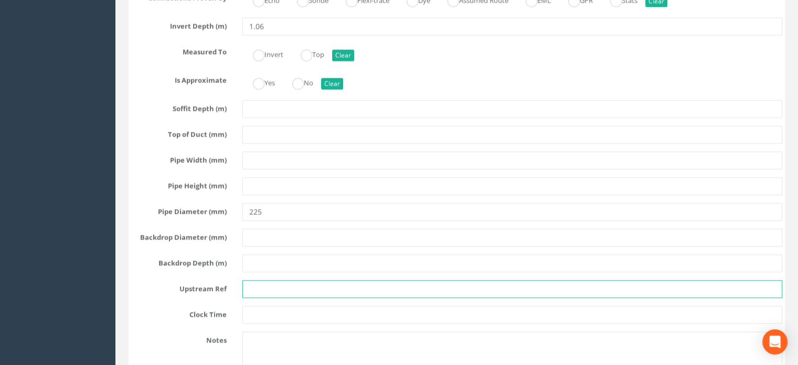
click at [277, 293] on input "text" at bounding box center [512, 289] width 540 height 18
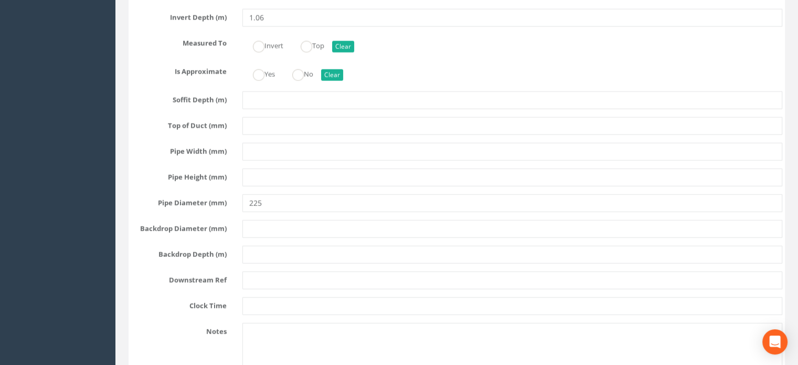
scroll to position [2728, 0]
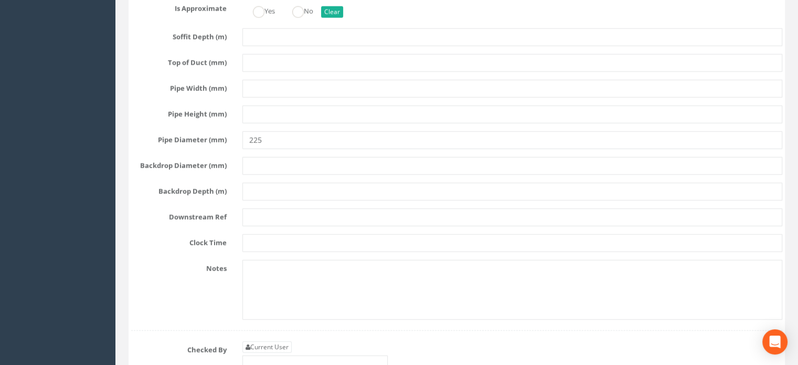
type input "MH12"
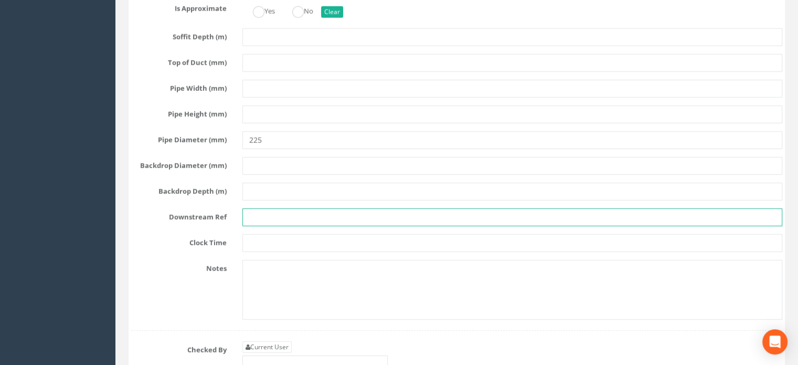
click at [330, 221] on input "text" at bounding box center [512, 217] width 540 height 18
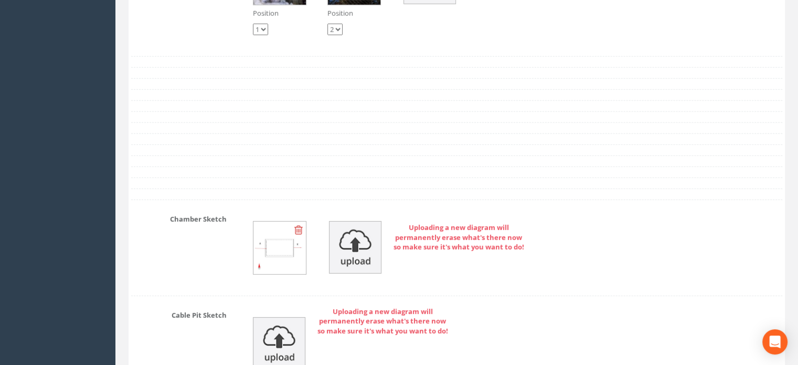
scroll to position [3599, 0]
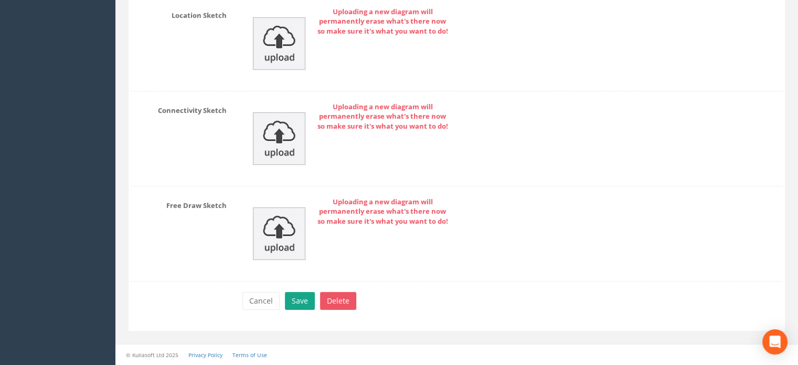
type input "MH16"
click at [299, 304] on button "Save" at bounding box center [300, 301] width 30 height 18
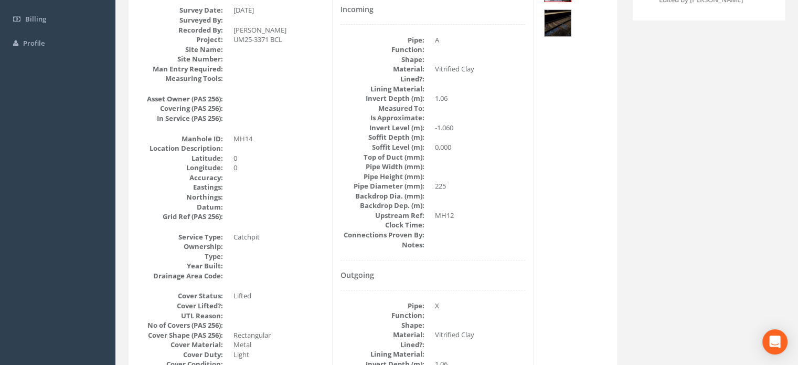
scroll to position [0, 0]
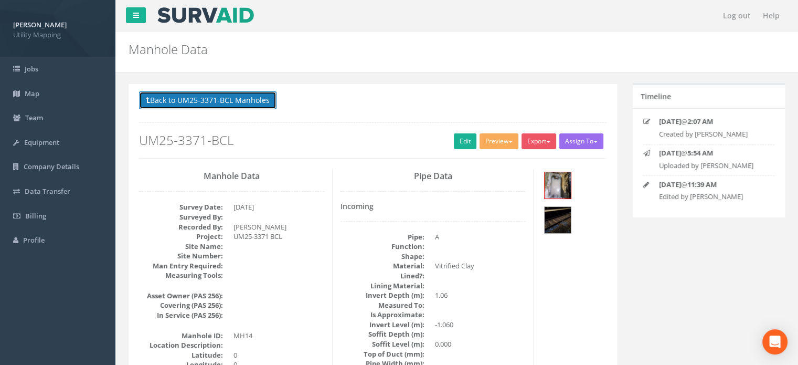
click at [253, 97] on button "Back to UM25-3371-BCL Manholes" at bounding box center [207, 100] width 137 height 18
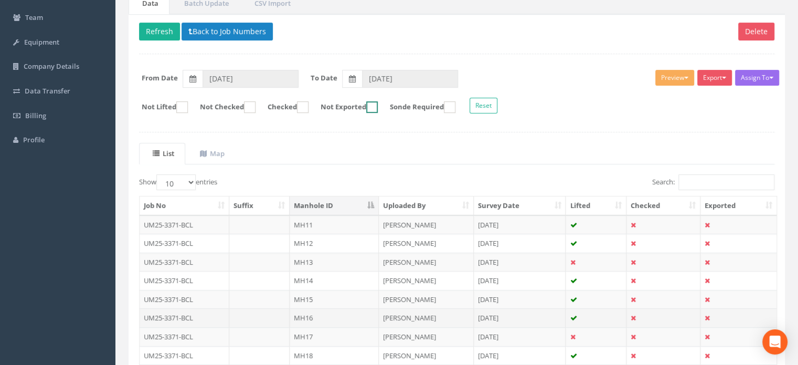
scroll to position [218, 0]
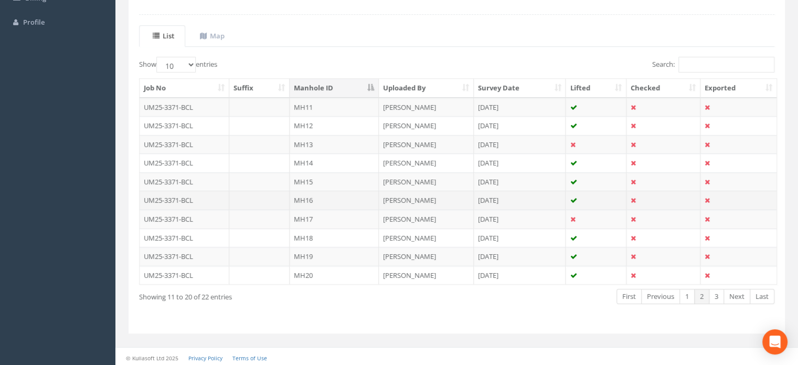
click at [344, 201] on td "MH16" at bounding box center [334, 199] width 89 height 19
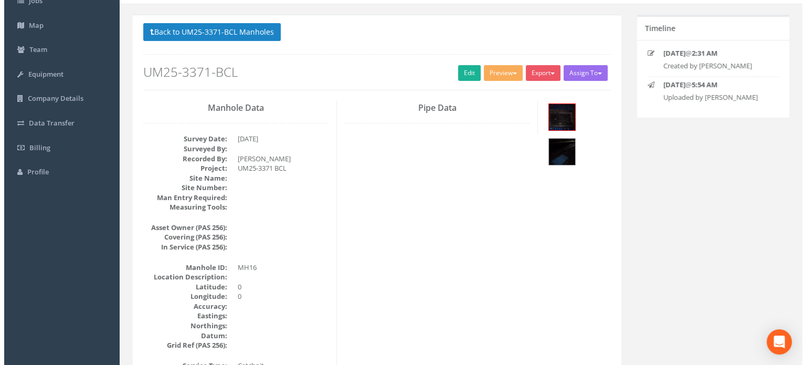
scroll to position [52, 0]
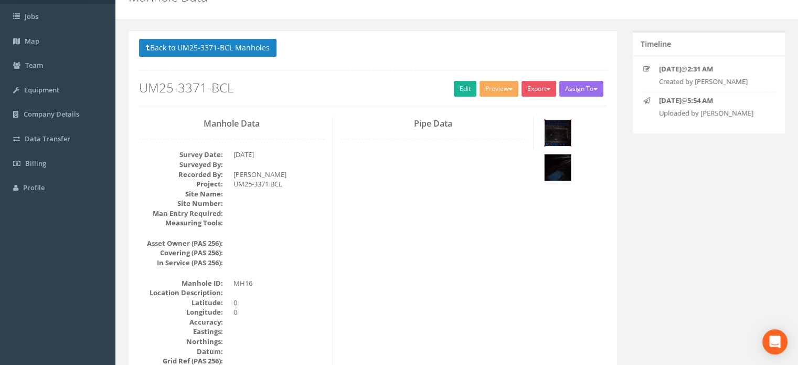
click at [566, 134] on img at bounding box center [558, 133] width 26 height 26
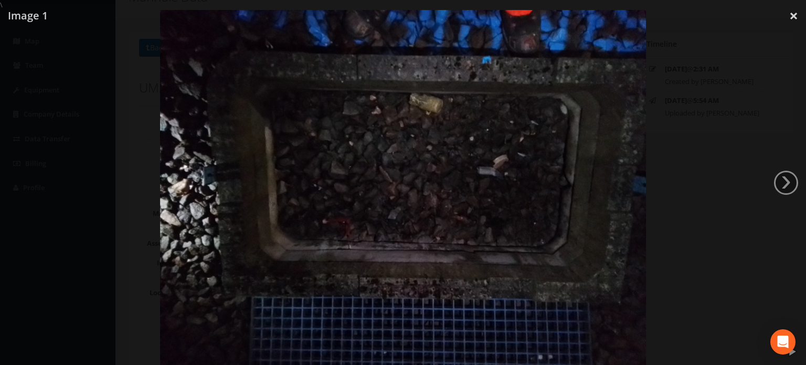
drag, startPoint x: 784, startPoint y: 179, endPoint x: 762, endPoint y: 196, distance: 28.4
click at [763, 195] on div "\ \ Image 1 \ ‹ \ › \ × \ \ \" at bounding box center [403, 182] width 806 height 365
click at [797, 181] on link "›" at bounding box center [786, 182] width 24 height 24
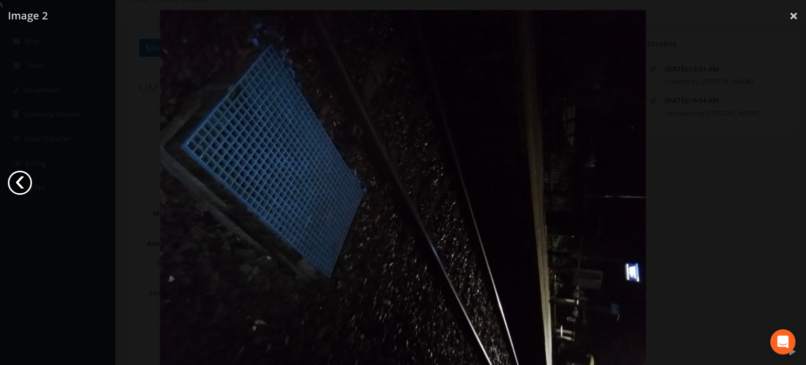
click at [29, 186] on link "‹" at bounding box center [20, 182] width 24 height 24
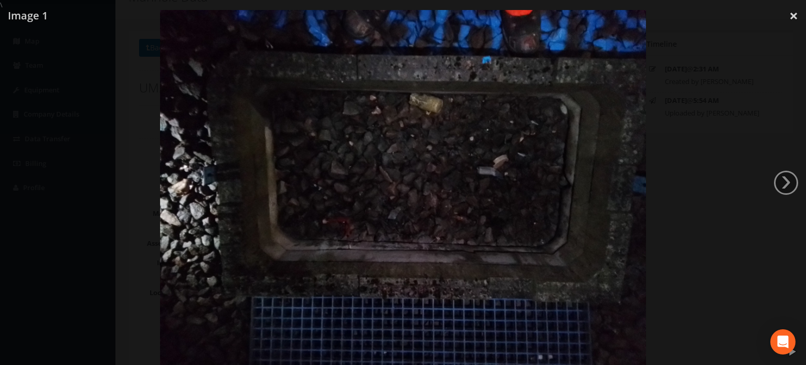
click at [690, 149] on div at bounding box center [403, 192] width 806 height 365
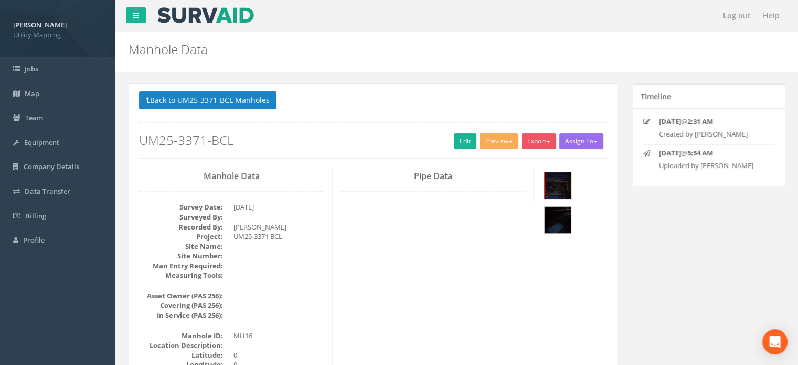
scroll to position [0, 0]
click at [454, 146] on link "Edit" at bounding box center [465, 141] width 23 height 16
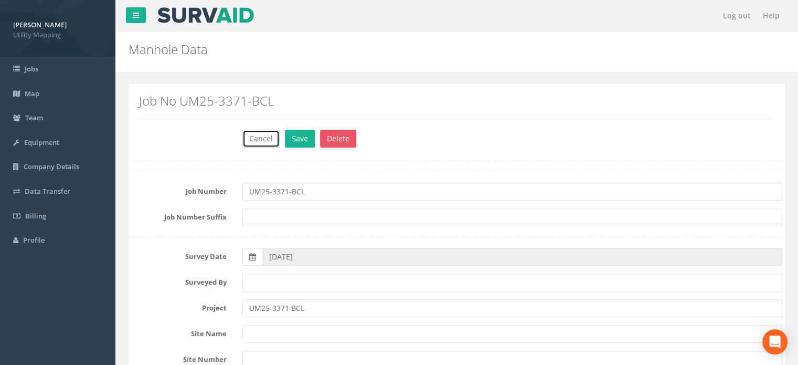
click at [264, 139] on button "Cancel" at bounding box center [260, 139] width 37 height 18
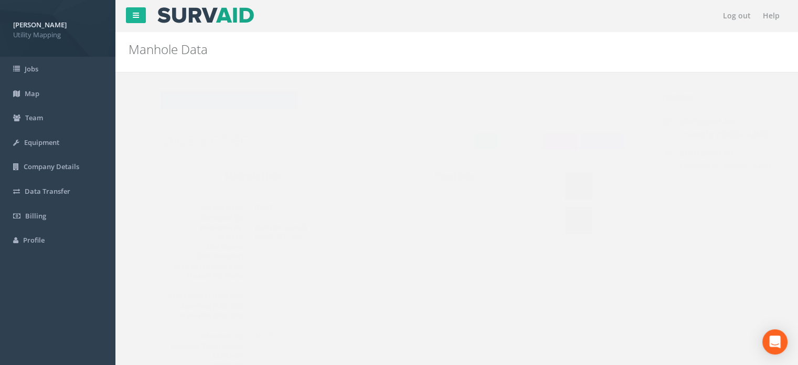
click at [244, 102] on button "Back to UM25-3371-BCL Manholes" at bounding box center [207, 100] width 137 height 18
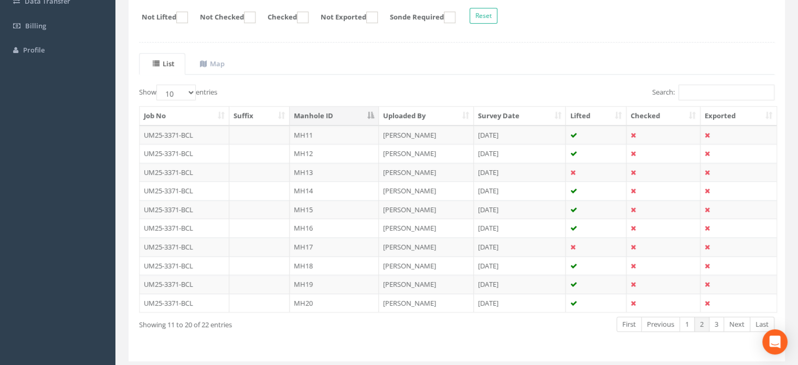
scroll to position [210, 0]
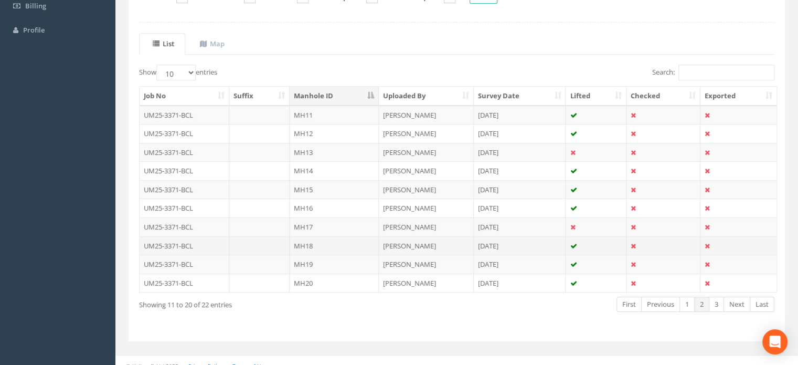
click at [340, 246] on td "MH18" at bounding box center [334, 245] width 89 height 19
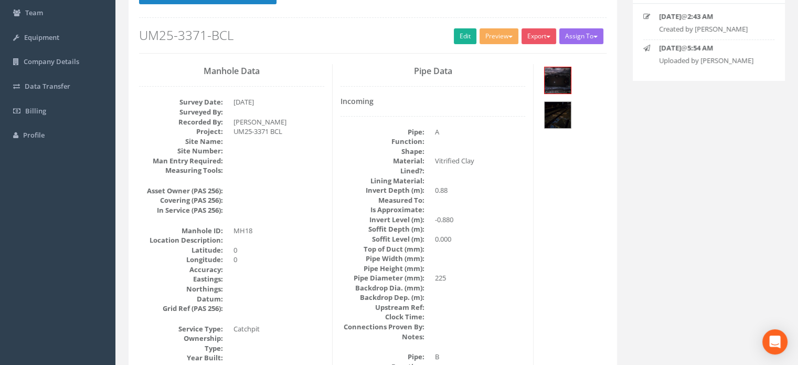
scroll to position [105, 0]
click at [457, 37] on link "Edit" at bounding box center [465, 36] width 23 height 16
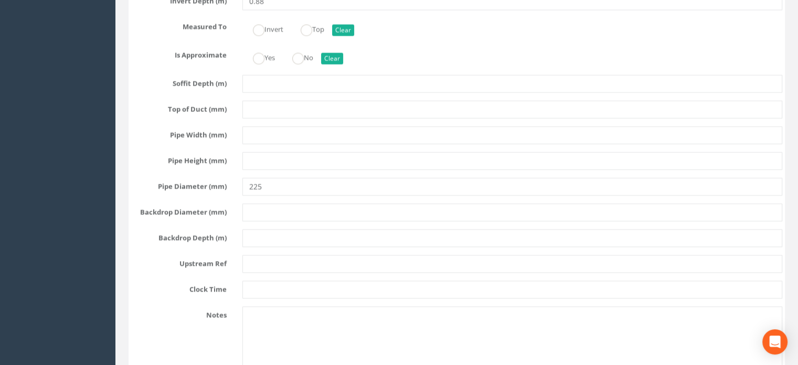
scroll to position [2046, 0]
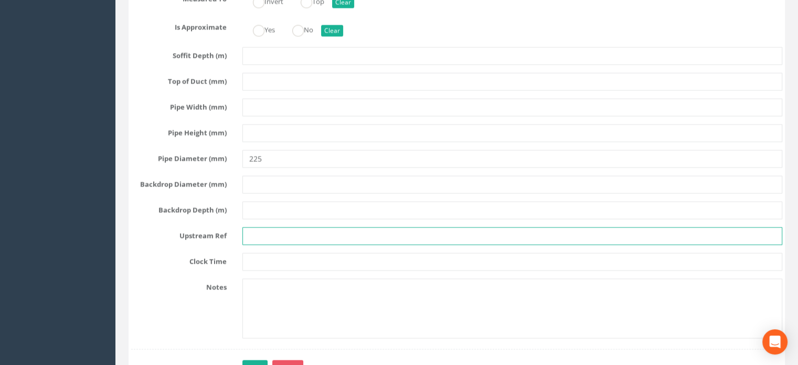
click at [325, 244] on input "text" at bounding box center [512, 236] width 540 height 18
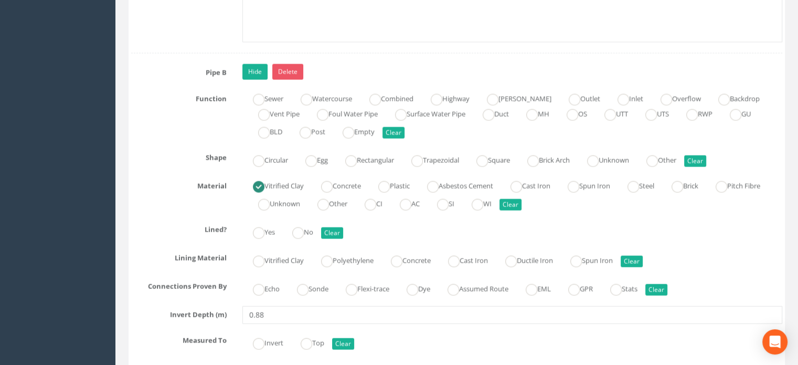
scroll to position [2361, 0]
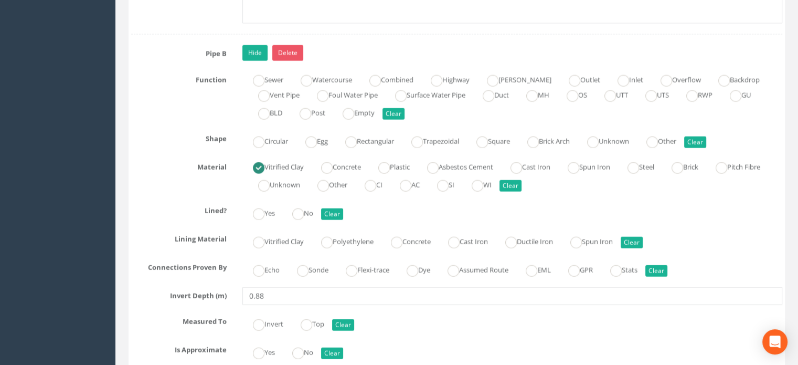
type input "MH16"
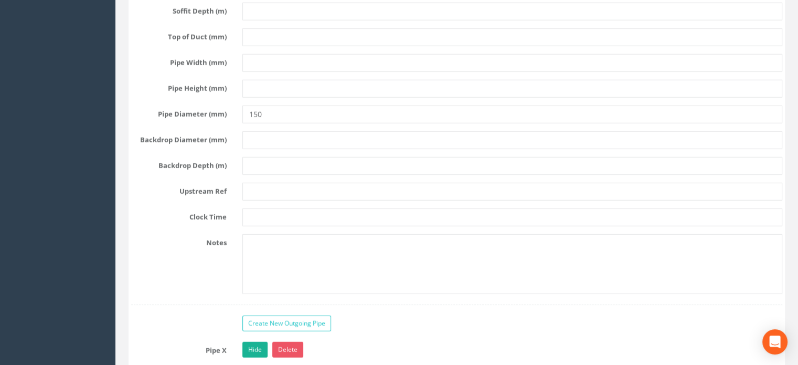
scroll to position [2728, 0]
click at [303, 200] on input "text" at bounding box center [512, 191] width 540 height 18
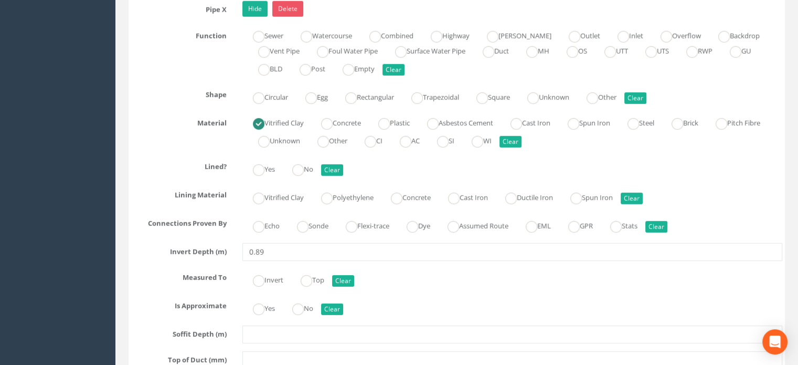
scroll to position [3095, 0]
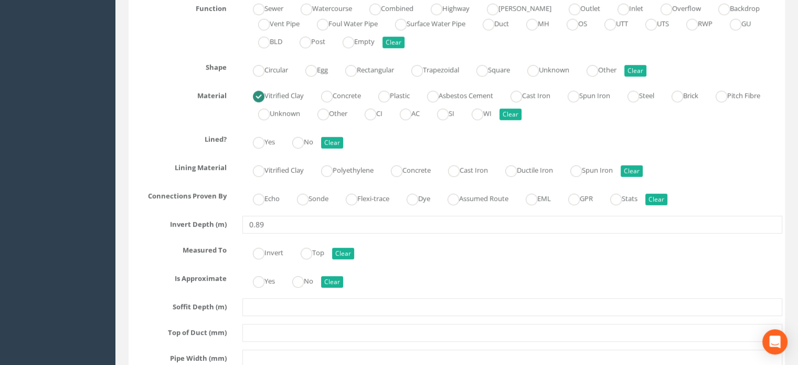
type input "OSA"
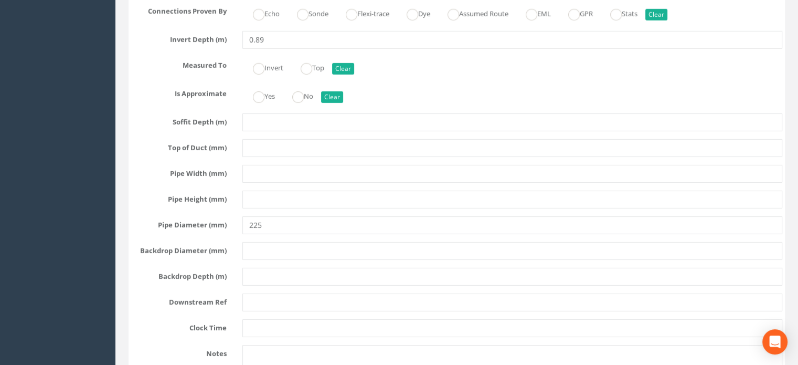
scroll to position [3305, 0]
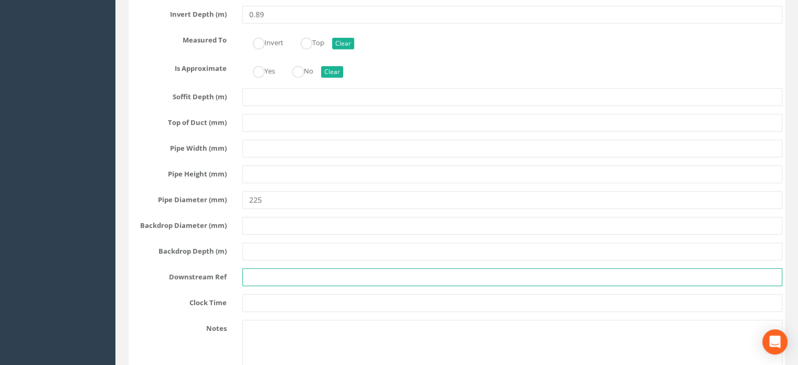
click at [348, 283] on input "text" at bounding box center [512, 277] width 540 height 18
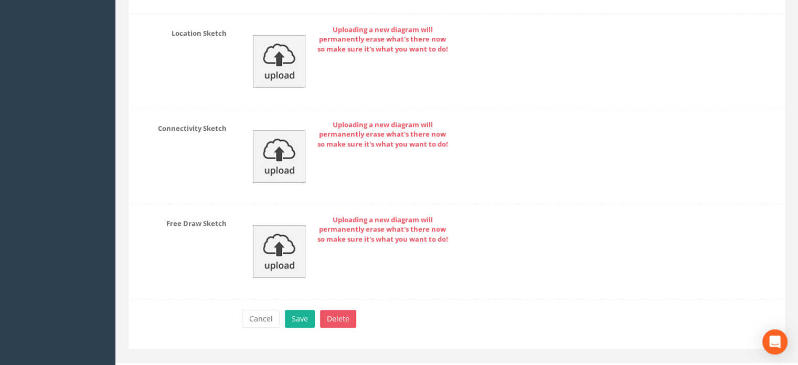
scroll to position [4234, 0]
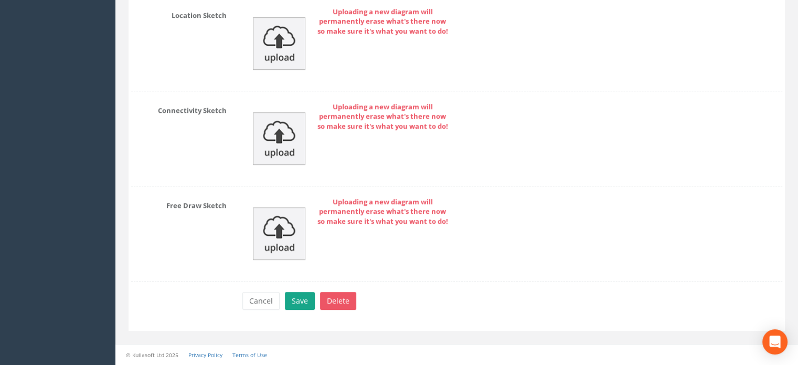
type input "MH20"
click at [299, 298] on button "Save" at bounding box center [300, 301] width 30 height 18
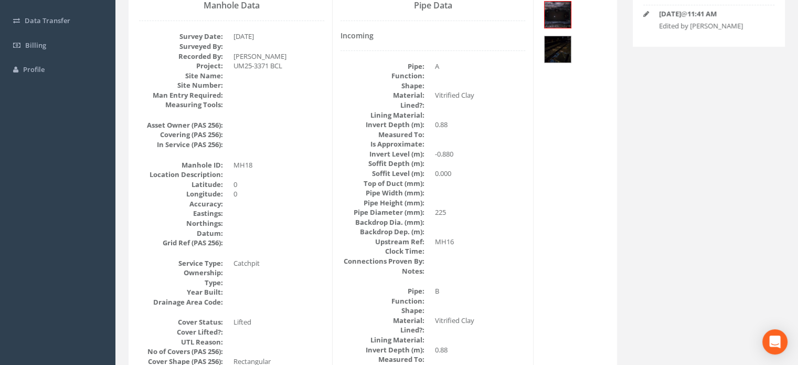
scroll to position [0, 0]
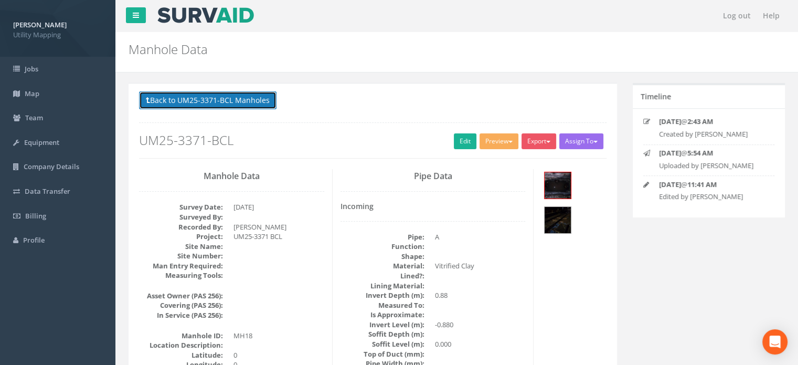
click at [235, 98] on button "Back to UM25-3371-BCL Manholes" at bounding box center [207, 100] width 137 height 18
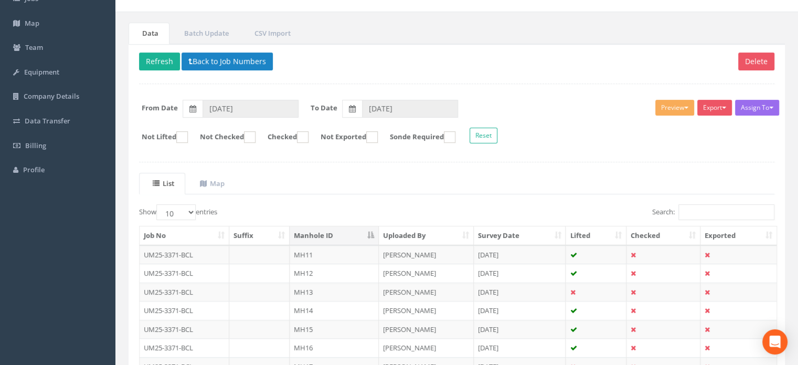
scroll to position [210, 0]
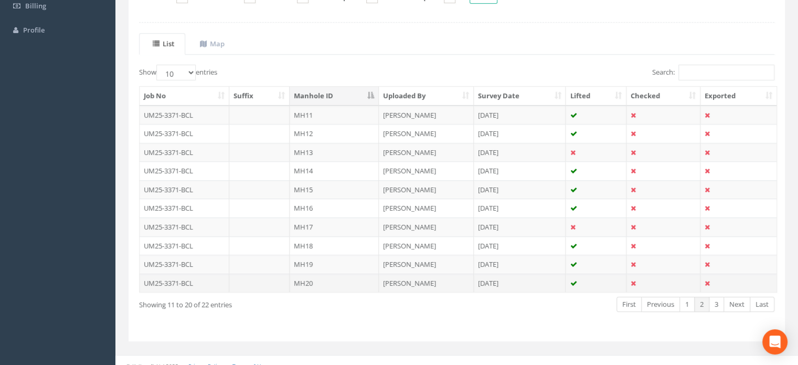
click at [314, 277] on td "MH20" at bounding box center [334, 282] width 89 height 19
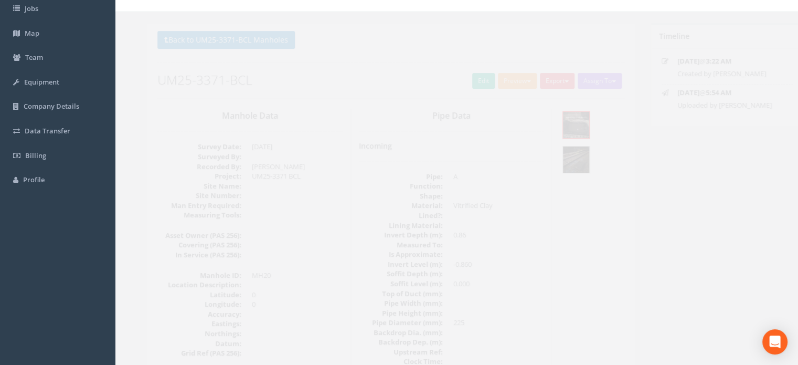
scroll to position [0, 0]
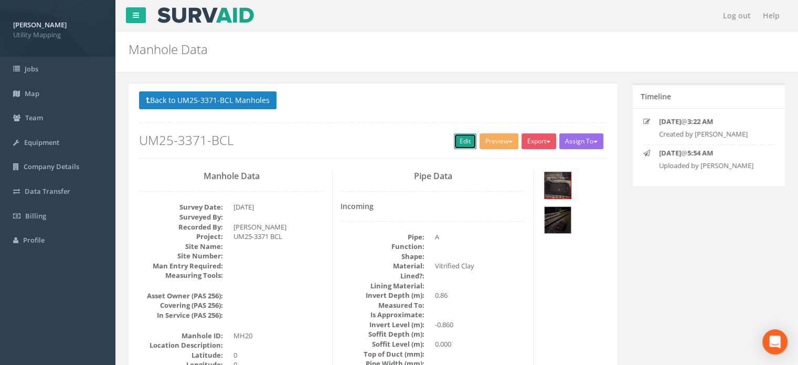
click at [459, 144] on link "Edit" at bounding box center [465, 141] width 23 height 16
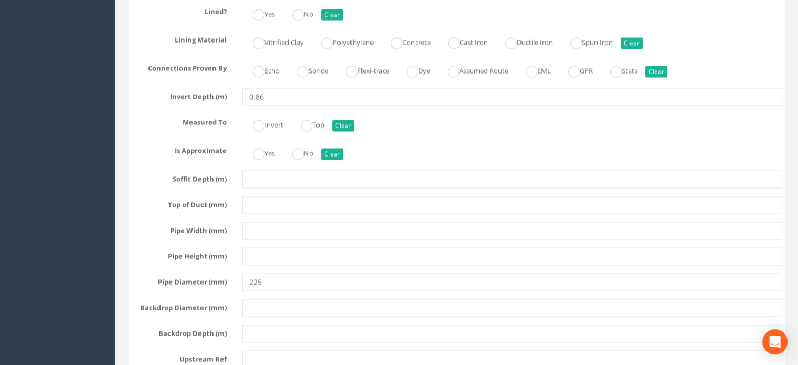
scroll to position [1941, 0]
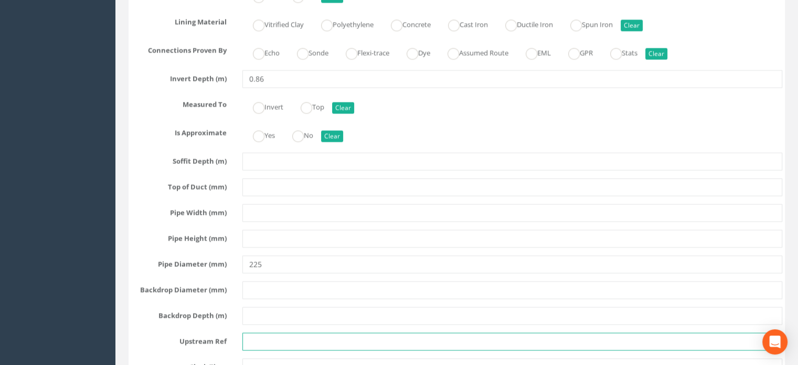
click at [290, 349] on input "text" at bounding box center [512, 341] width 540 height 18
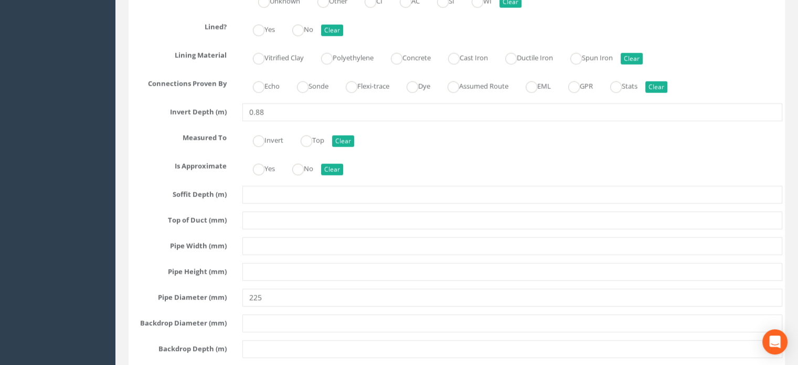
scroll to position [2728, 0]
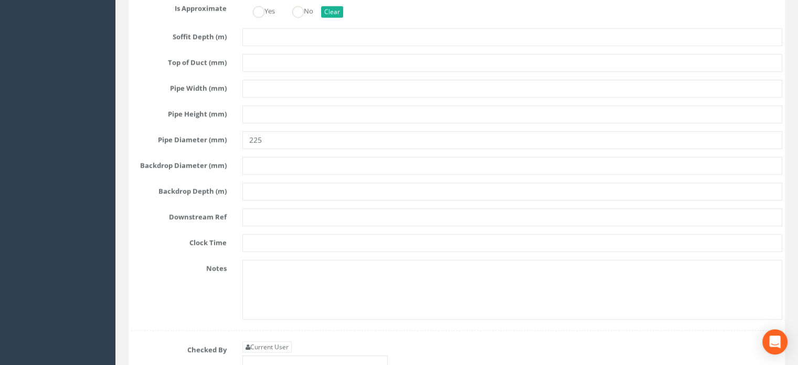
type input "MH18"
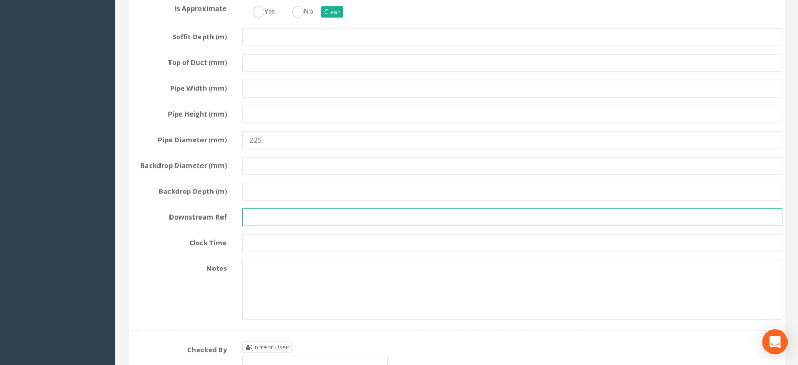
click at [342, 223] on input "text" at bounding box center [512, 217] width 540 height 18
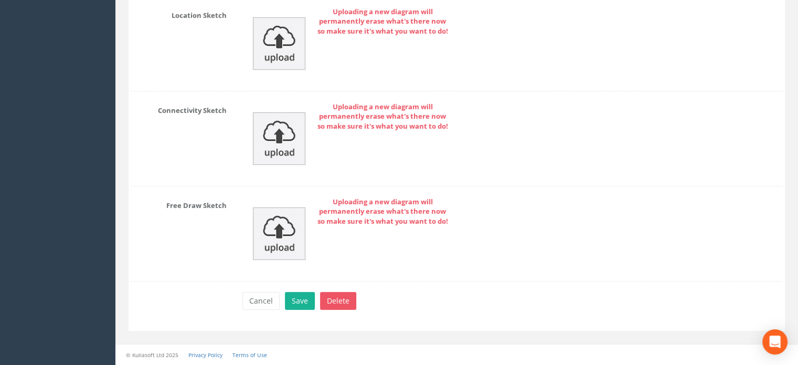
scroll to position [3599, 0]
type input "MH23"
click at [300, 307] on button "Save" at bounding box center [300, 301] width 30 height 18
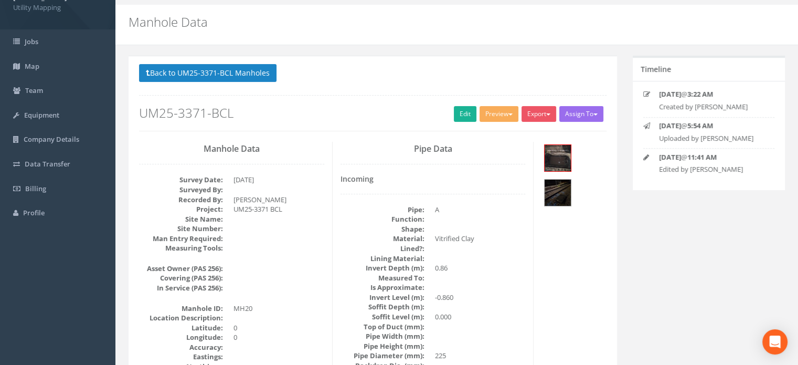
scroll to position [0, 0]
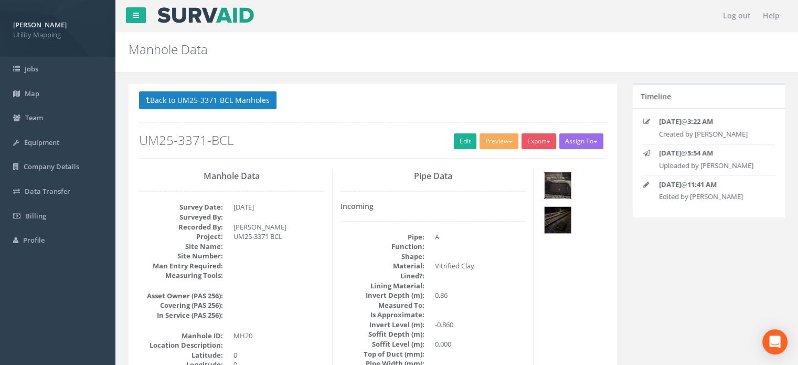
click at [551, 180] on img at bounding box center [558, 185] width 26 height 26
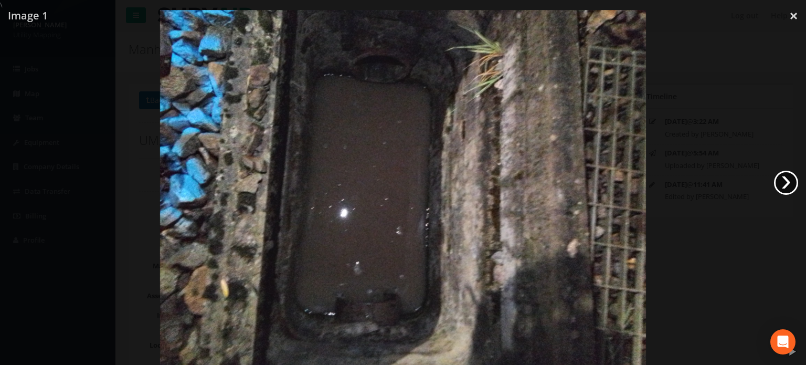
click at [788, 182] on link "›" at bounding box center [786, 182] width 24 height 24
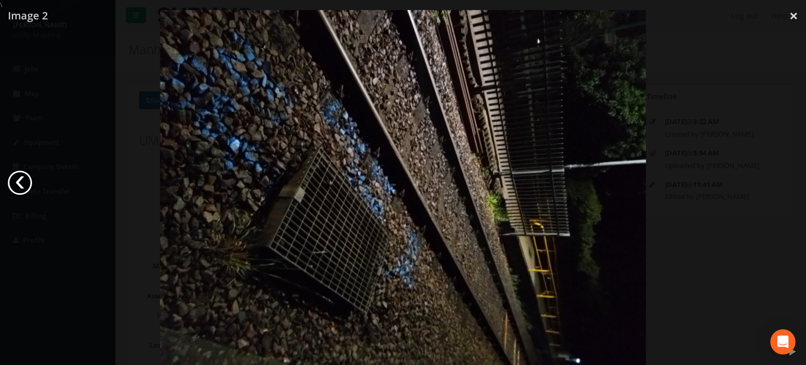
click at [26, 180] on link "‹" at bounding box center [20, 182] width 24 height 24
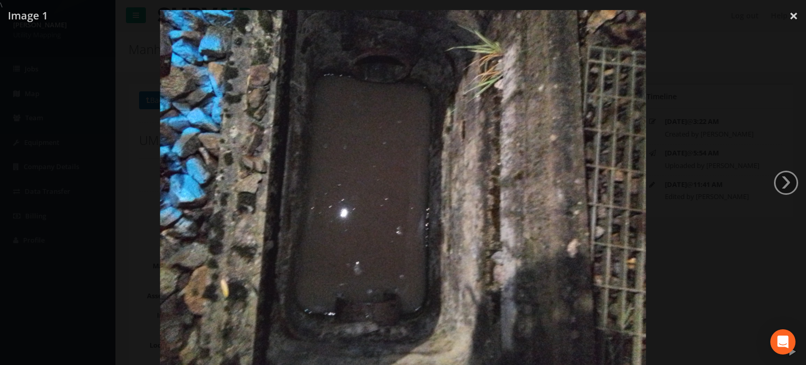
click at [51, 146] on div at bounding box center [403, 192] width 806 height 365
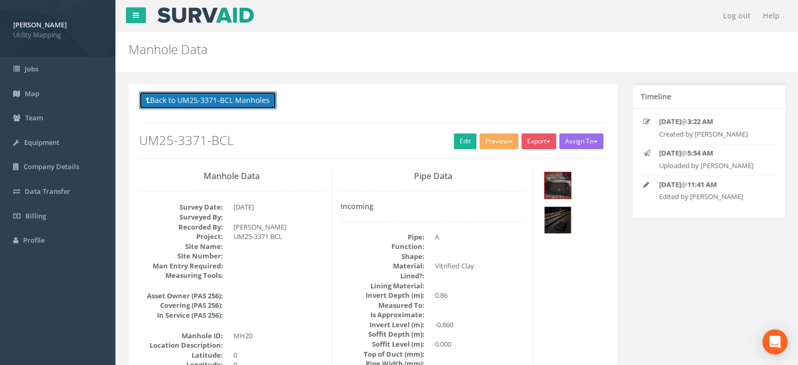
click at [204, 100] on button "Back to UM25-3371-BCL Manholes" at bounding box center [207, 100] width 137 height 18
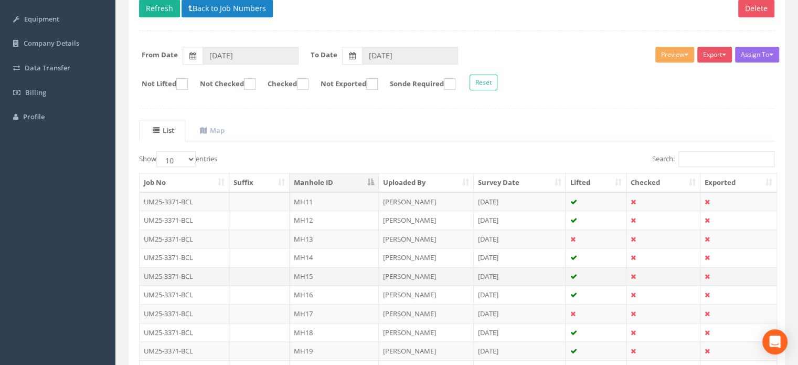
scroll to position [157, 0]
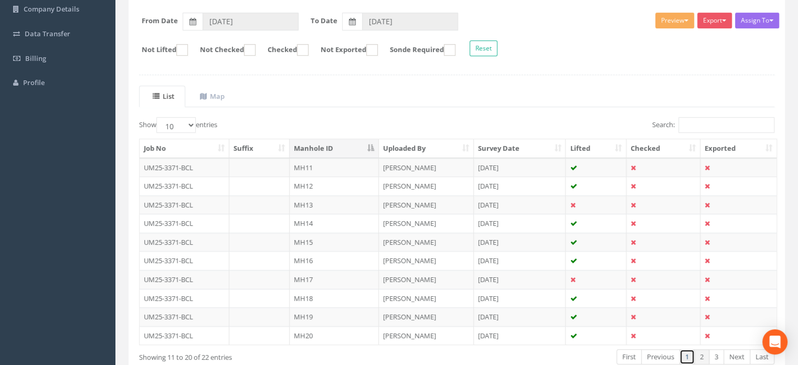
click at [687, 356] on link "1" at bounding box center [686, 356] width 15 height 15
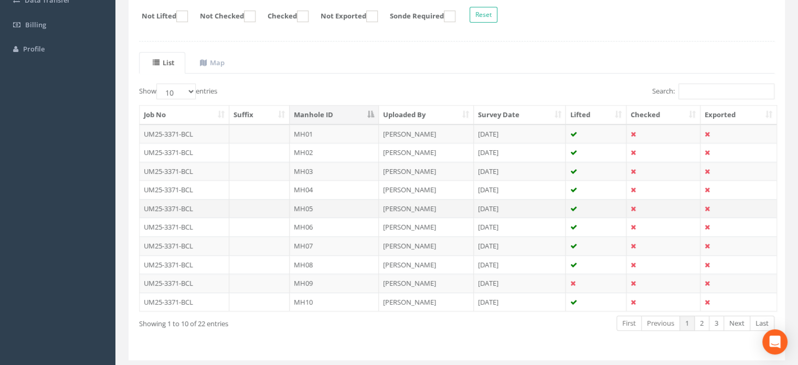
scroll to position [210, 0]
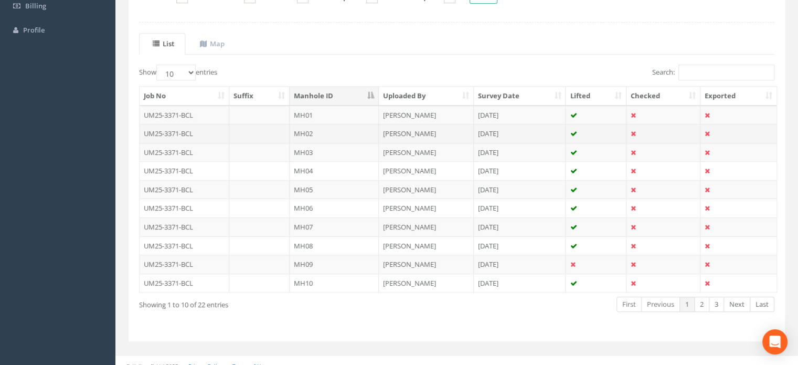
click at [317, 130] on td "MH02" at bounding box center [334, 133] width 89 height 19
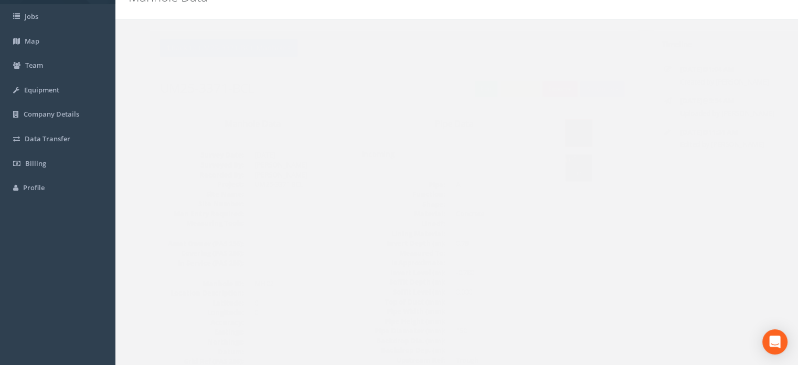
scroll to position [105, 0]
click at [242, 46] on button "Back to UM25-3371-BCL Manholes" at bounding box center [207, 48] width 137 height 18
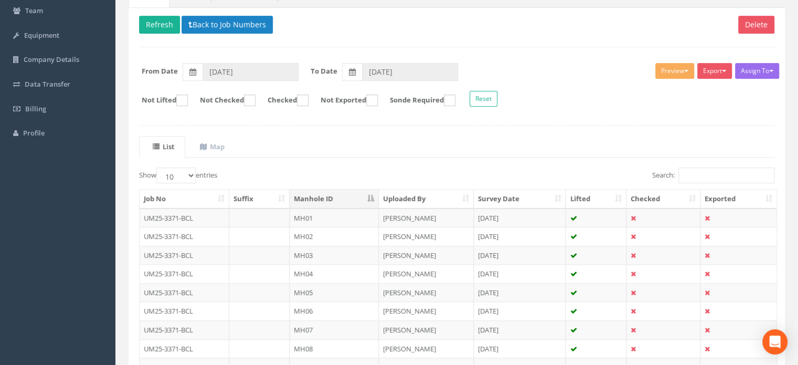
scroll to position [210, 0]
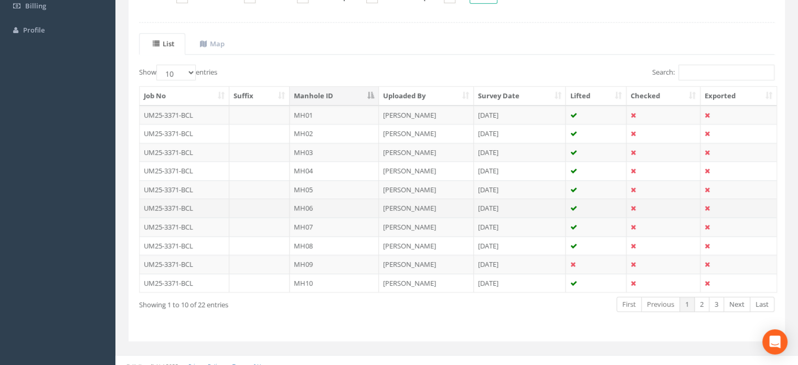
click at [302, 201] on td "MH06" at bounding box center [334, 207] width 89 height 19
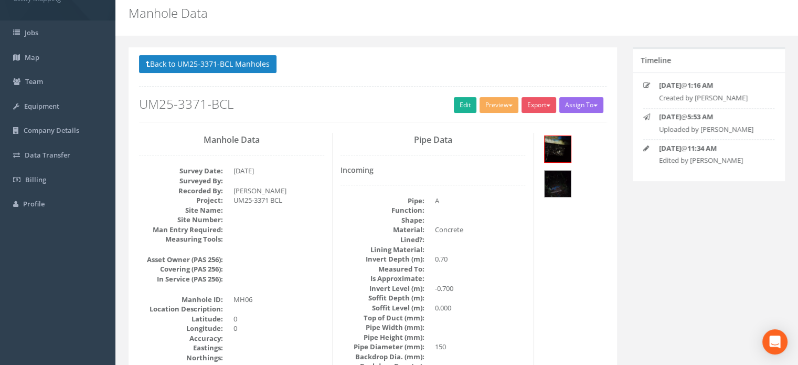
scroll to position [52, 0]
